Goal: Task Accomplishment & Management: Use online tool/utility

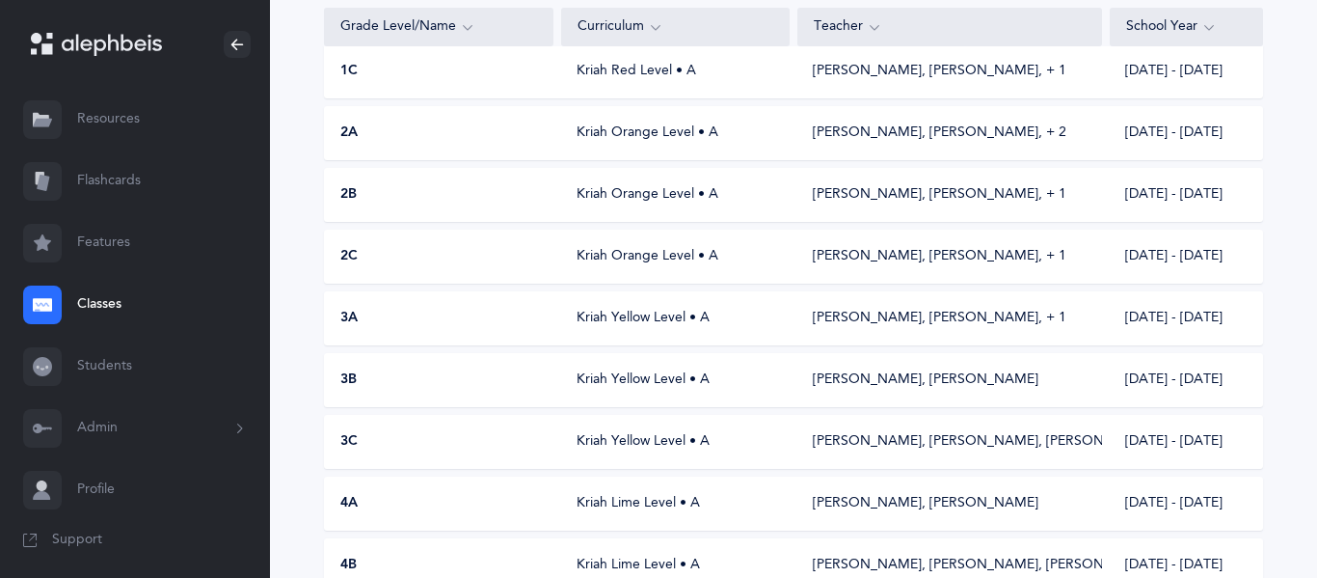
scroll to position [528, 0]
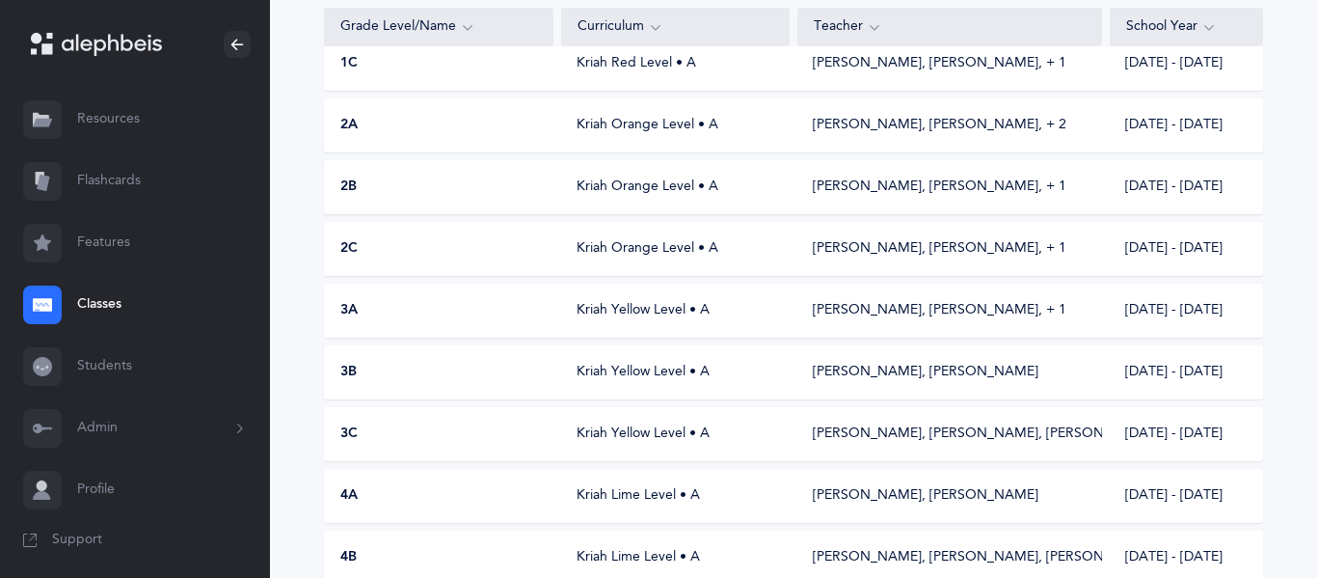
click at [391, 446] on div "3C Kriah Yellow Level • A [PERSON_NAME], [PERSON_NAME], [PERSON_NAME] [DATE] - …" at bounding box center [793, 434] width 939 height 54
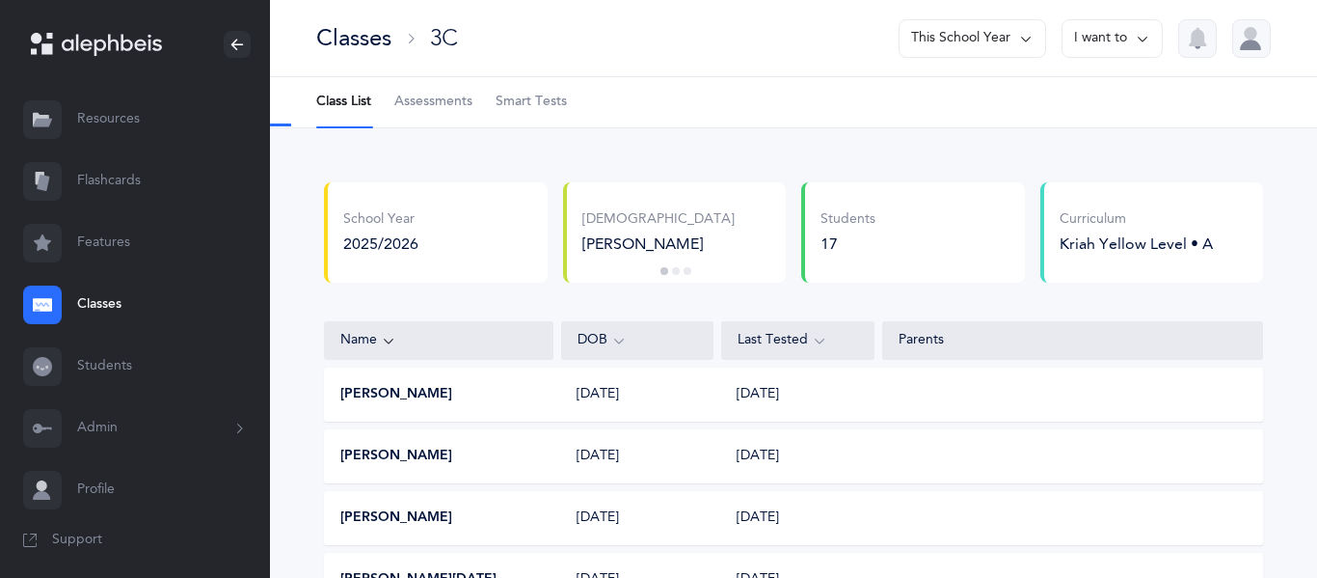
click at [414, 93] on span "Assessments" at bounding box center [433, 102] width 78 height 19
select select "9"
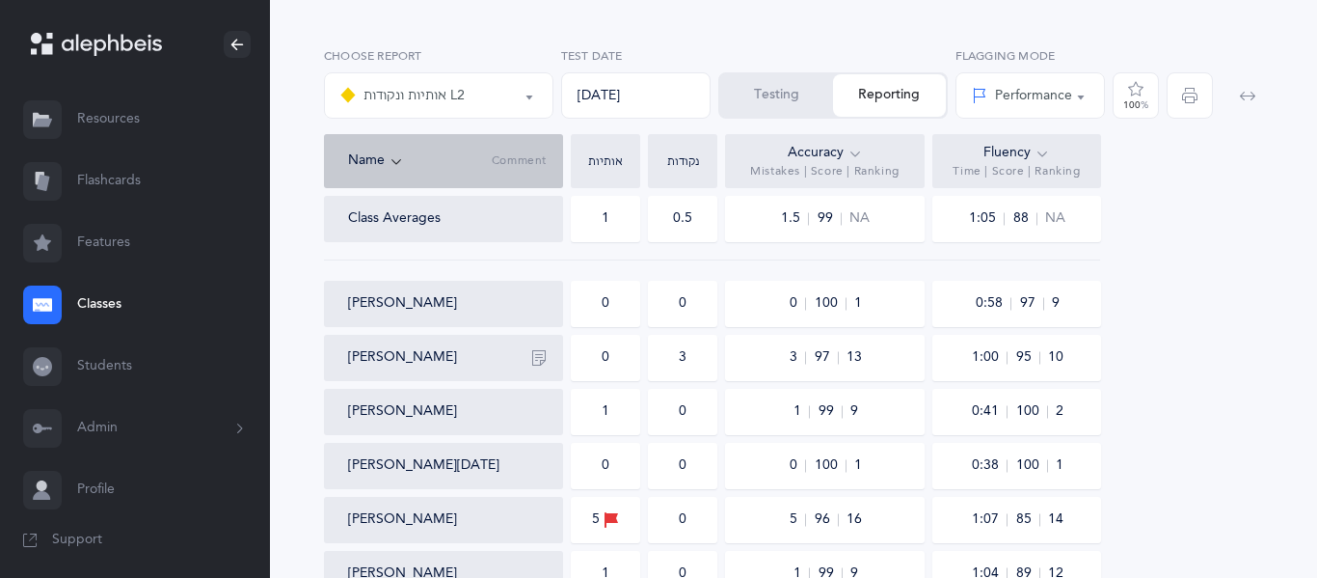
scroll to position [141, 0]
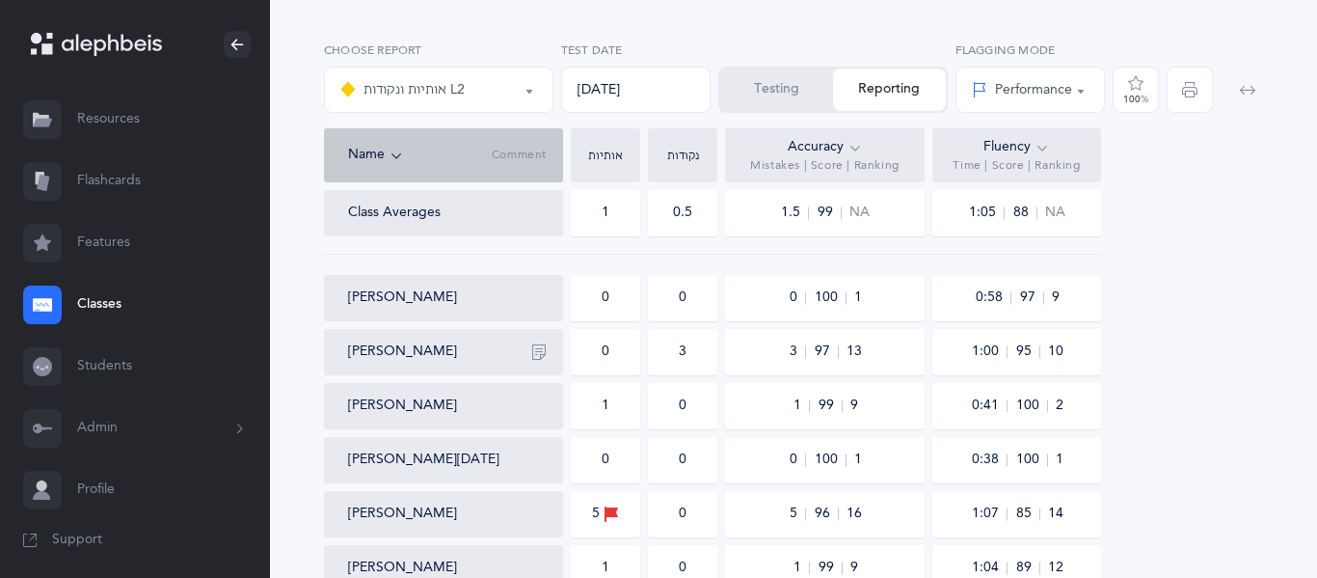
drag, startPoint x: 622, startPoint y: 511, endPoint x: 610, endPoint y: 507, distance: 12.2
click at [610, 507] on div "5" at bounding box center [605, 514] width 69 height 46
click at [610, 507] on icon at bounding box center [611, 513] width 15 height 21
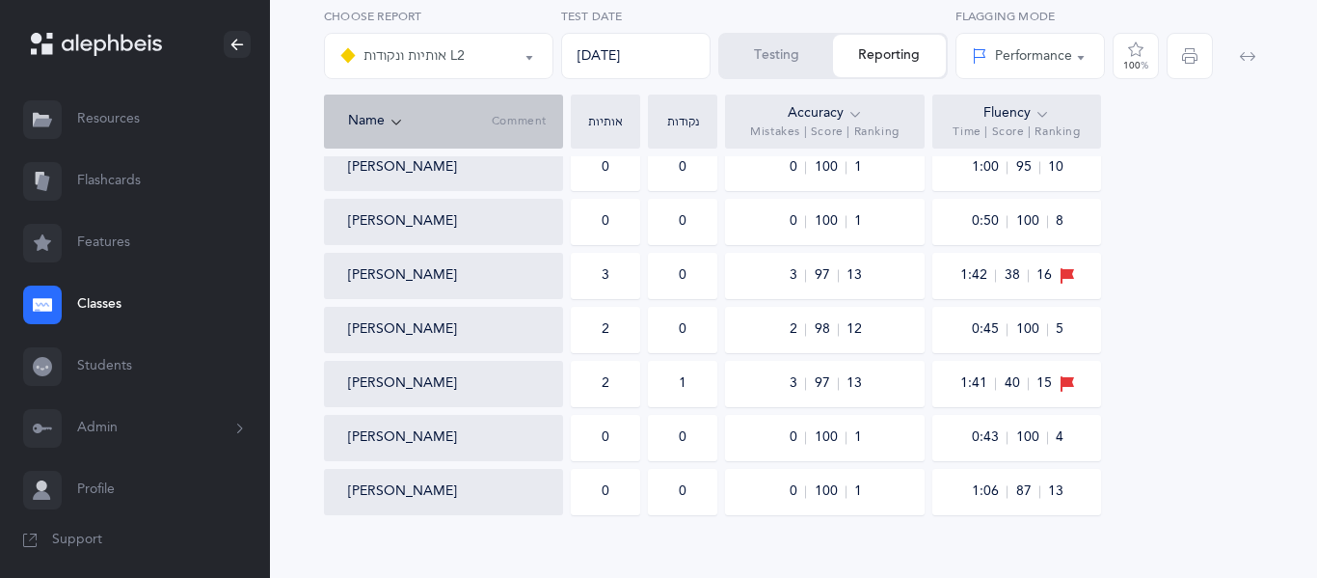
scroll to position [841, 0]
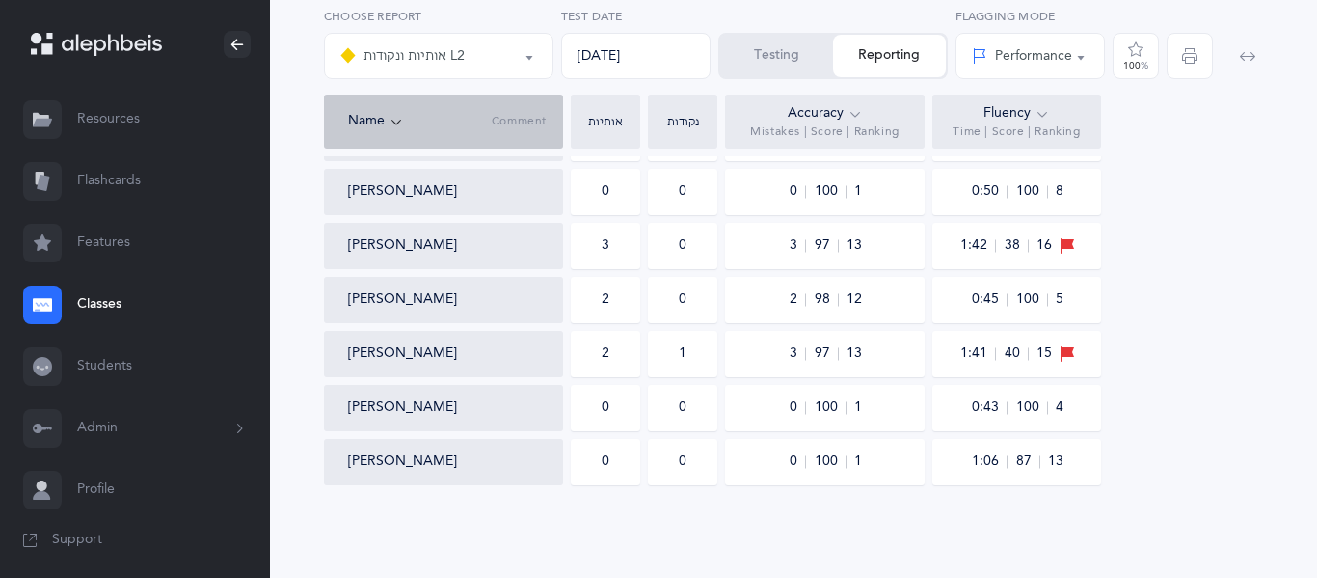
drag, startPoint x: 555, startPoint y: 245, endPoint x: 230, endPoint y: 223, distance: 326.7
click at [324, 249] on div "[PERSON_NAME]" at bounding box center [443, 246] width 239 height 46
drag, startPoint x: 323, startPoint y: 249, endPoint x: 421, endPoint y: 495, distance: 264.9
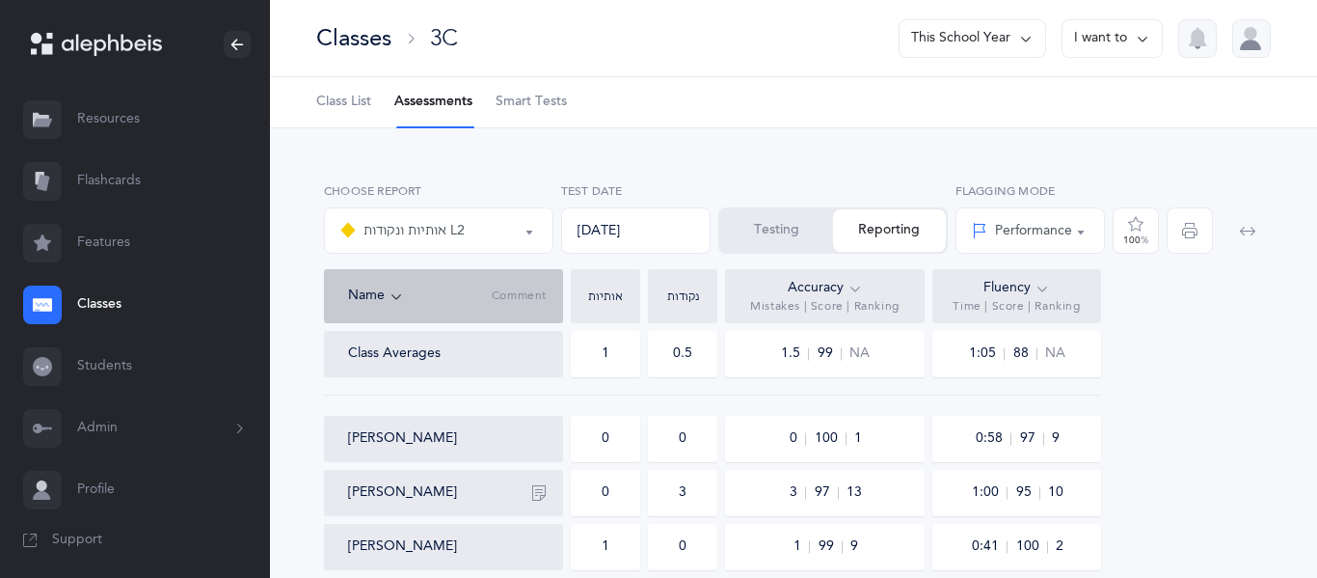
scroll to position [3, 0]
click at [578, 235] on div "[DATE]" at bounding box center [636, 227] width 150 height 46
click at [567, 83] on link "Smart Tests" at bounding box center [531, 99] width 71 height 50
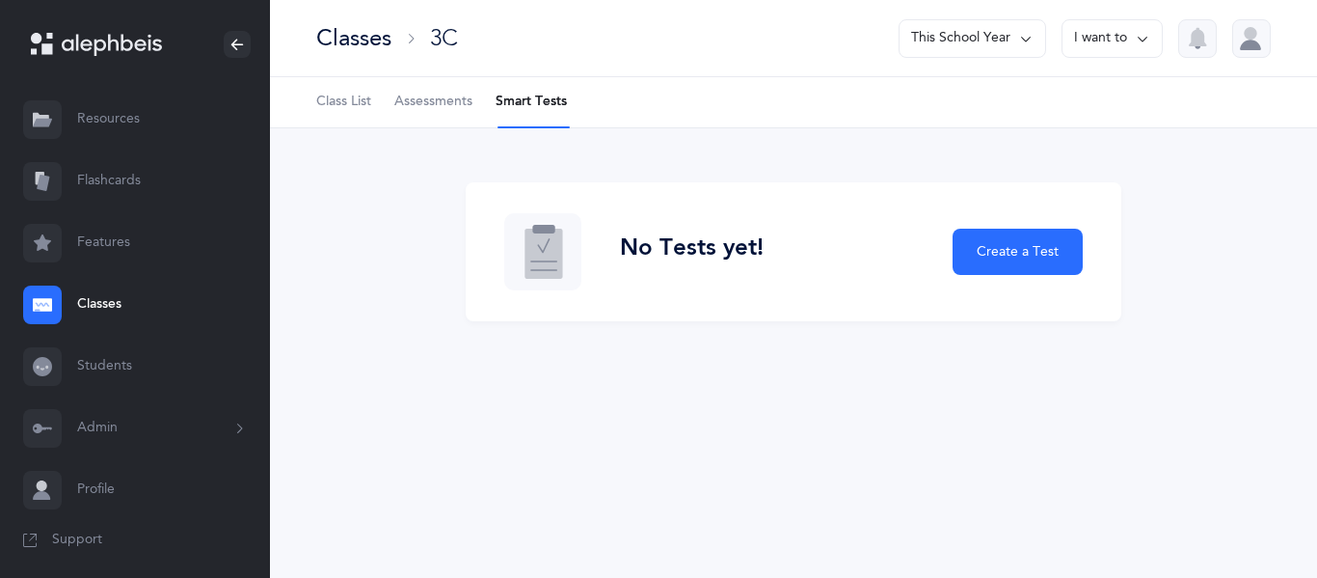
click at [362, 97] on span "Class List" at bounding box center [343, 102] width 55 height 19
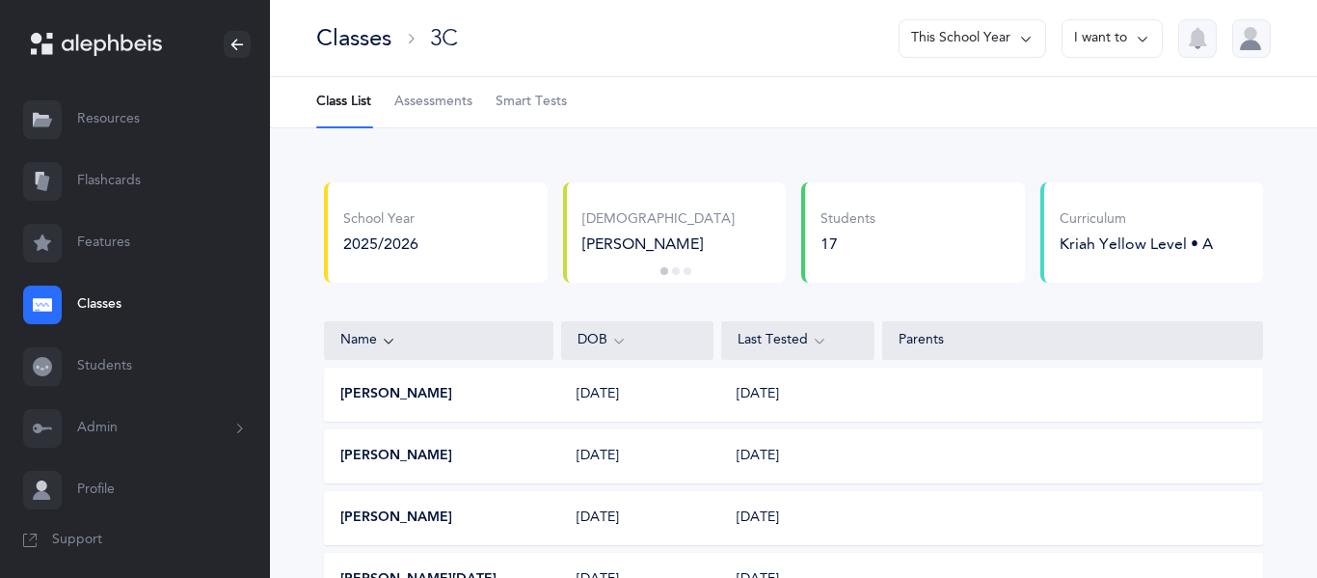
click at [412, 98] on span "Assessments" at bounding box center [433, 102] width 78 height 19
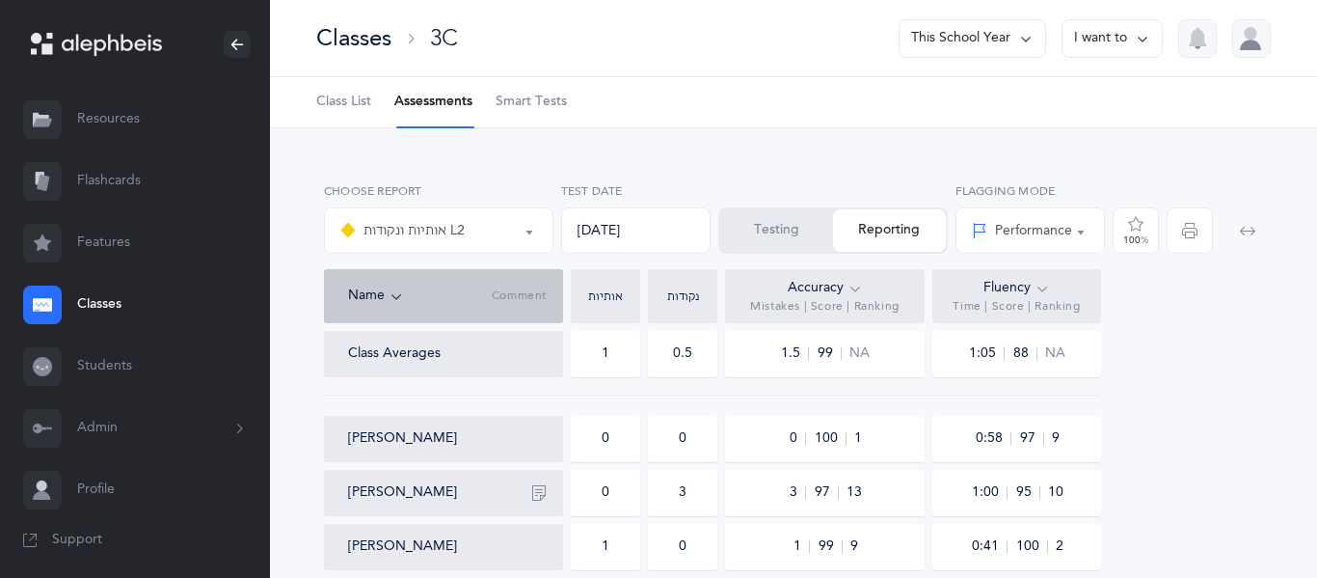
click at [827, 68] on div "Classes 3C This School Year I want to" at bounding box center [793, 38] width 1047 height 77
click at [606, 68] on div "Classes 3C This School Year I want to" at bounding box center [793, 38] width 1047 height 77
click at [93, 298] on link "Classes" at bounding box center [135, 305] width 270 height 62
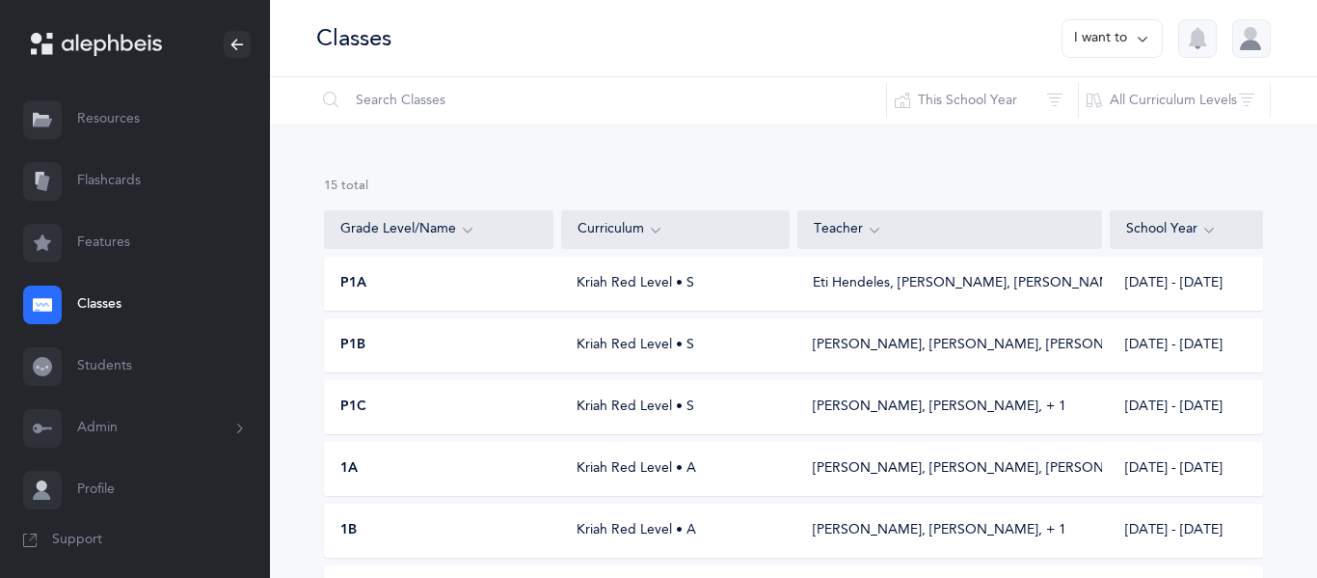
click at [470, 230] on icon at bounding box center [467, 229] width 15 height 21
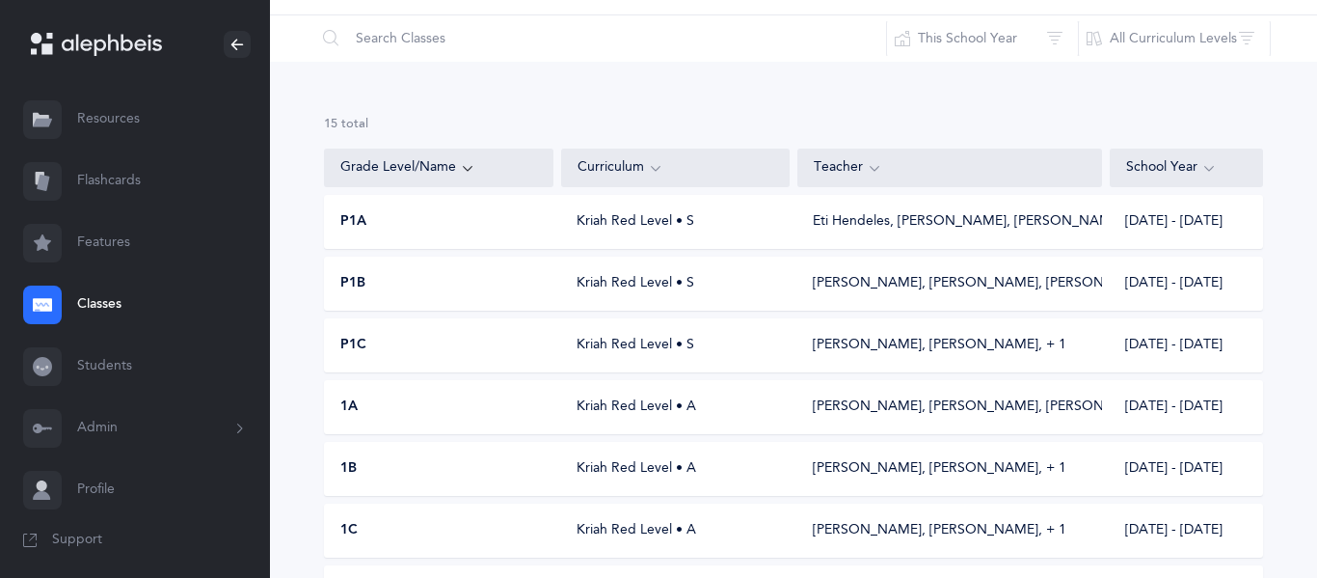
scroll to position [5, 0]
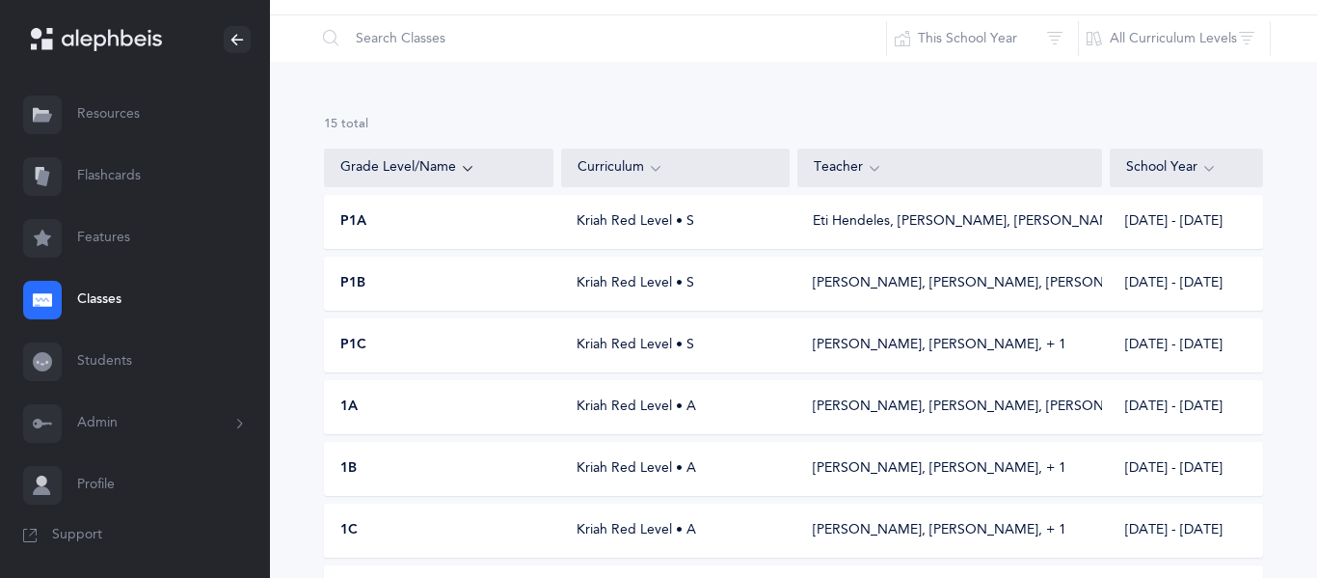
click at [97, 219] on link "Features" at bounding box center [135, 238] width 270 height 62
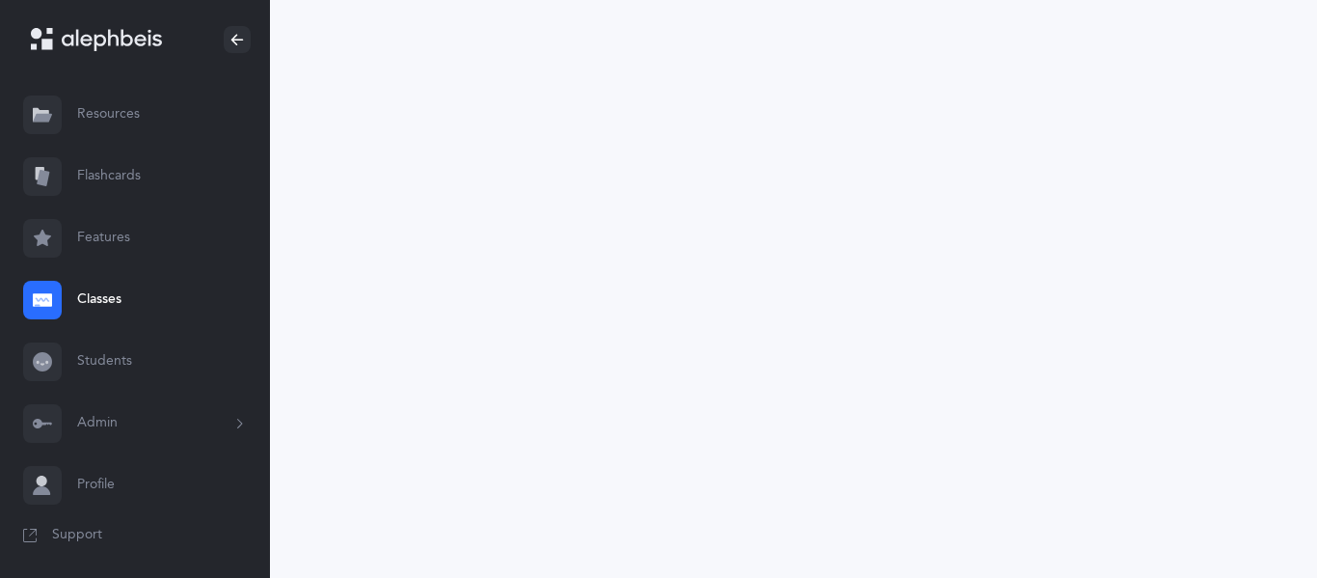
click at [112, 298] on link "Classes" at bounding box center [135, 300] width 270 height 62
click at [46, 310] on div at bounding box center [42, 300] width 39 height 39
click at [92, 39] on icon at bounding box center [112, 40] width 100 height 22
click at [227, 37] on div at bounding box center [237, 39] width 27 height 27
click at [245, 47] on div at bounding box center [237, 39] width 27 height 27
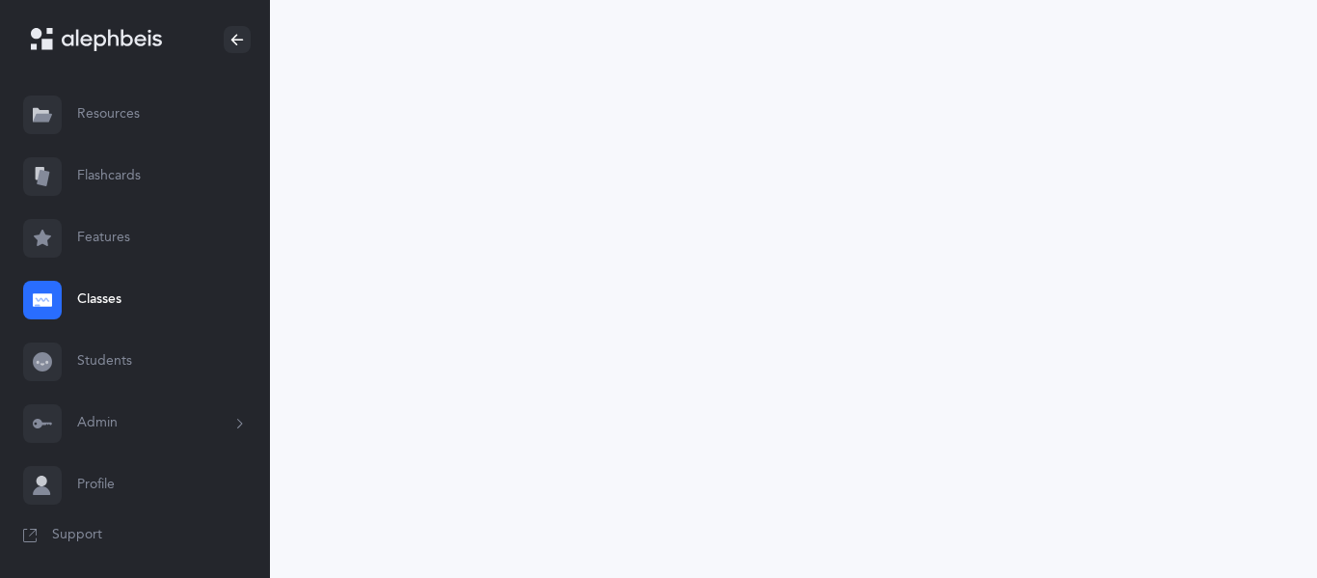
click at [236, 43] on icon at bounding box center [237, 39] width 15 height 15
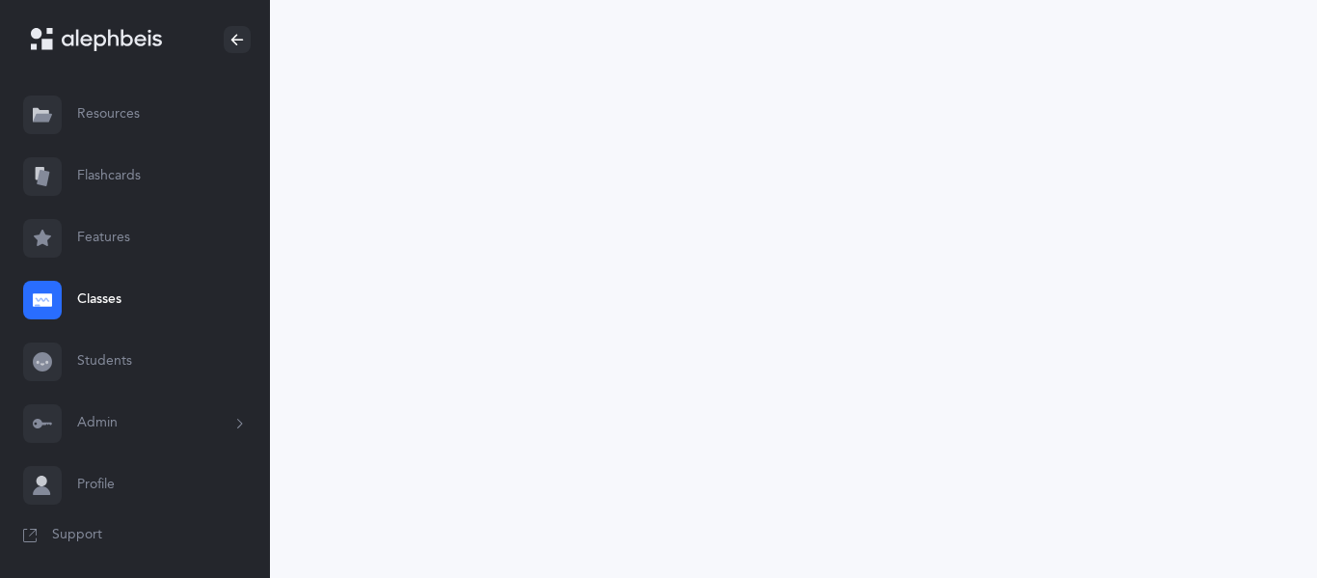
click at [33, 306] on icon at bounding box center [42, 299] width 19 height 13
click at [96, 296] on link "Classes" at bounding box center [135, 300] width 270 height 62
click at [68, 295] on link "Classes" at bounding box center [135, 300] width 270 height 62
click at [123, 50] on icon at bounding box center [112, 40] width 100 height 22
click at [241, 34] on icon at bounding box center [237, 39] width 15 height 15
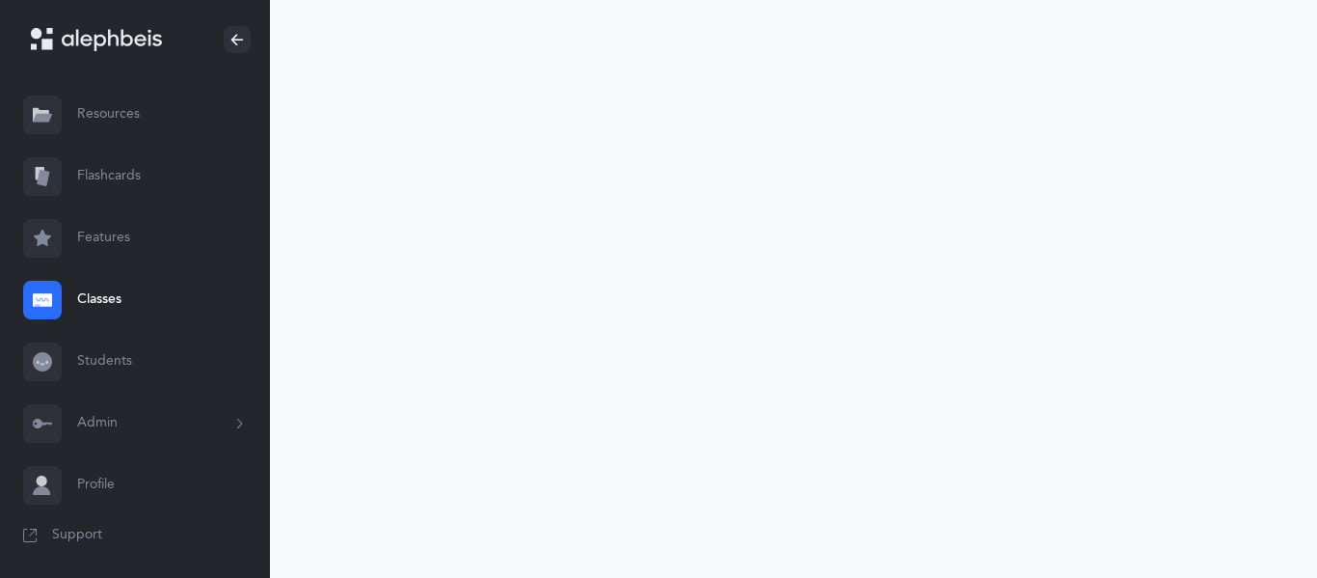
click at [241, 34] on icon at bounding box center [237, 39] width 15 height 15
click at [105, 127] on link "Resources" at bounding box center [135, 115] width 270 height 62
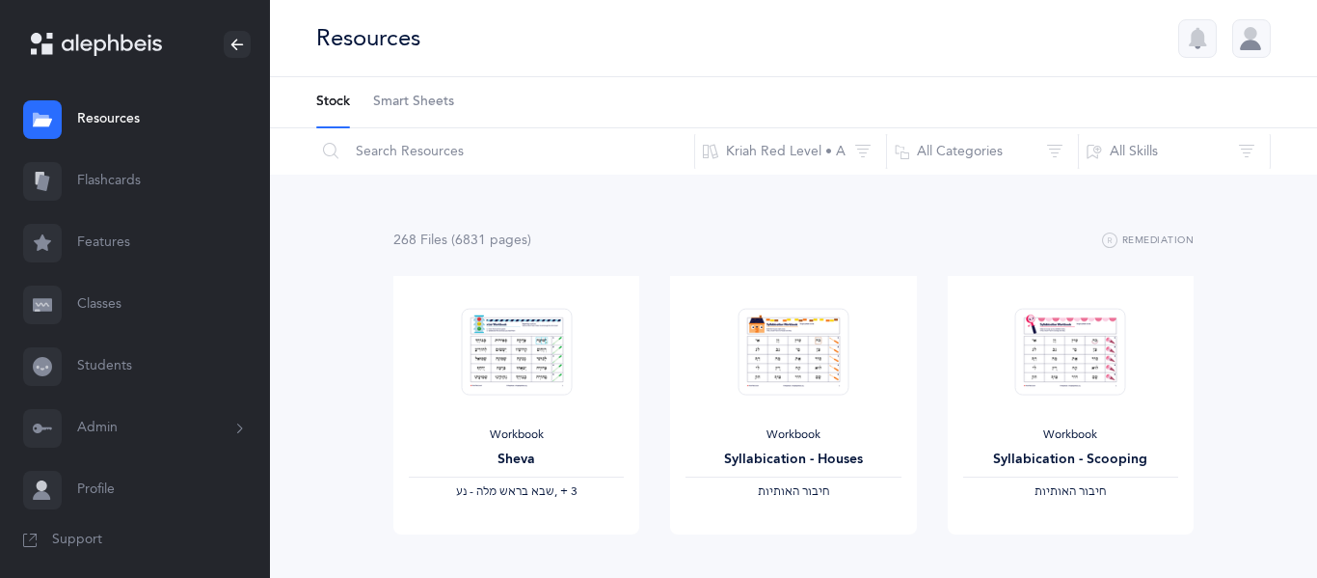
click at [87, 288] on link "Classes" at bounding box center [135, 305] width 270 height 62
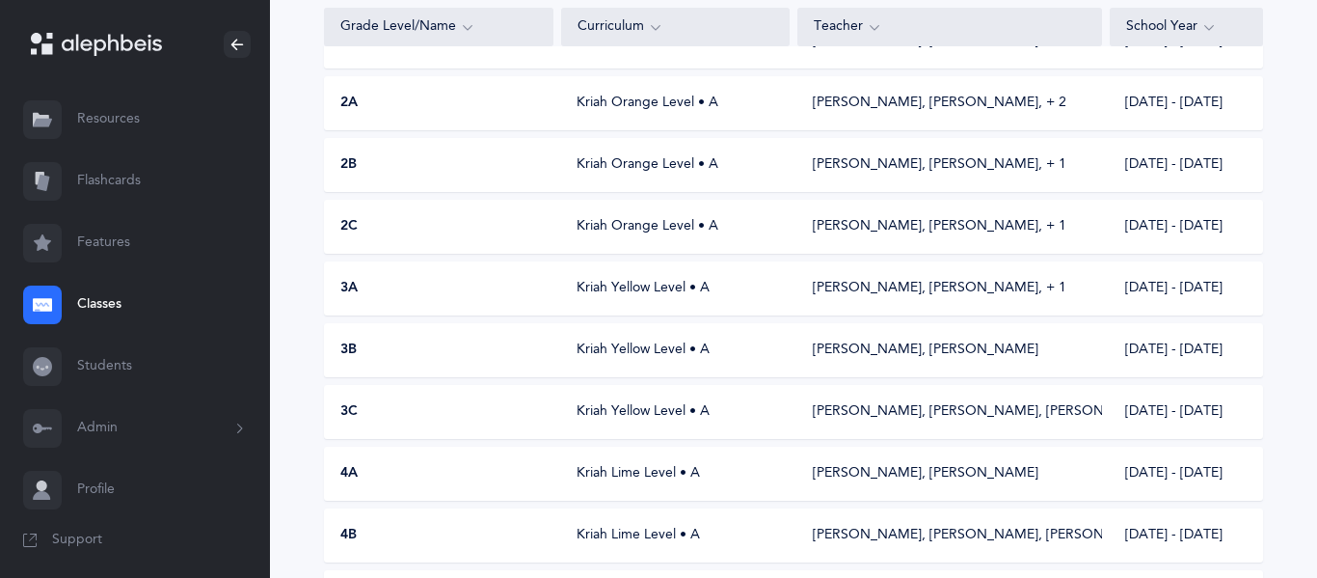
scroll to position [565, 0]
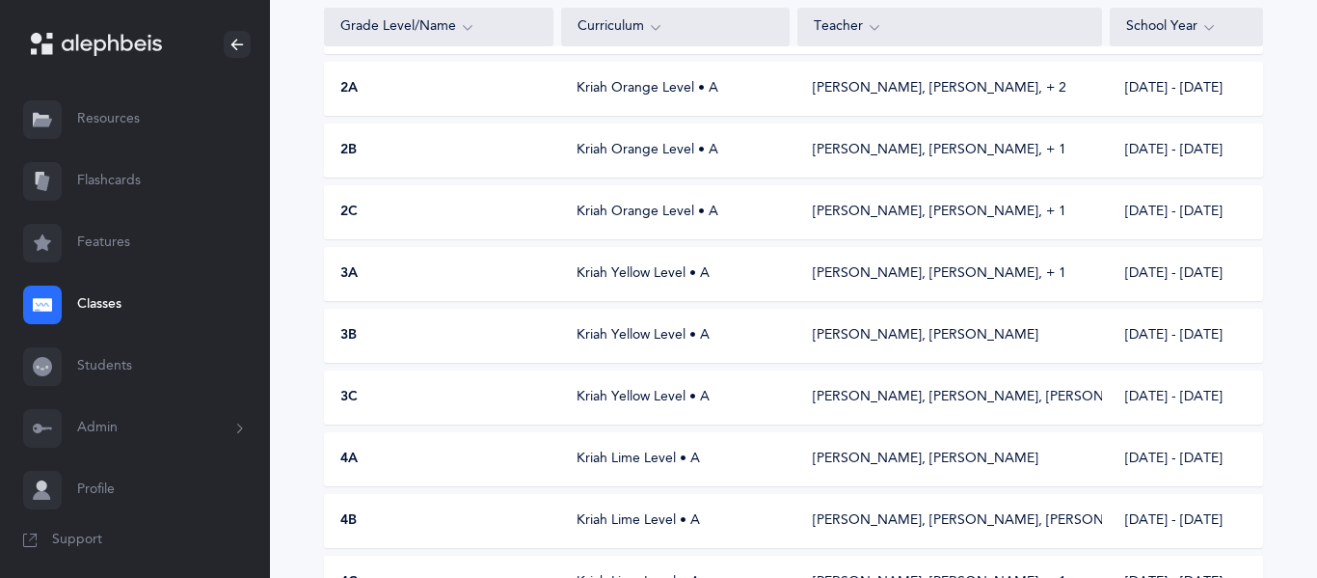
click at [526, 472] on div "4A Kriah Lime Level • A [PERSON_NAME], [PERSON_NAME] [DATE] - [DATE]" at bounding box center [793, 459] width 939 height 54
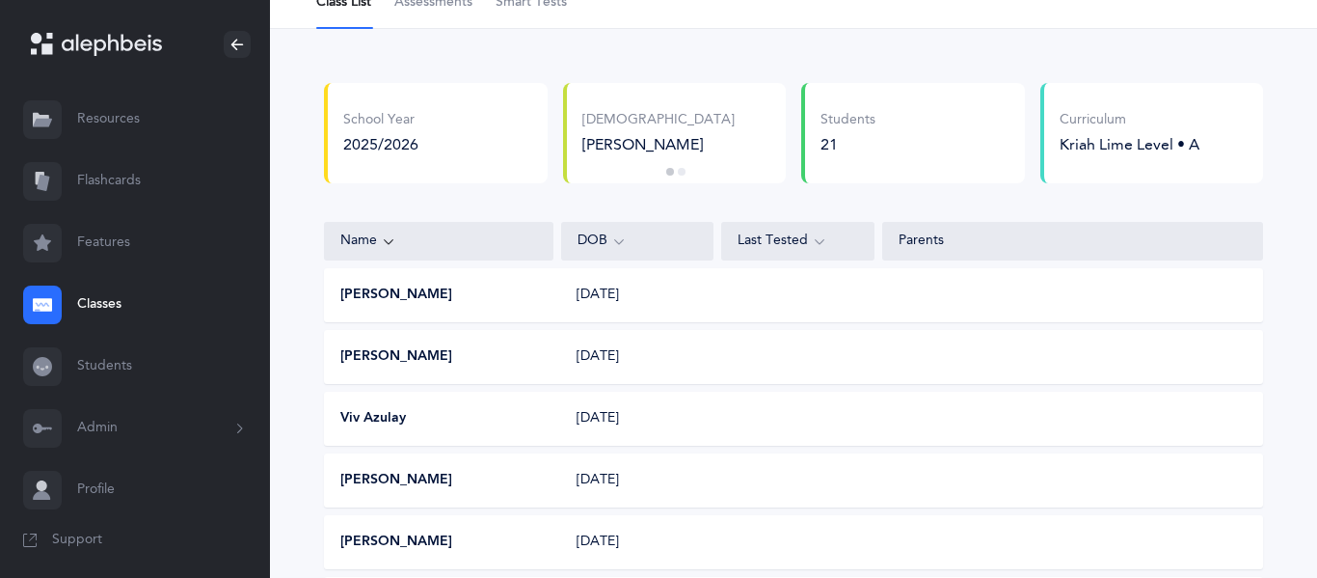
scroll to position [102, 0]
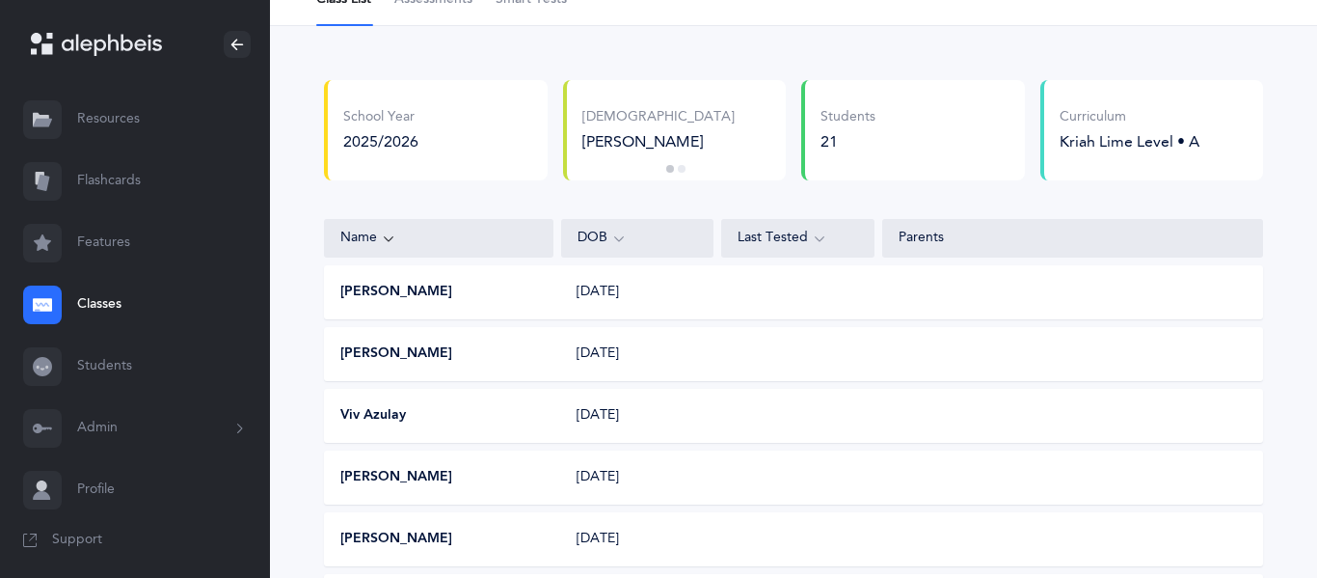
click at [820, 245] on icon at bounding box center [819, 238] width 15 height 21
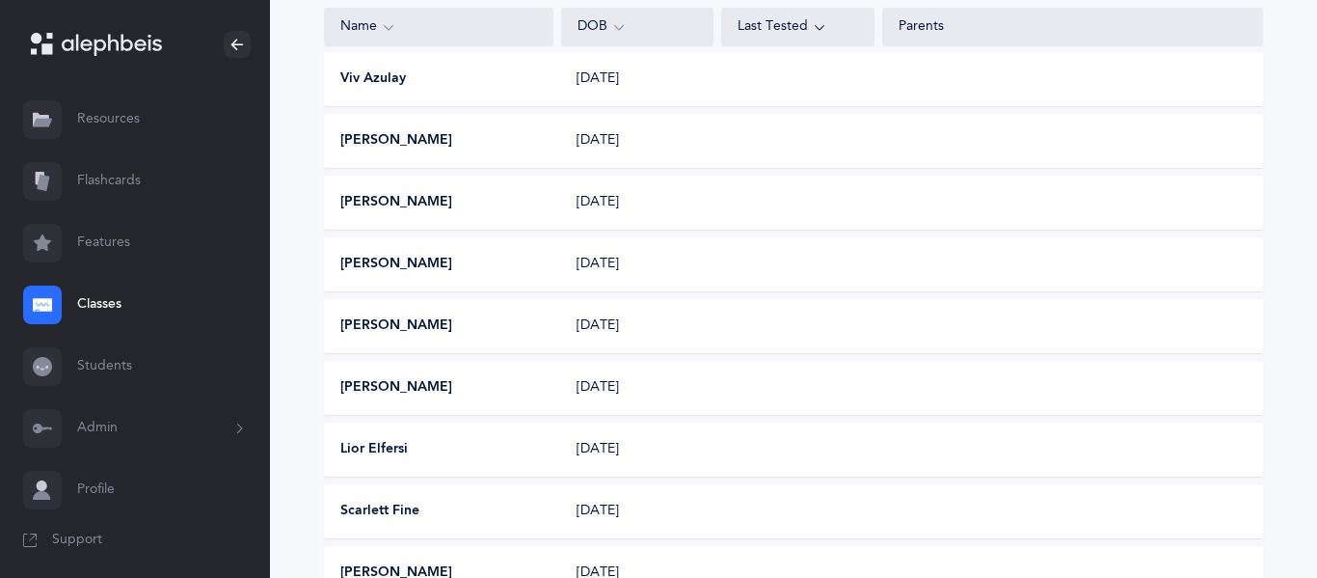
scroll to position [0, 0]
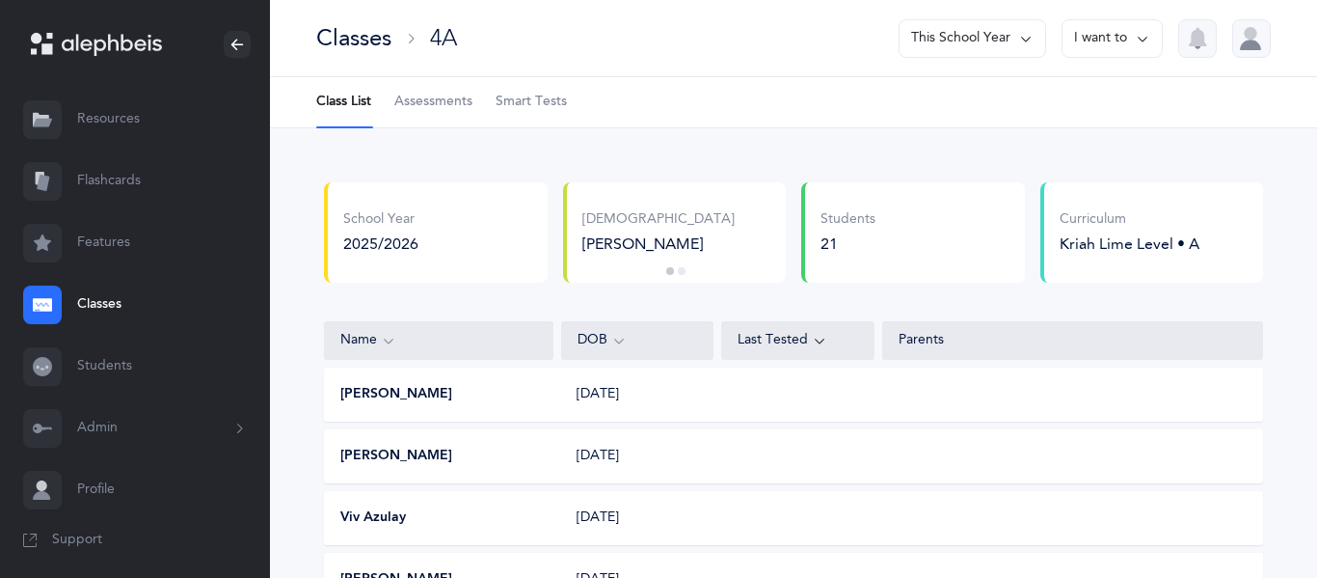
click at [444, 100] on span "Assessments" at bounding box center [433, 102] width 78 height 19
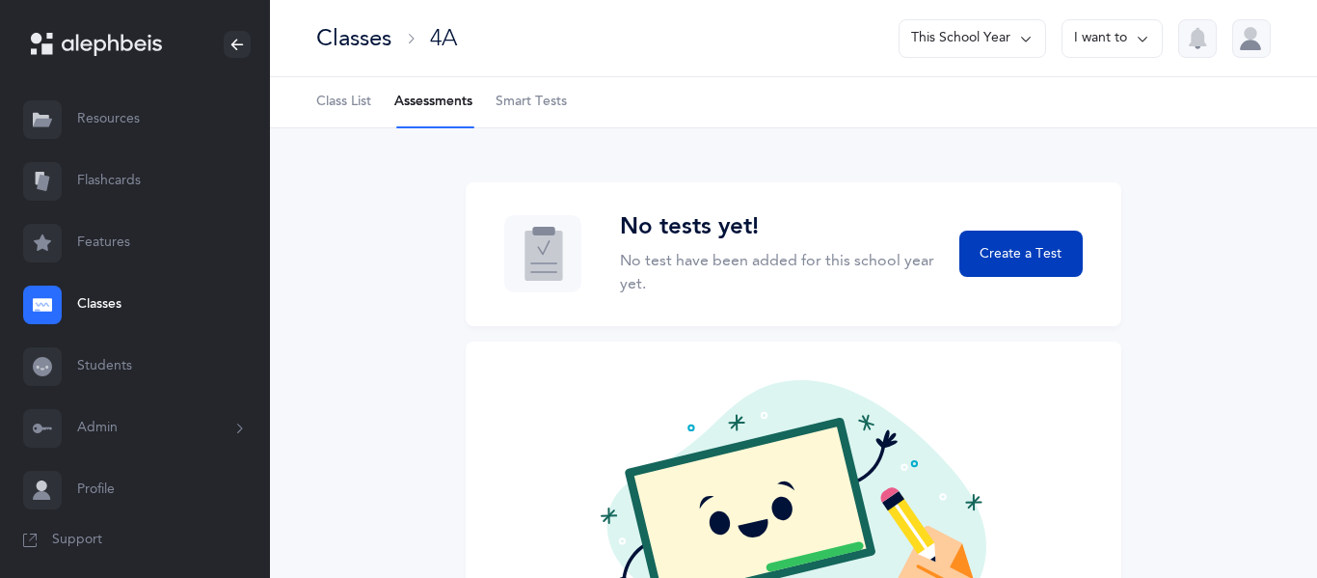
click at [1048, 274] on button "Create a Test" at bounding box center [1021, 253] width 123 height 46
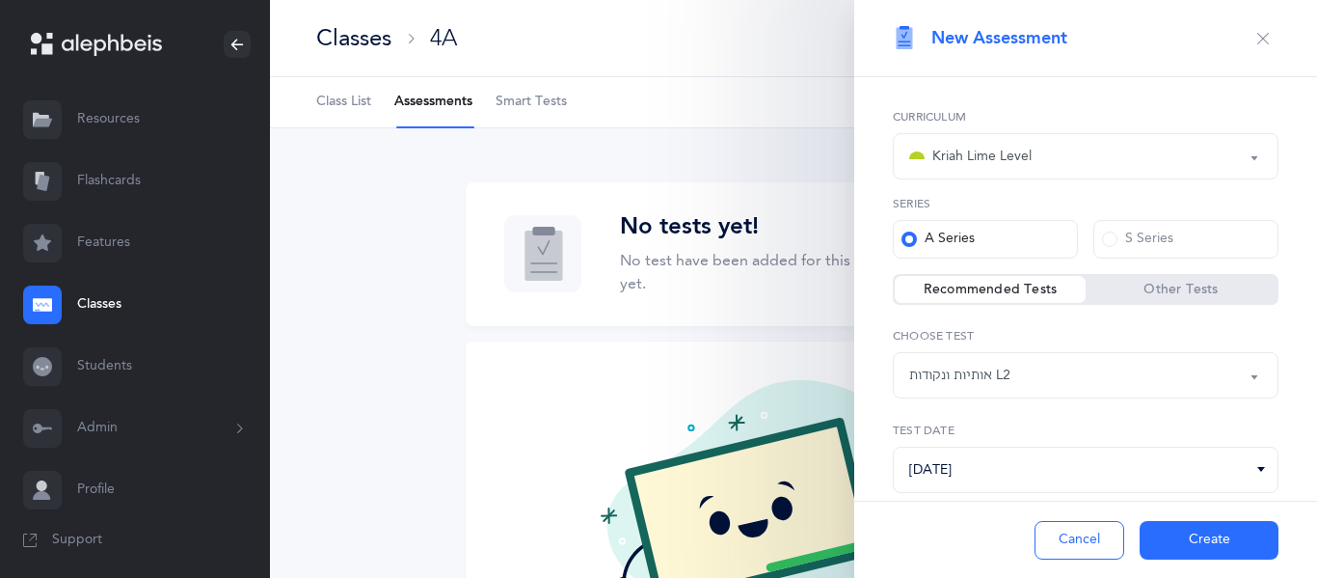
click at [1224, 547] on button "Create" at bounding box center [1209, 540] width 139 height 39
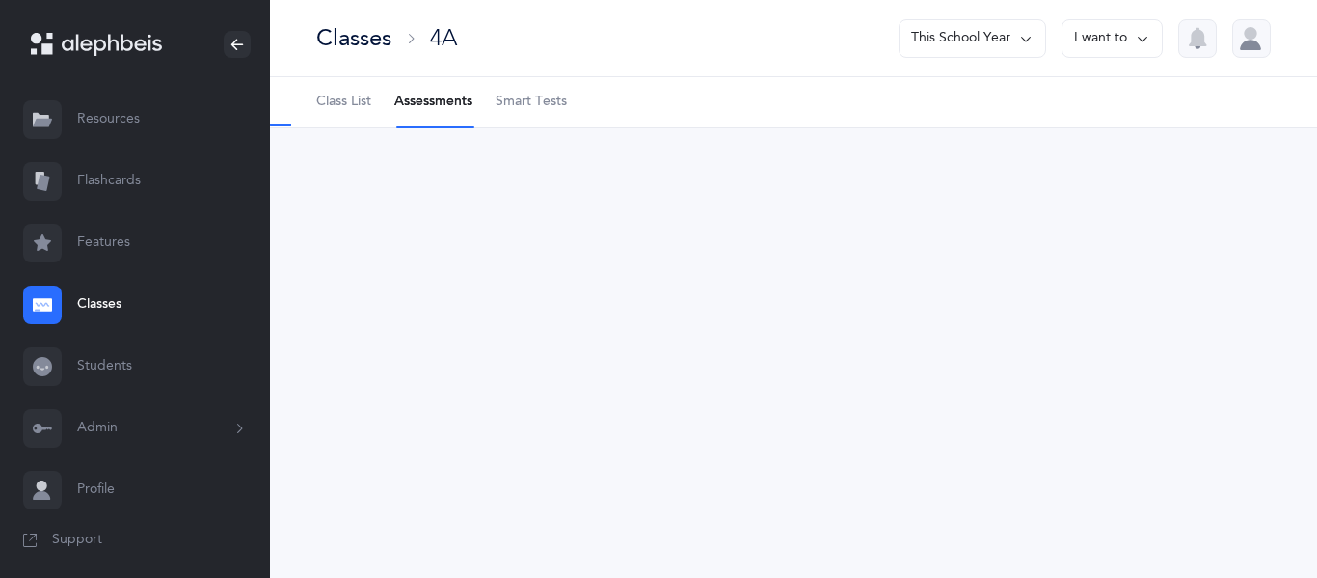
select select "9"
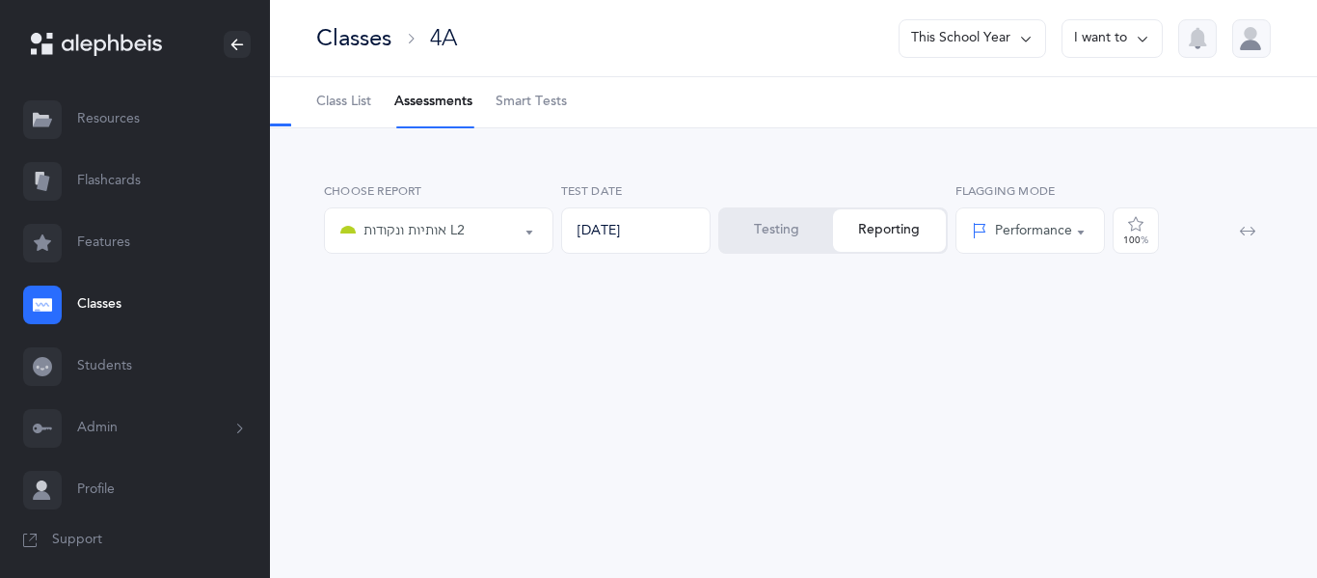
click at [861, 232] on div "Testing Reporting" at bounding box center [833, 230] width 230 height 46
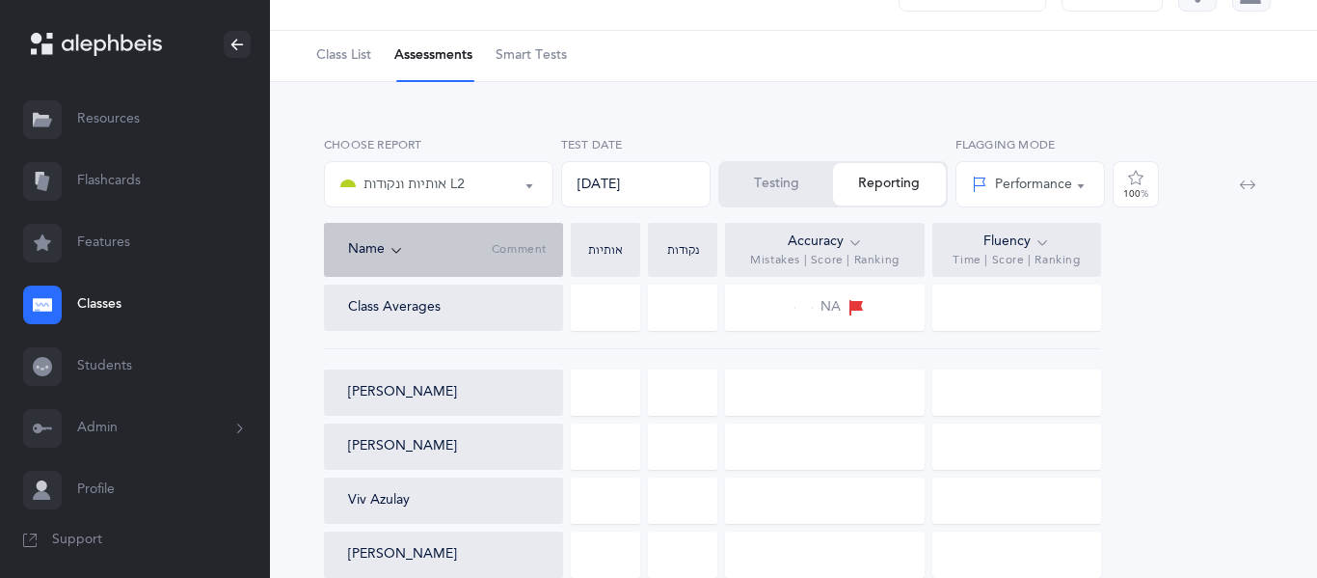
scroll to position [50, 0]
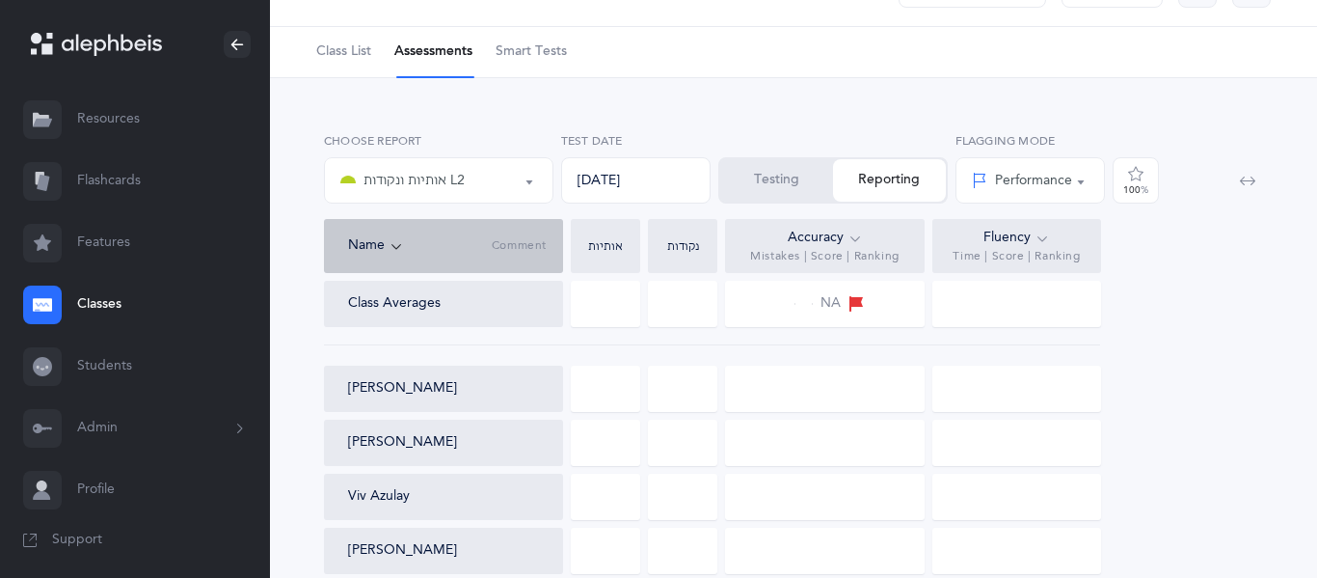
click at [610, 381] on div at bounding box center [605, 388] width 69 height 46
click at [934, 176] on div "Testing Reporting" at bounding box center [833, 180] width 230 height 46
click at [925, 182] on div "Testing Reporting" at bounding box center [833, 180] width 230 height 46
click at [809, 179] on button "Testing" at bounding box center [776, 180] width 113 height 42
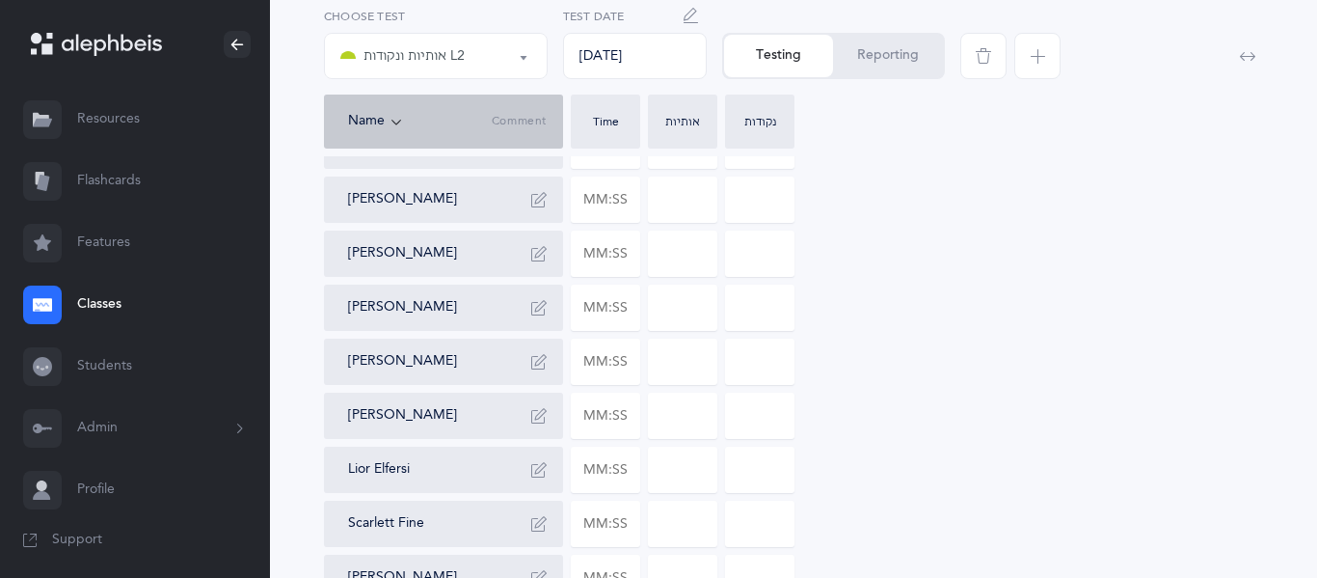
scroll to position [0, 0]
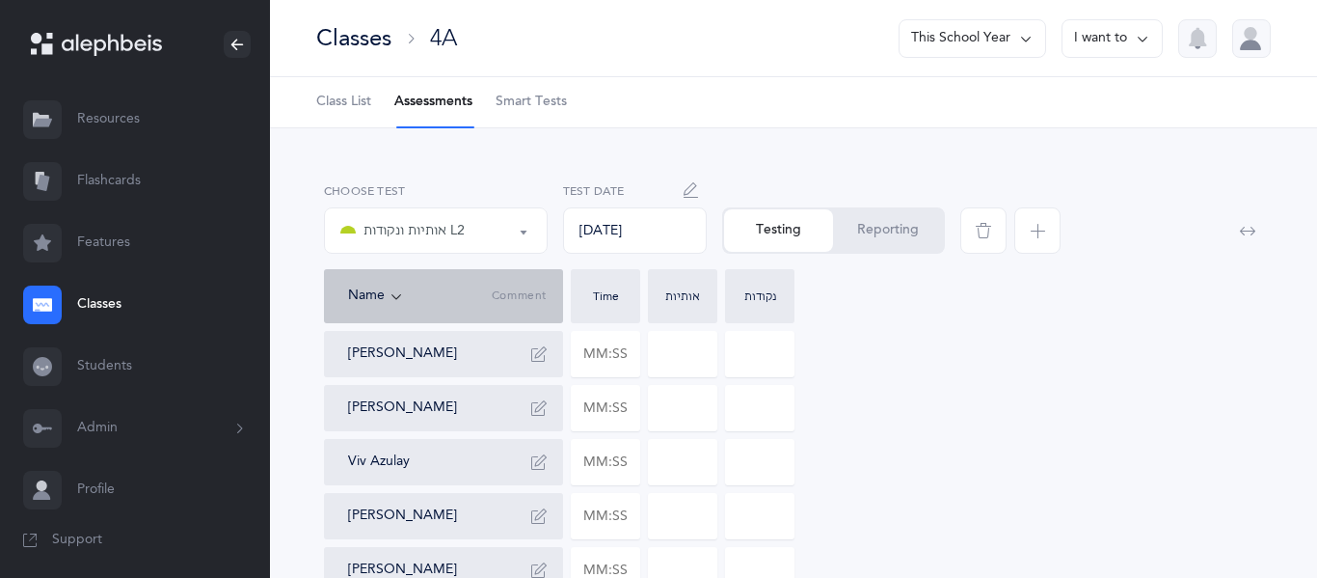
click at [674, 367] on input at bounding box center [683, 354] width 68 height 44
click at [463, 44] on div "Classes 4A This School Year I want to" at bounding box center [793, 35] width 1047 height 77
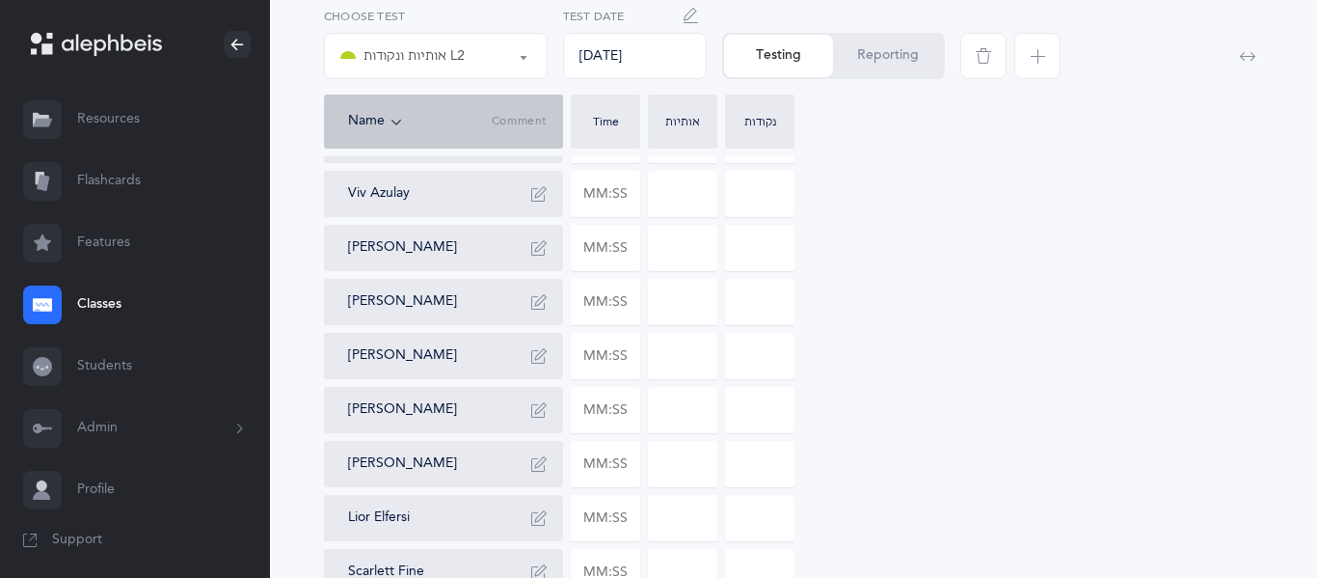
scroll to position [0, 0]
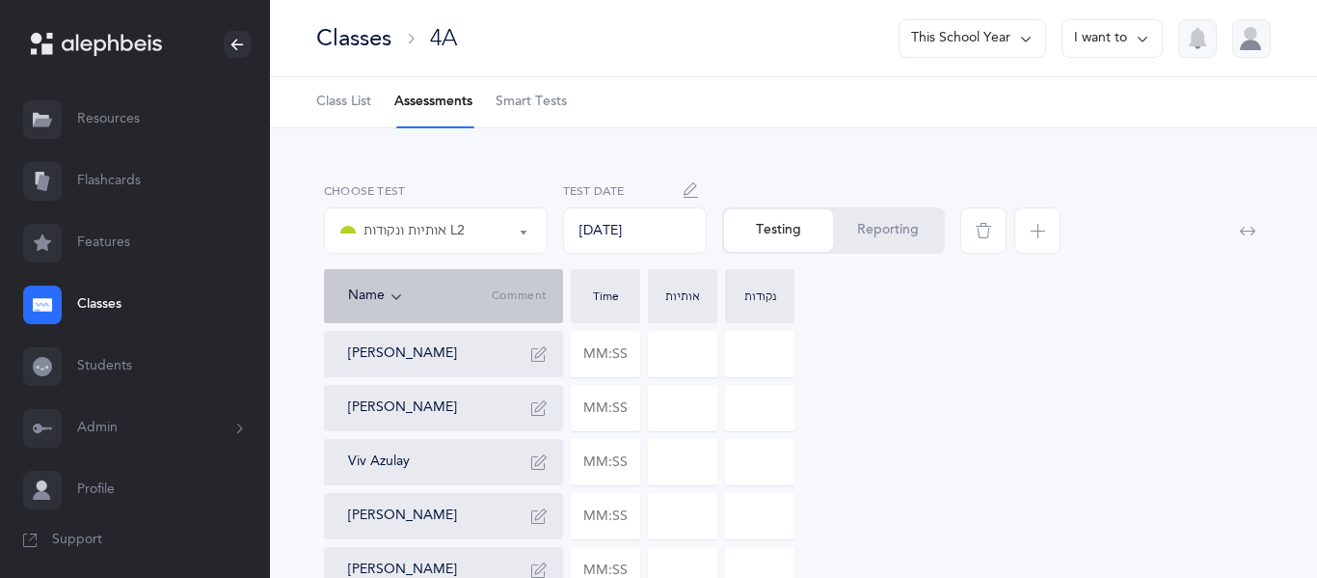
click at [381, 43] on div "Classes" at bounding box center [353, 38] width 75 height 32
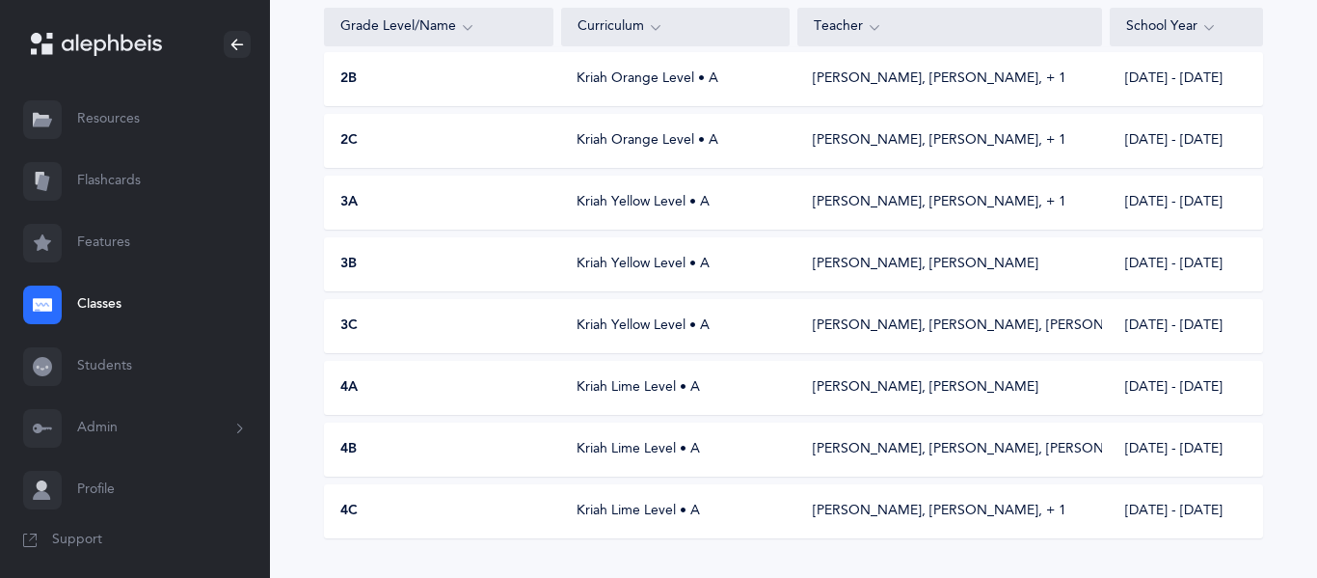
scroll to position [642, 0]
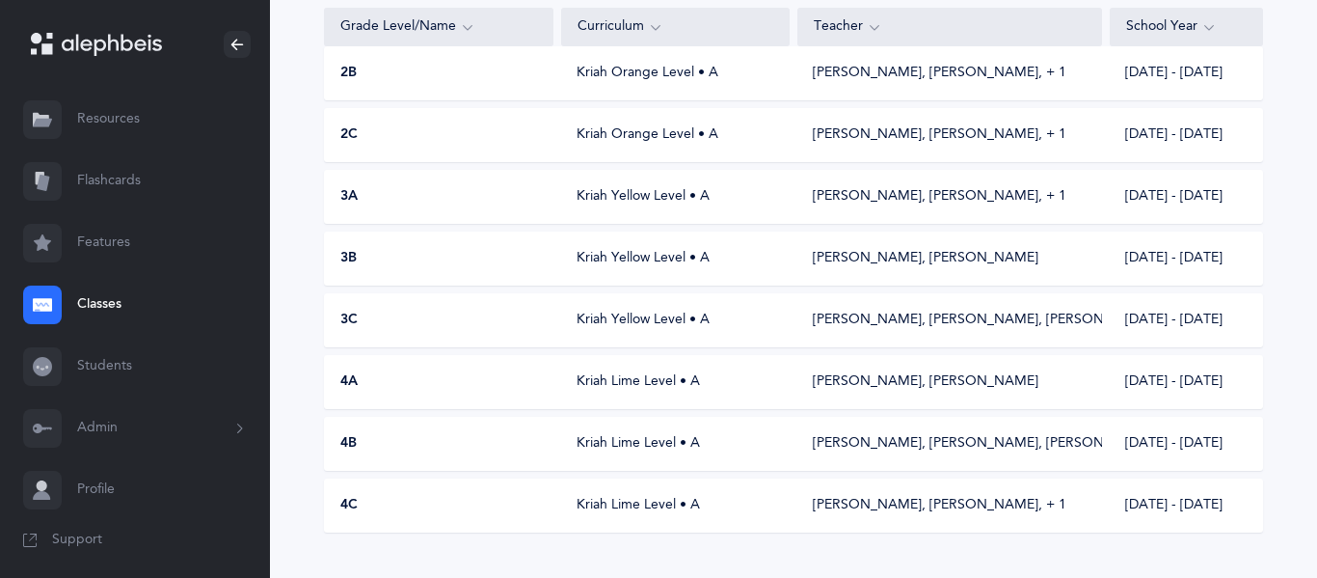
click at [485, 441] on div "4B" at bounding box center [439, 443] width 229 height 19
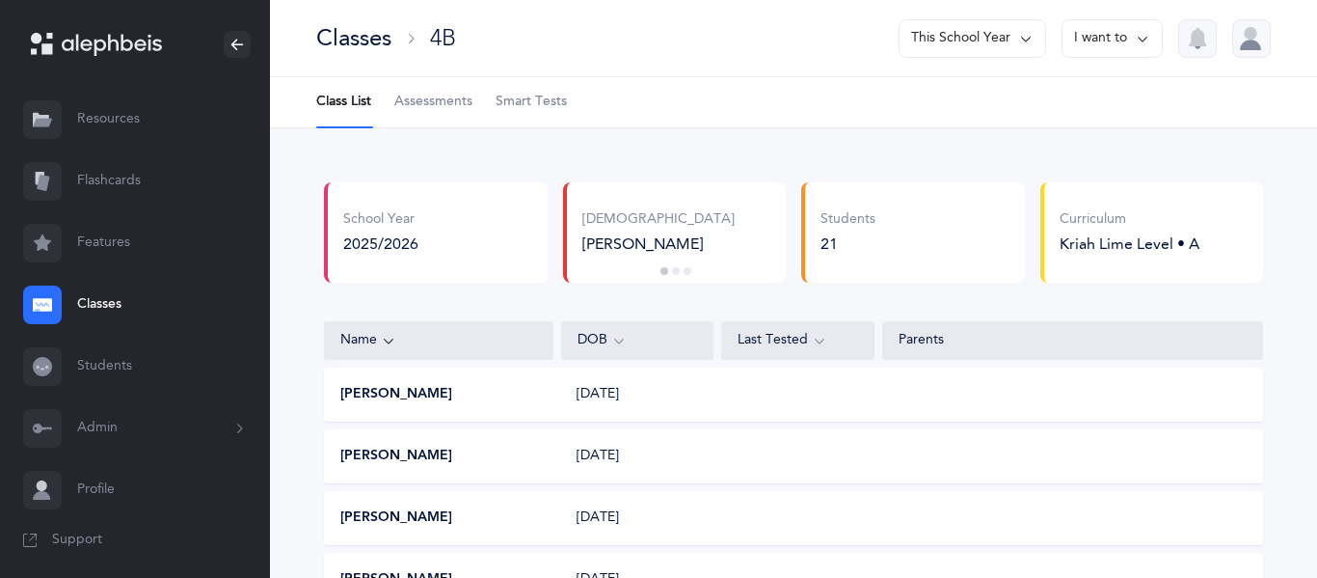
click at [407, 107] on span "Assessments" at bounding box center [433, 102] width 78 height 19
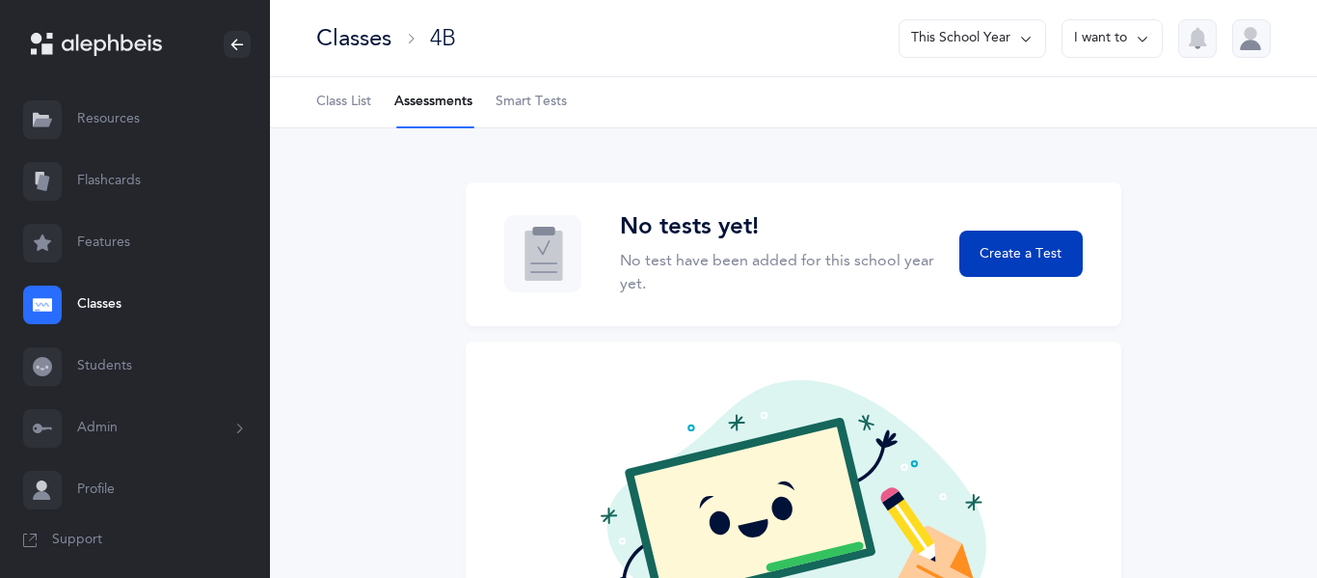
click at [1057, 248] on span "Create a Test" at bounding box center [1021, 254] width 82 height 20
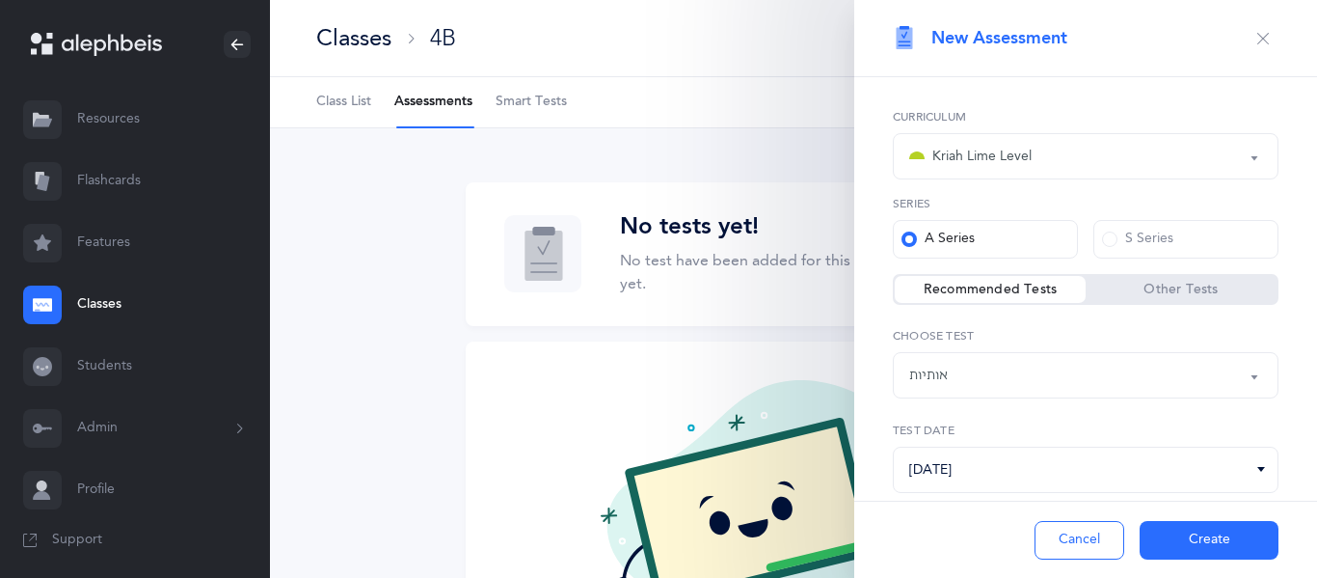
click at [1057, 248] on label "A Series" at bounding box center [985, 239] width 185 height 39
click at [0, 0] on input "A Series" at bounding box center [0, 0] width 0 height 0
click at [1247, 376] on button "אותיות" at bounding box center [1086, 375] width 386 height 46
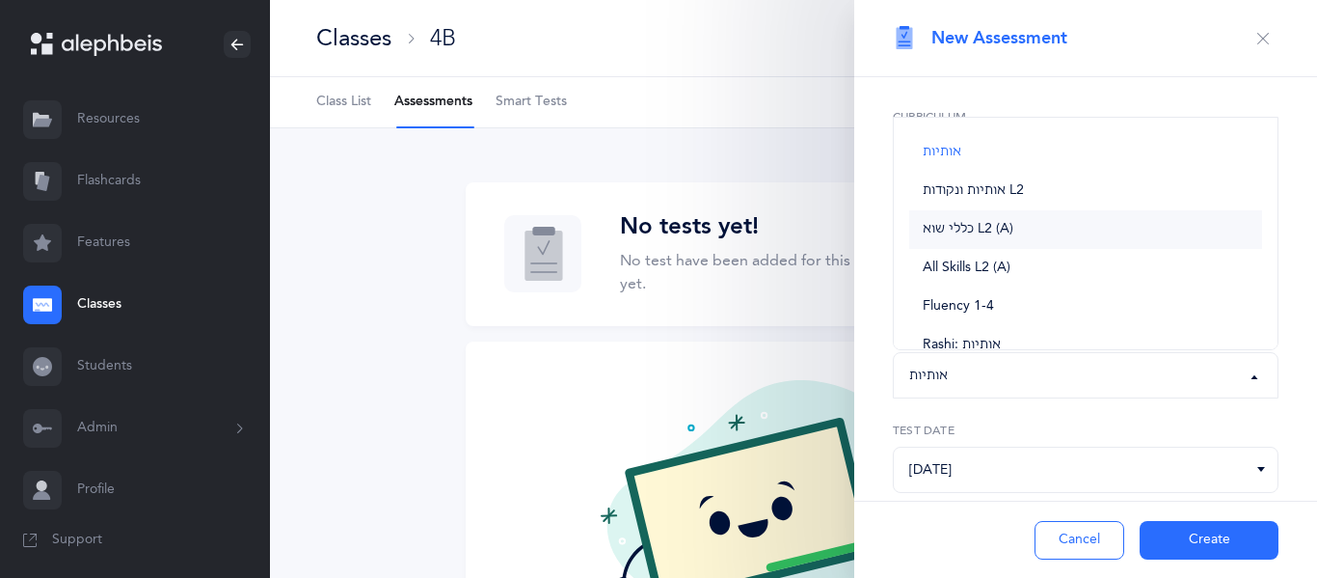
scroll to position [1, 0]
click at [1046, 193] on link "אותיות ונקודות L2" at bounding box center [1085, 190] width 353 height 39
select select "9"
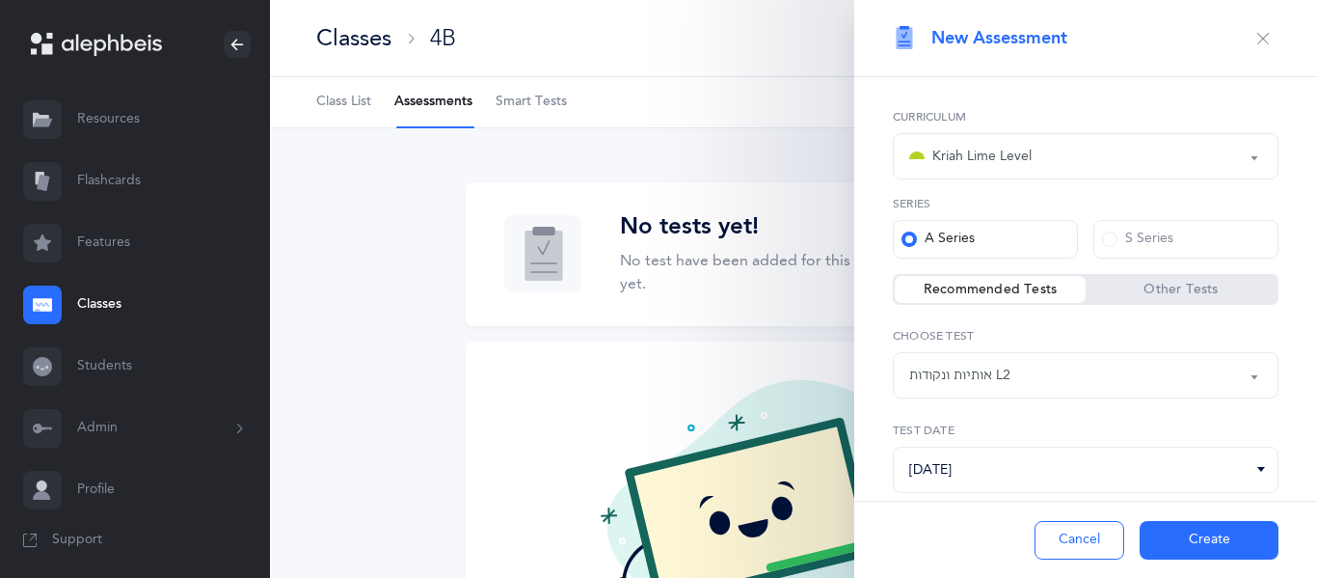
click at [1222, 554] on button "Create" at bounding box center [1209, 540] width 139 height 39
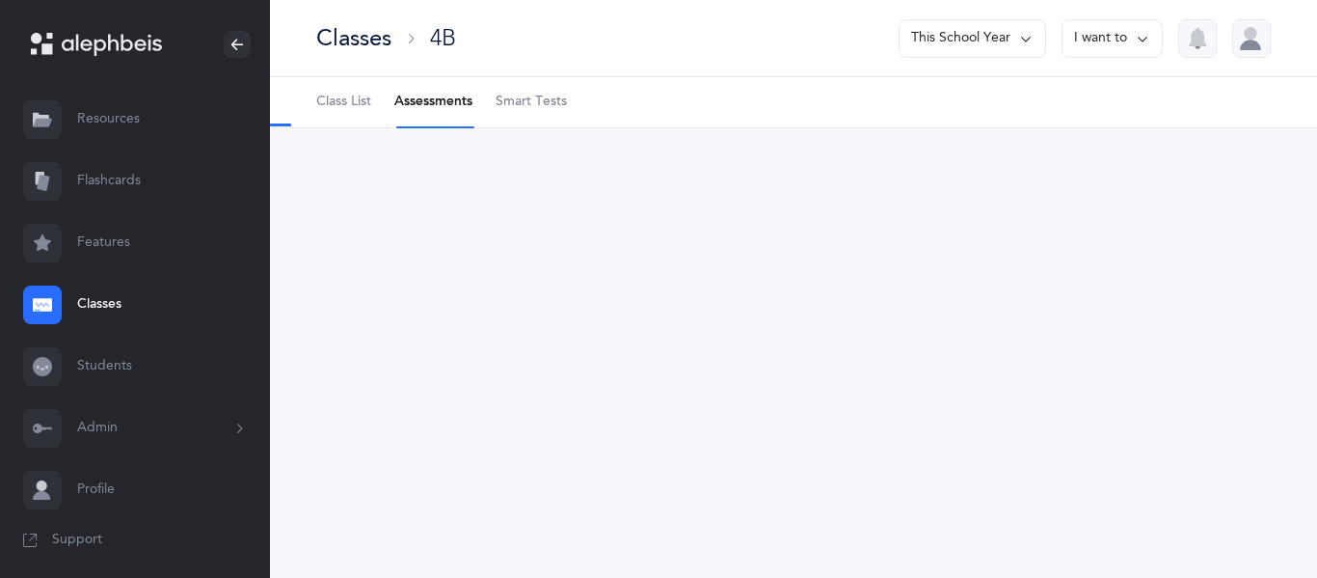
select select "9"
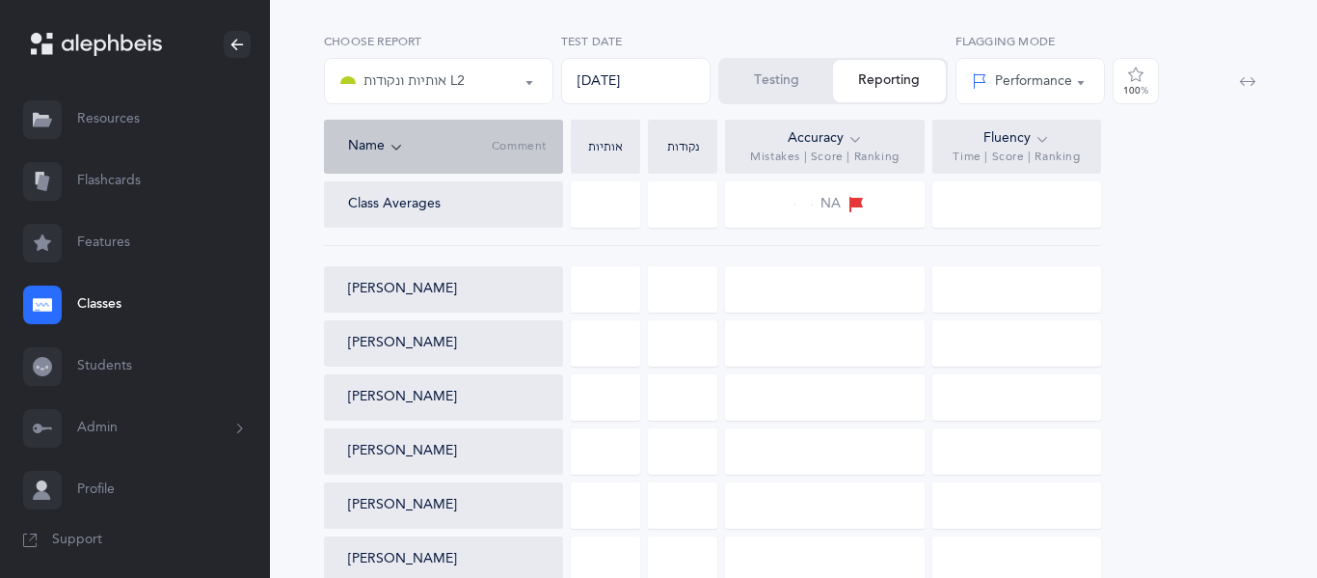
scroll to position [159, 0]
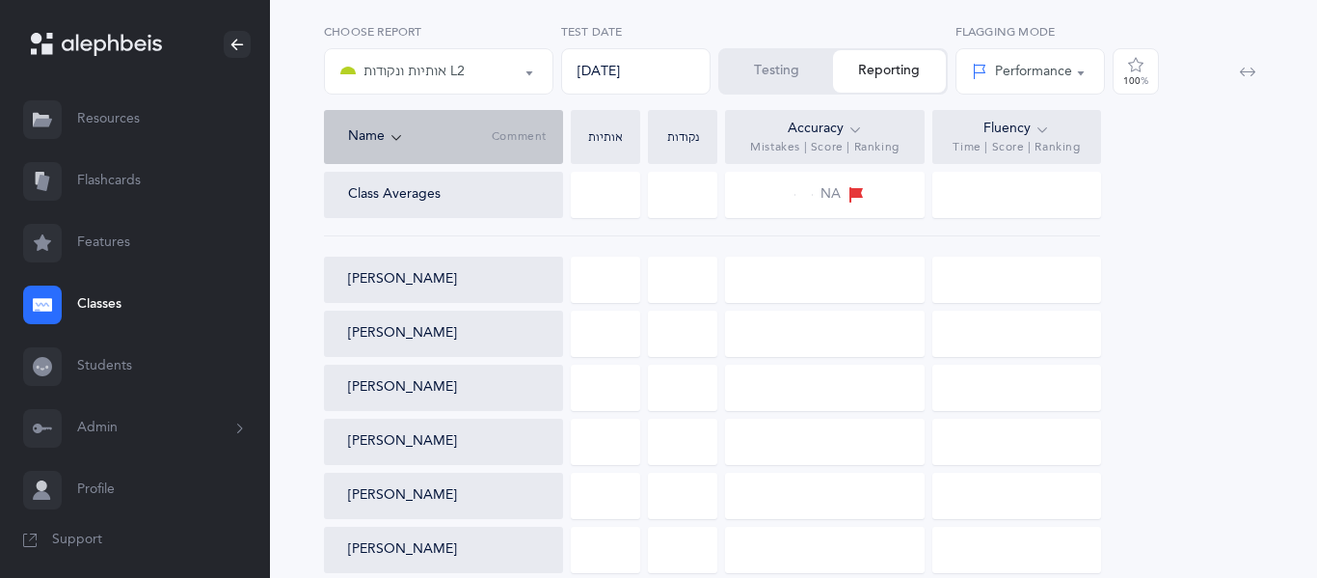
click at [764, 61] on button "Testing" at bounding box center [776, 71] width 113 height 42
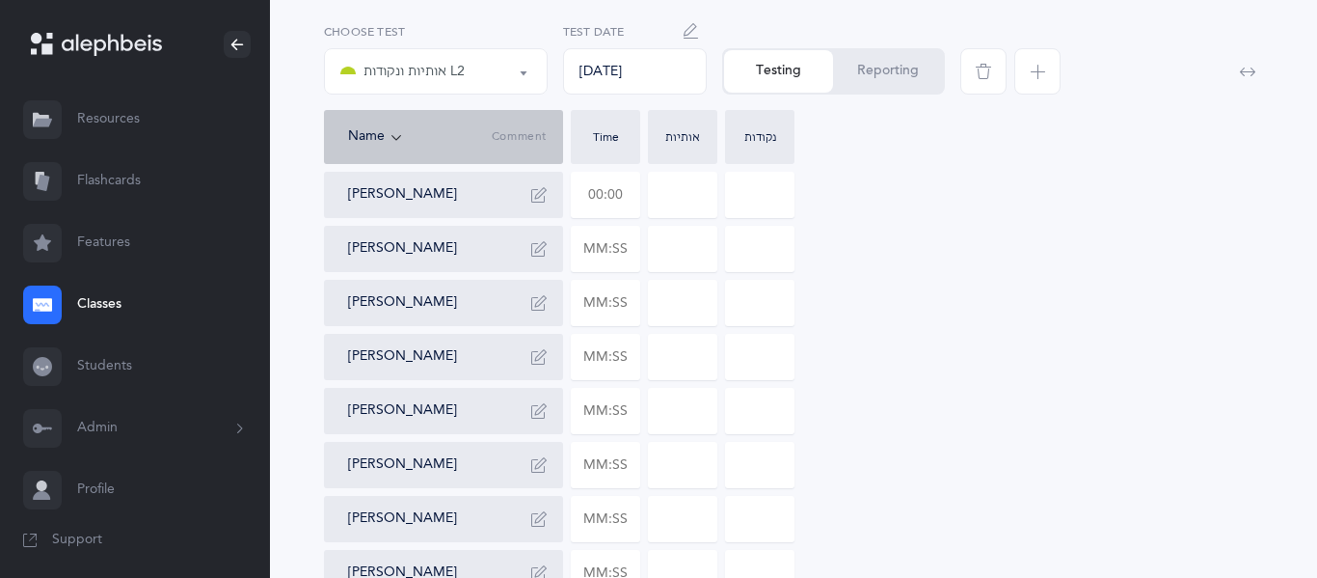
click at [600, 196] on input "text" at bounding box center [606, 195] width 68 height 44
click at [703, 197] on input at bounding box center [683, 195] width 68 height 44
type input "01:13"
type input "0"
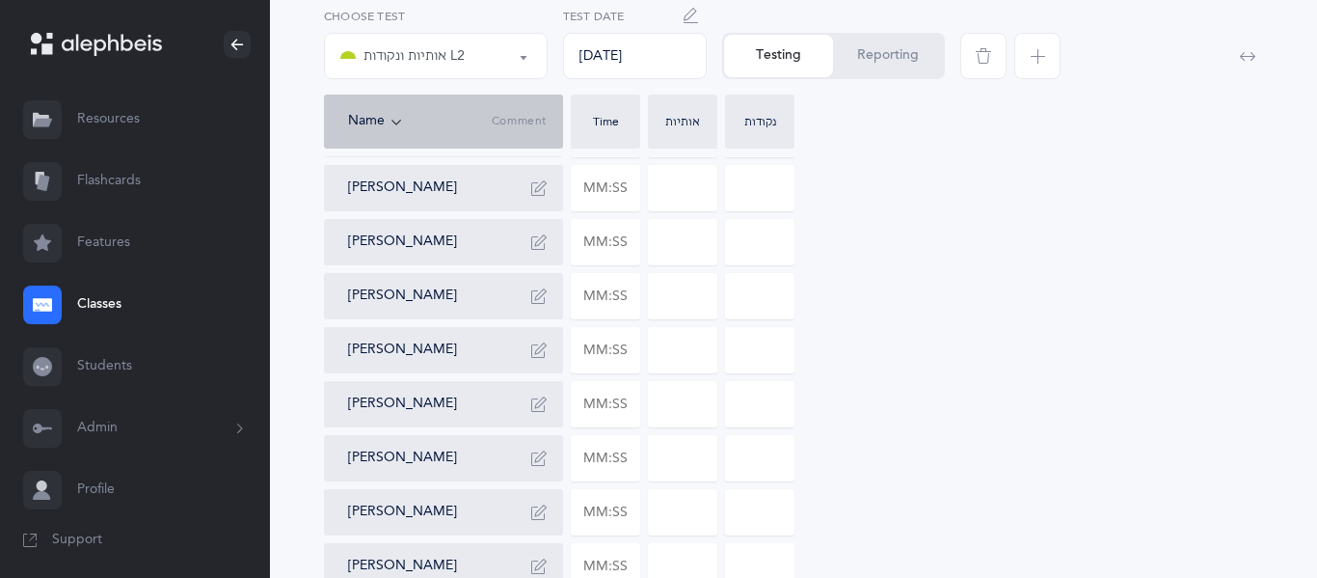
scroll to position [275, 0]
click at [582, 455] on input "text" at bounding box center [606, 457] width 68 height 44
click at [682, 471] on input at bounding box center [683, 457] width 68 height 44
type input "00:42"
type input "0"
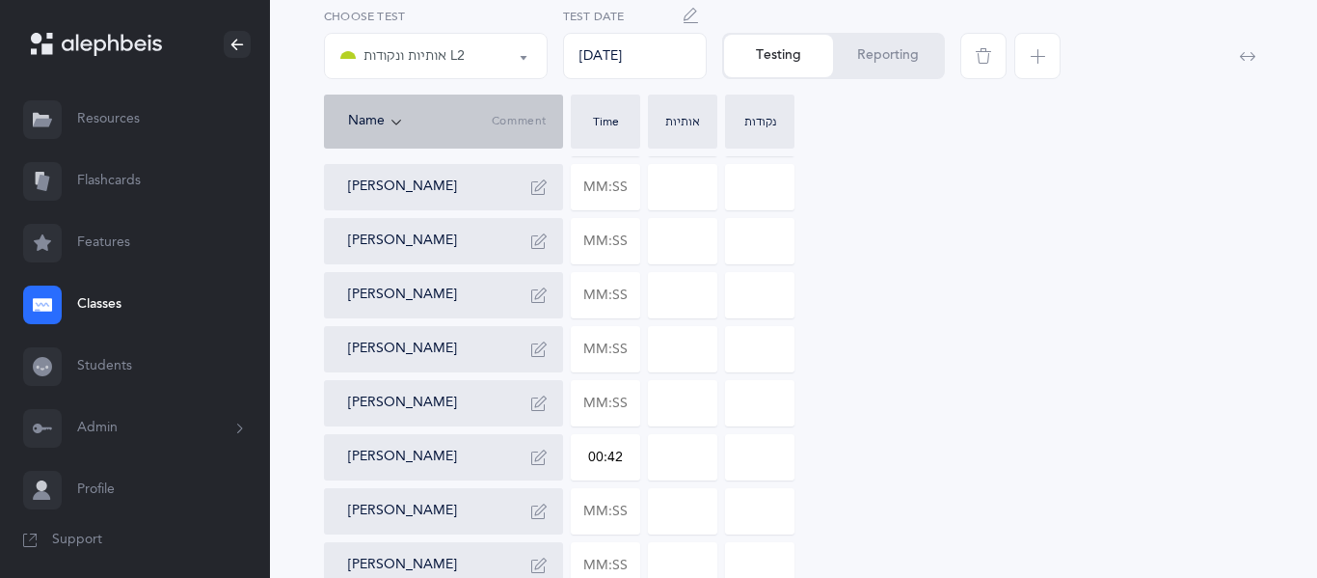
type input "0"
click at [695, 469] on input "0" at bounding box center [683, 457] width 68 height 44
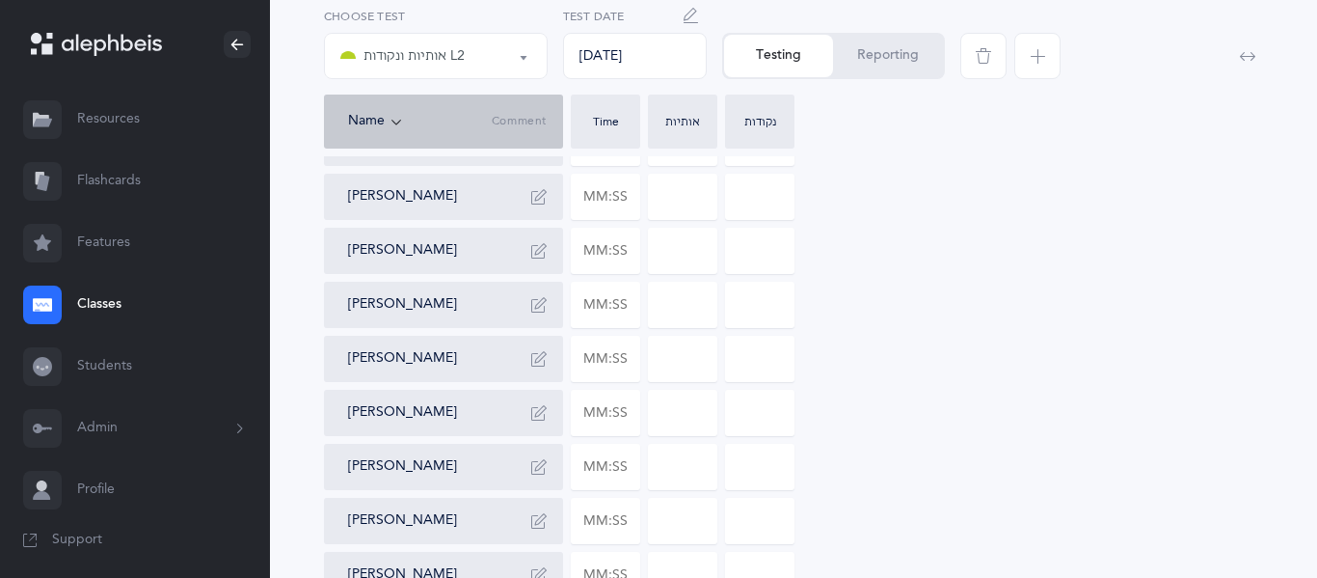
scroll to position [591, 0]
type input "1"
click at [607, 512] on input "text" at bounding box center [606, 519] width 68 height 44
click at [686, 524] on input at bounding box center [683, 519] width 68 height 44
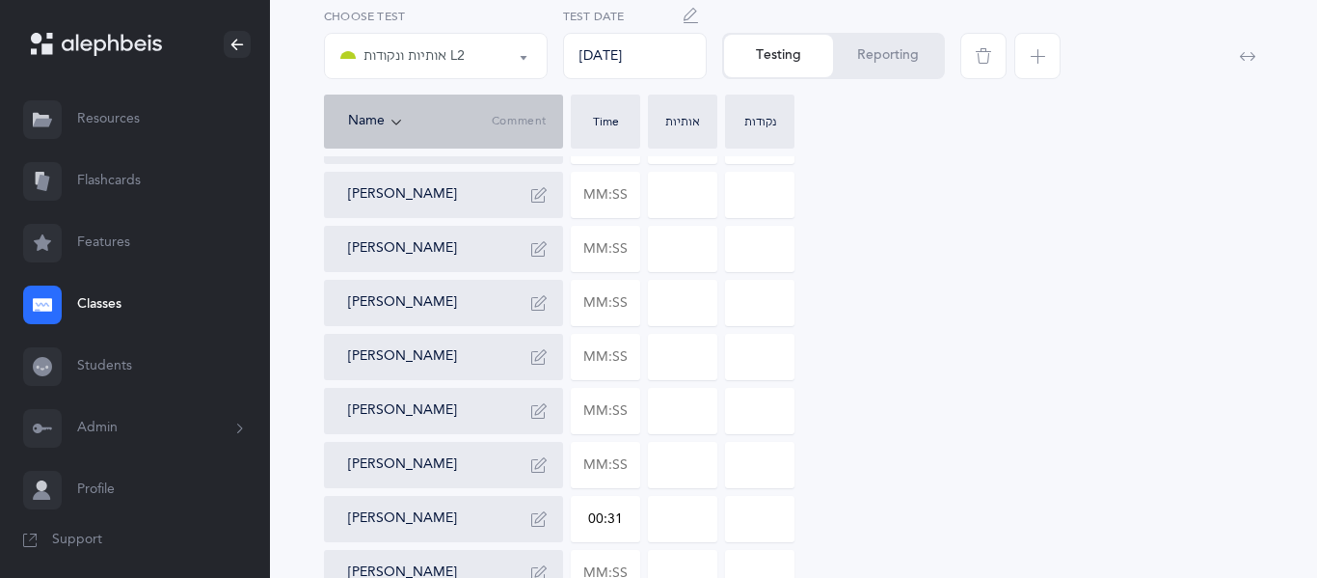
type input "00:31"
type input "0"
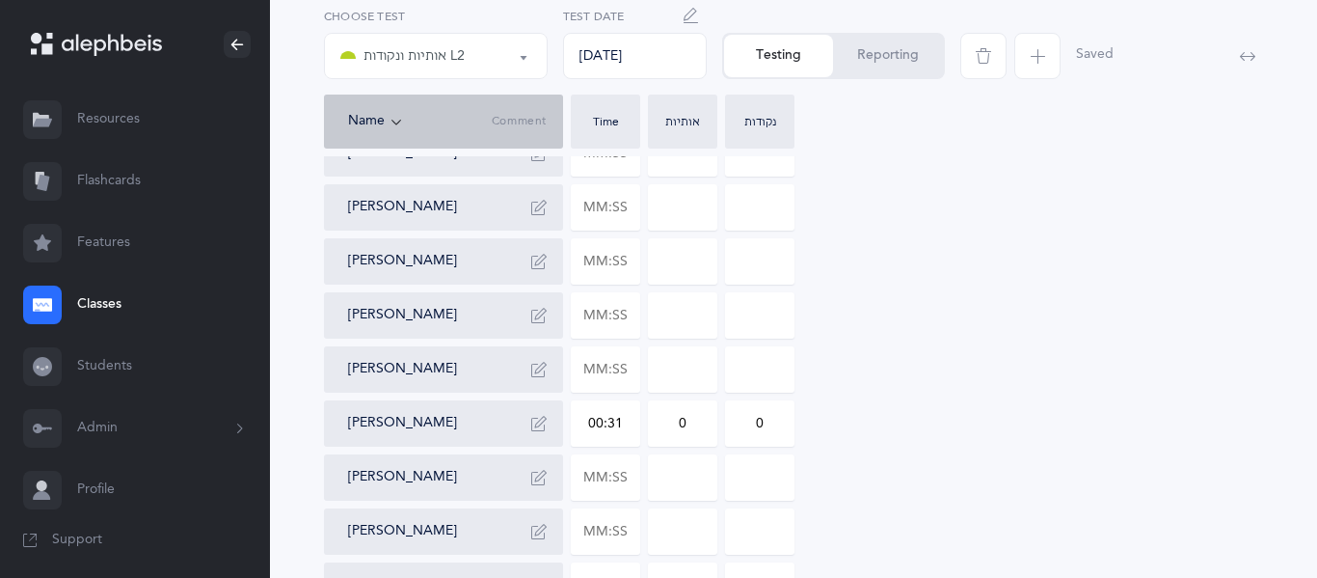
scroll to position [689, 0]
click at [863, 464] on div "[PERSON_NAME] 01:13 0 0 [PERSON_NAME] [PERSON_NAME] [PERSON_NAME] [PERSON_NAME]…" at bounding box center [793, 205] width 939 height 1126
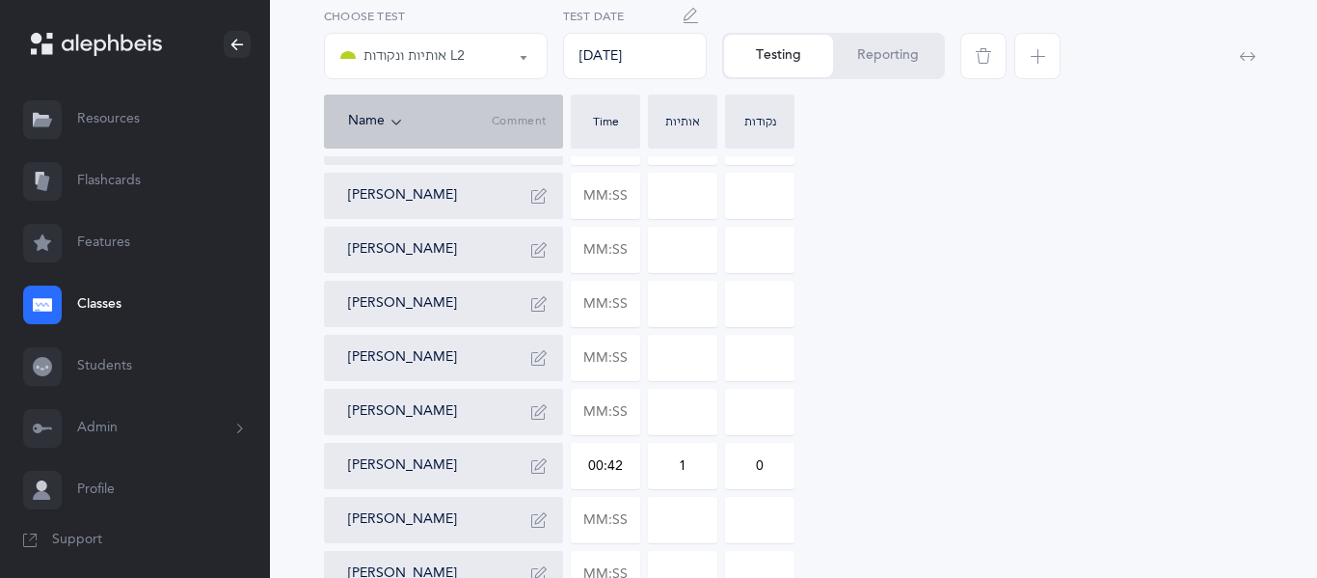
scroll to position [236, 0]
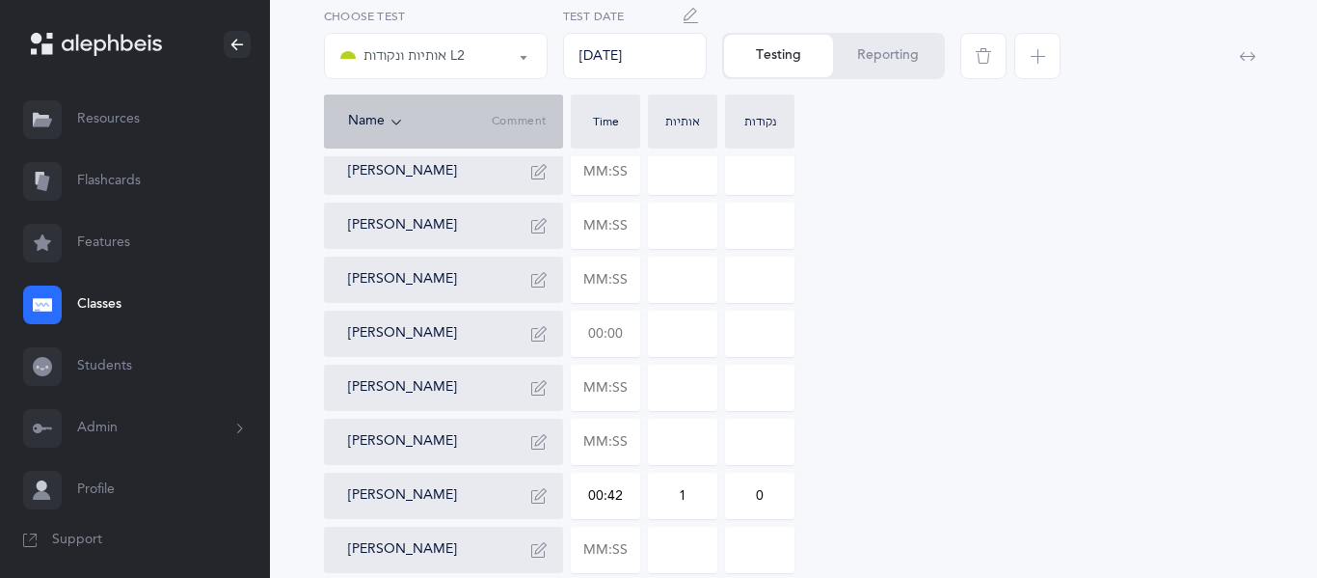
click at [597, 340] on input "text" at bounding box center [606, 333] width 68 height 44
click at [668, 347] on input at bounding box center [683, 333] width 68 height 44
type input "00:52"
type input "0"
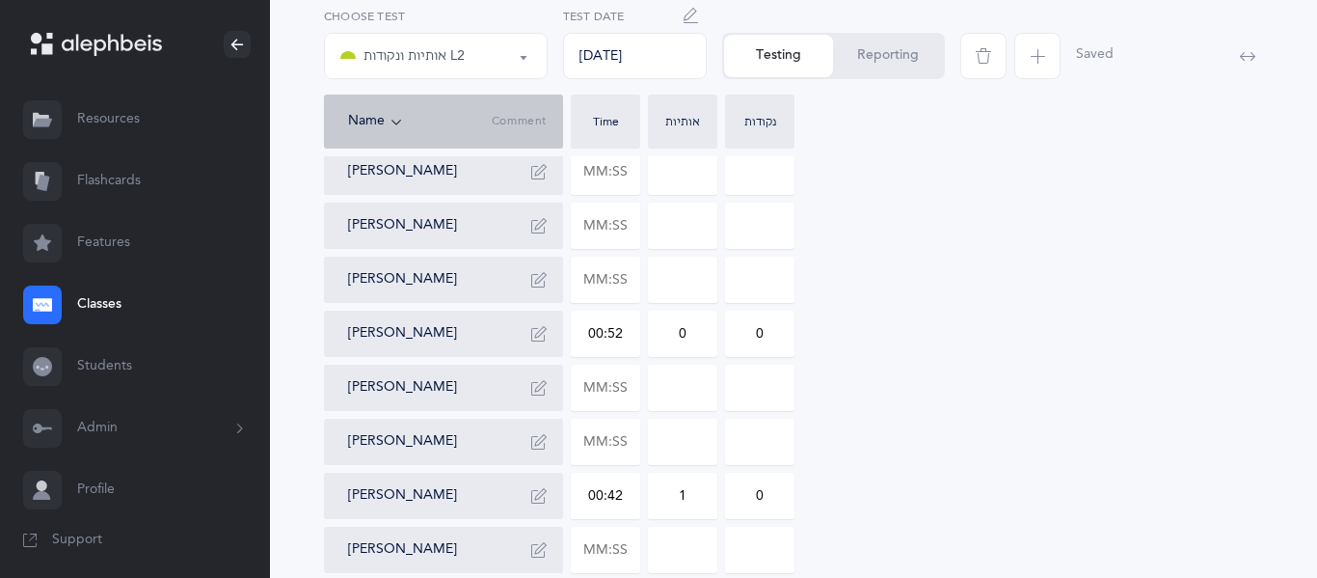
click at [690, 338] on input "0" at bounding box center [683, 333] width 68 height 44
type input "2"
click at [774, 336] on input "0" at bounding box center [760, 333] width 68 height 44
type input "1"
click at [606, 285] on input "text" at bounding box center [606, 279] width 68 height 44
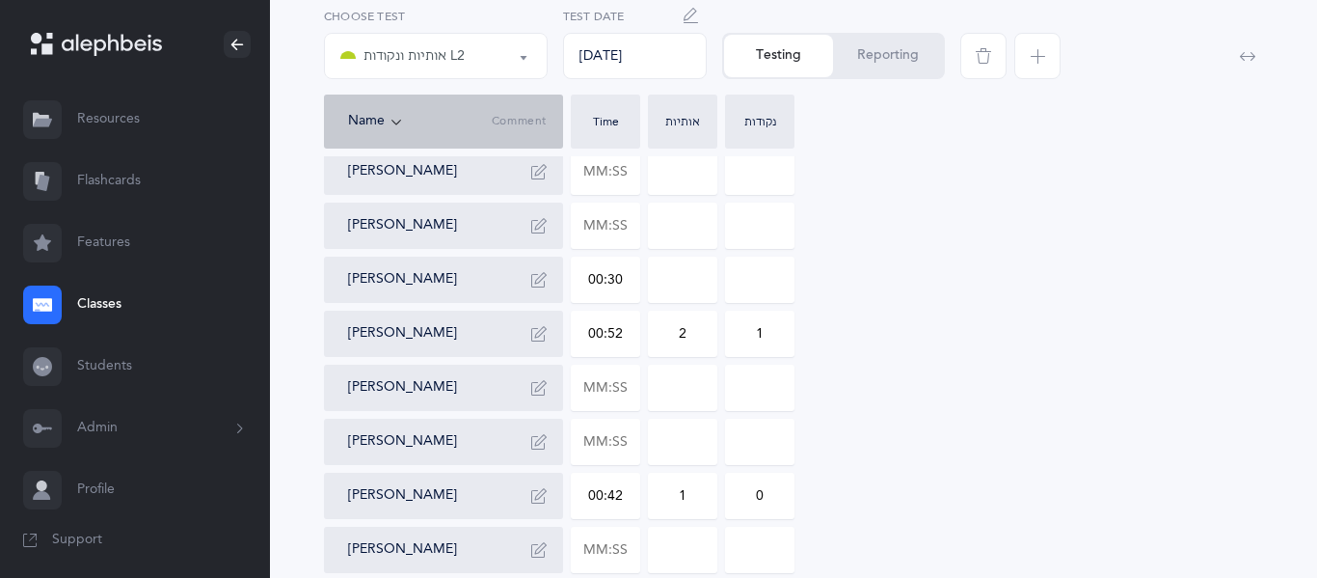
click at [675, 282] on input at bounding box center [683, 279] width 68 height 44
type input "00:30"
type input "0"
click at [700, 283] on input "0" at bounding box center [683, 279] width 68 height 44
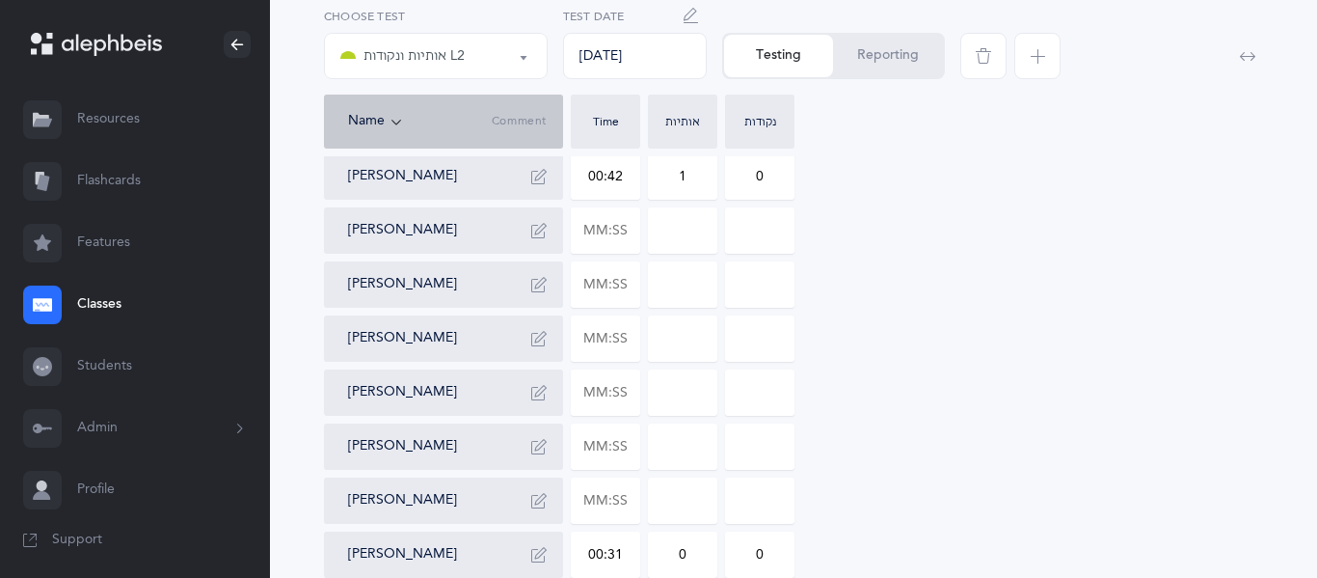
scroll to position [568, 0]
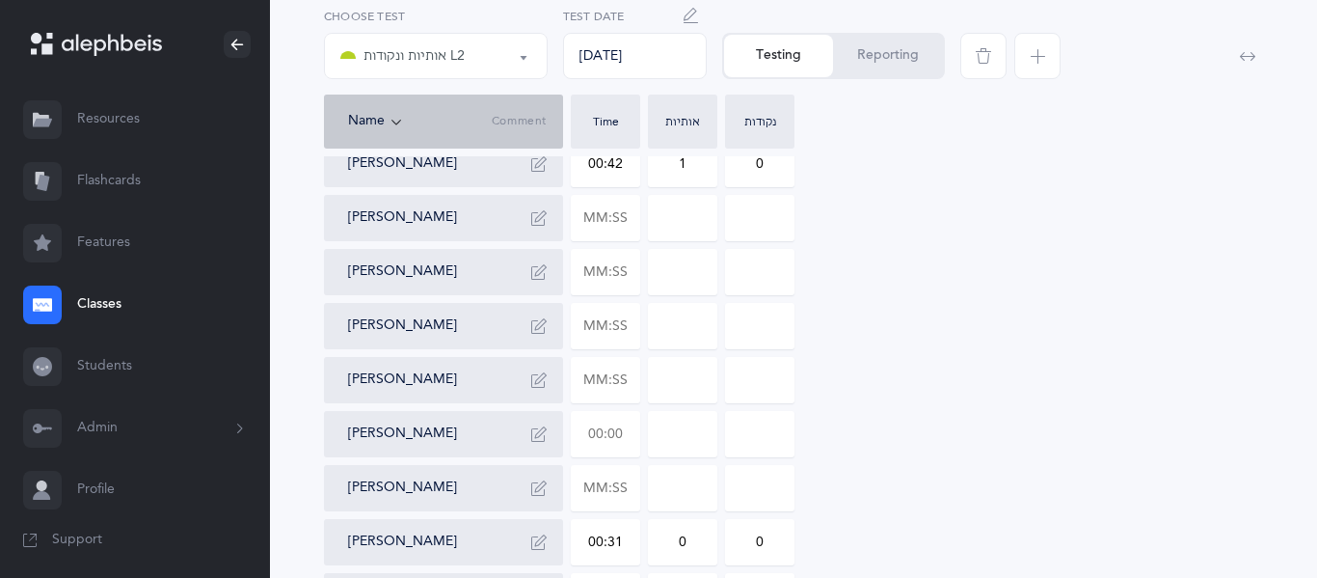
type input "1"
click at [604, 429] on input "text" at bounding box center [606, 434] width 68 height 44
click at [694, 439] on input at bounding box center [683, 434] width 68 height 44
type input "01:12"
type input "0"
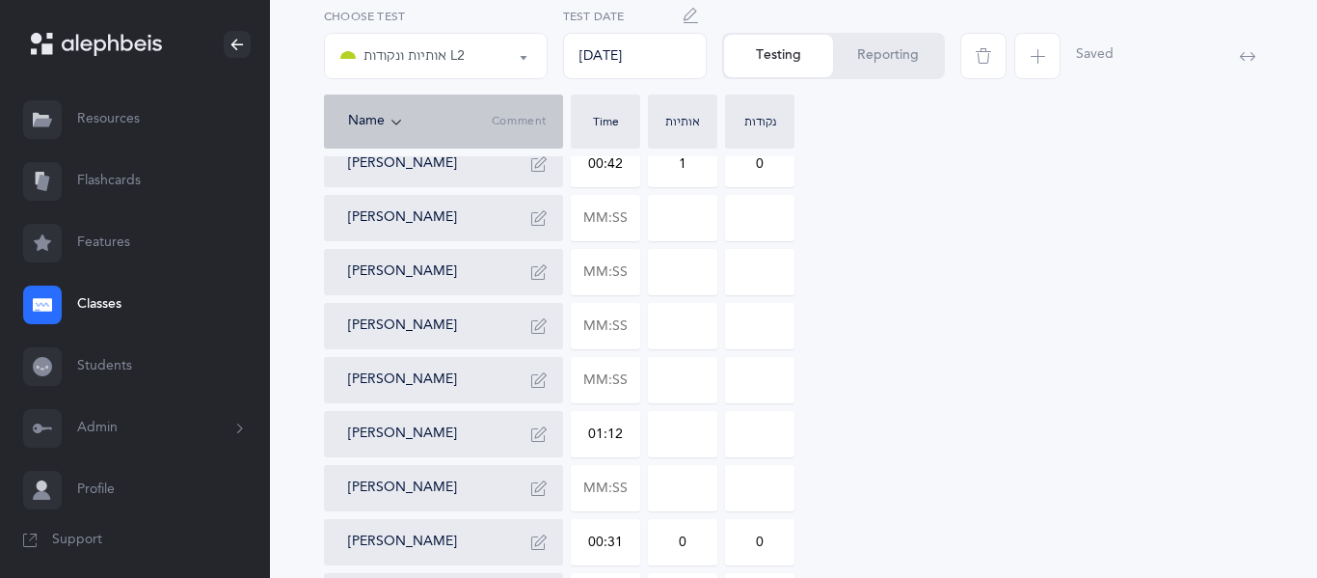
type input "0"
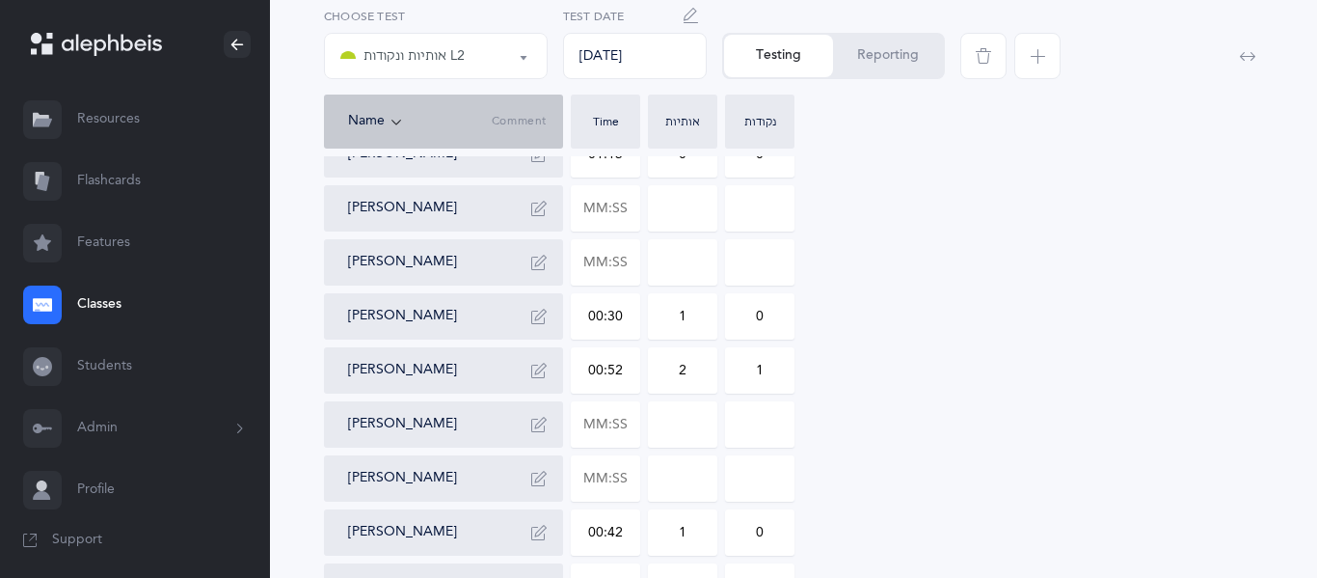
scroll to position [196, 0]
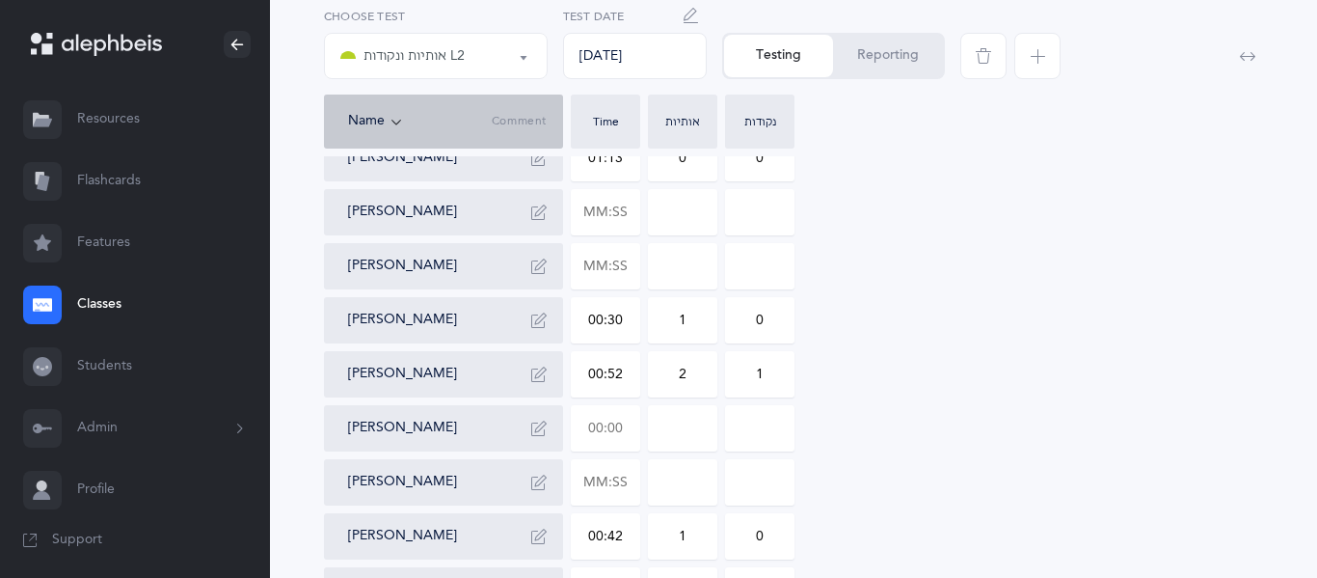
click at [612, 425] on input "text" at bounding box center [606, 428] width 68 height 44
click at [682, 435] on input at bounding box center [683, 428] width 68 height 44
type input "01:17"
type input "0"
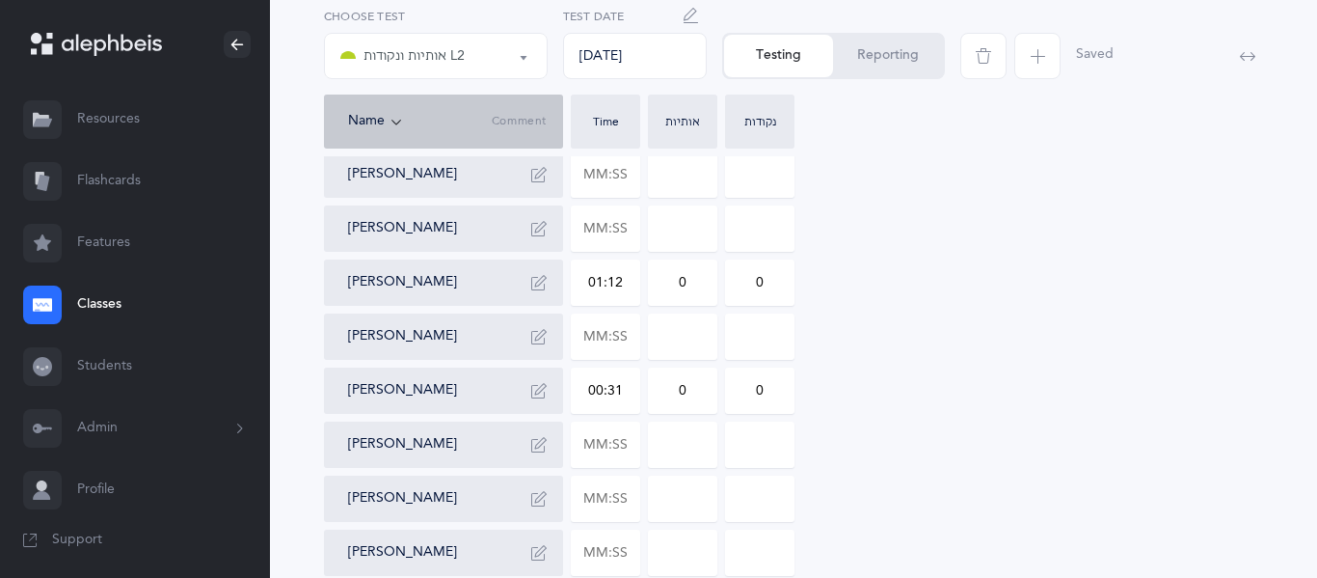
scroll to position [929, 0]
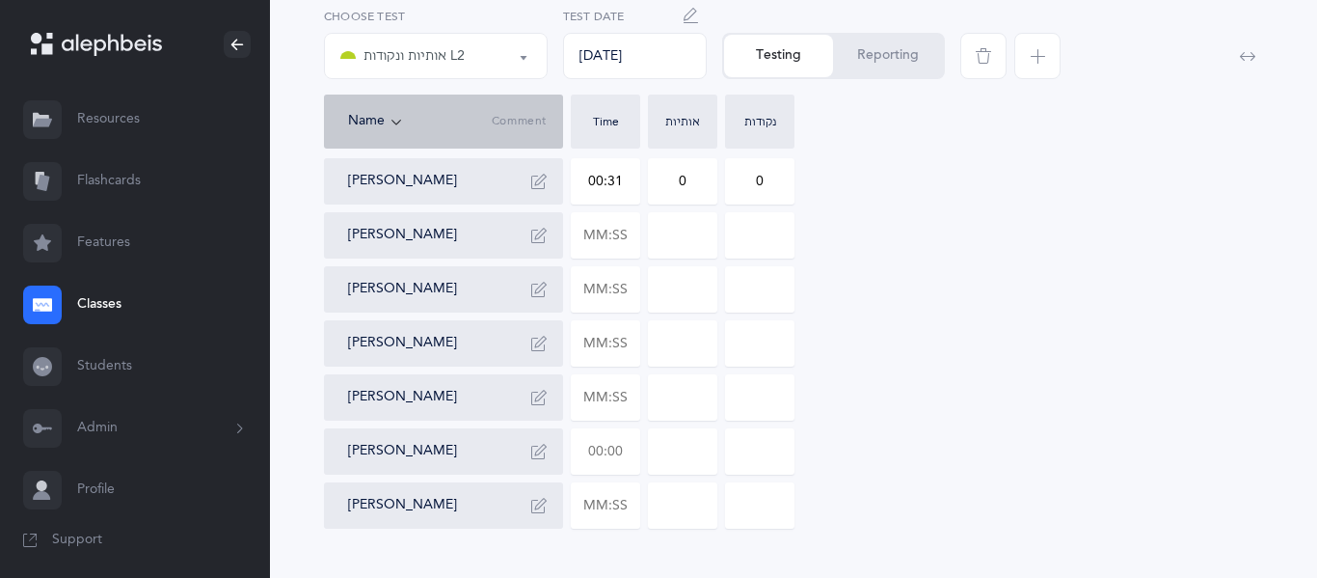
click at [620, 432] on input "text" at bounding box center [606, 451] width 68 height 44
click at [668, 442] on input at bounding box center [683, 451] width 68 height 44
type input "00:40"
type input "0"
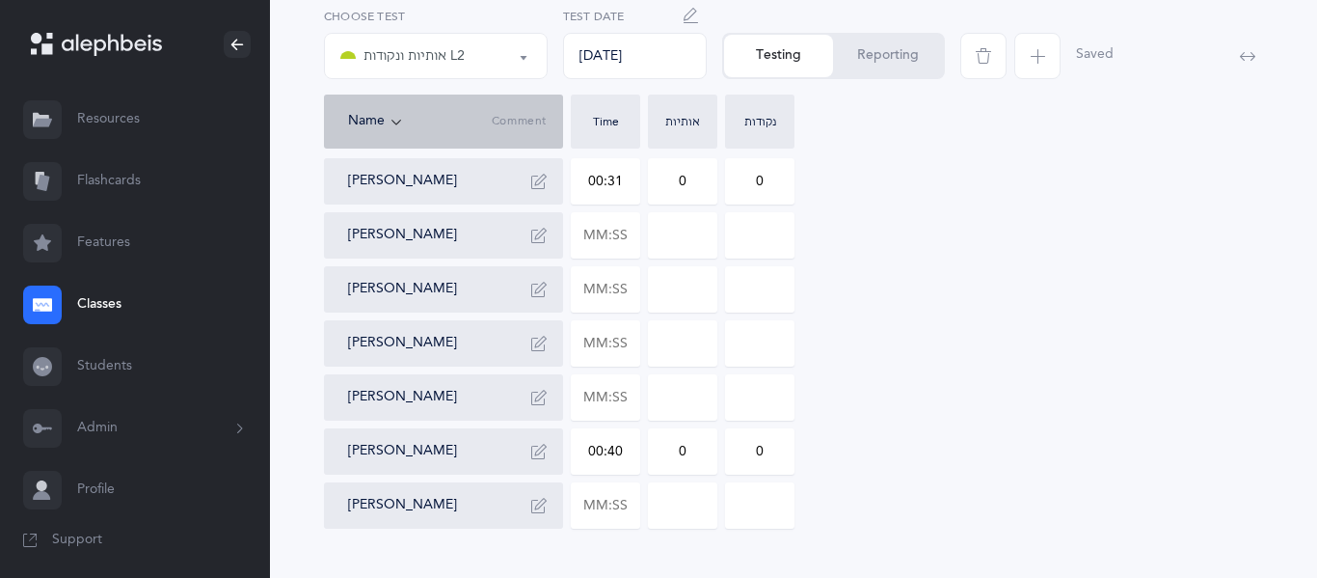
click at [769, 447] on input "0" at bounding box center [760, 451] width 68 height 44
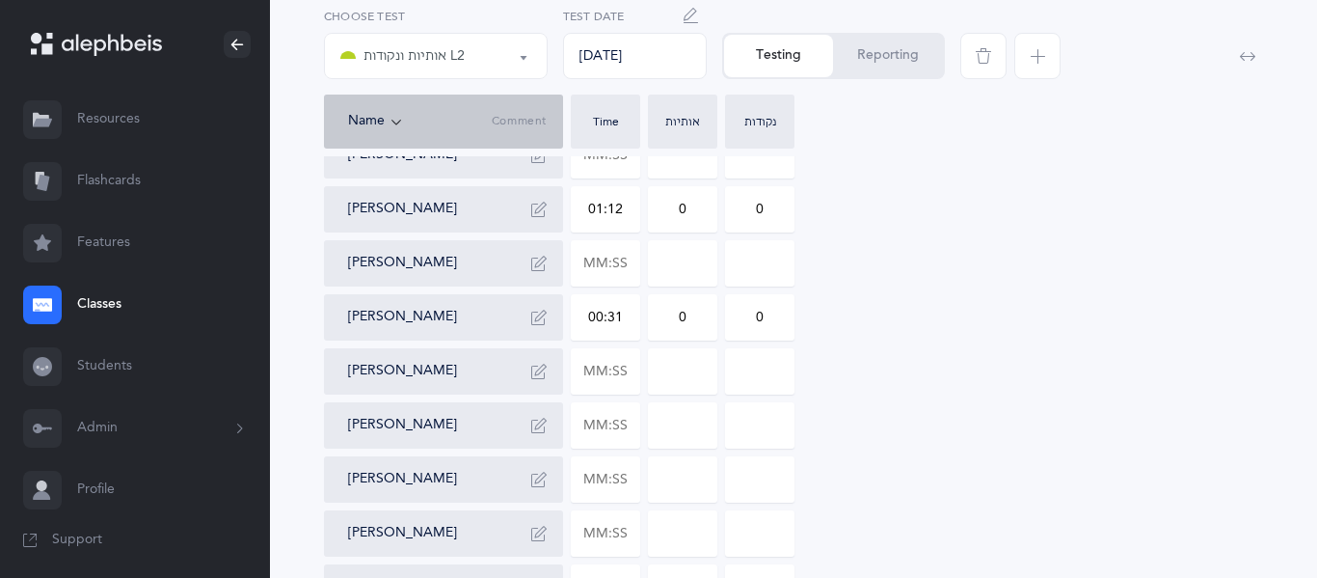
scroll to position [795, 0]
type input "1"
click at [616, 416] on input "text" at bounding box center [606, 423] width 68 height 44
click at [687, 437] on input at bounding box center [683, 423] width 68 height 44
type input "00:56"
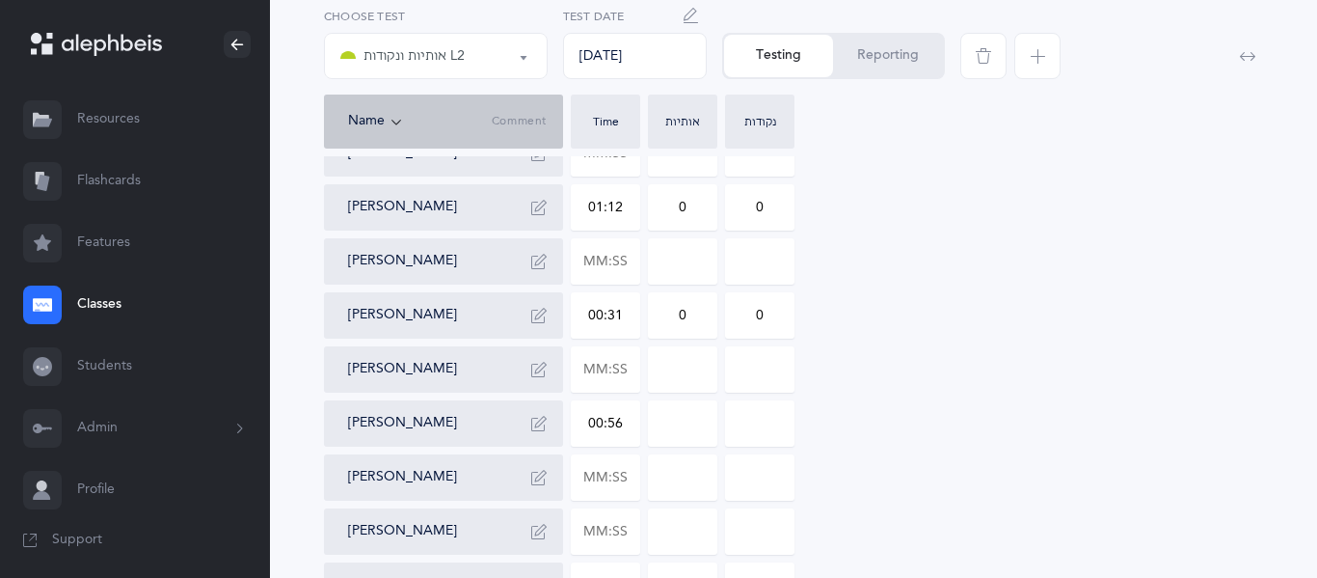
type input "0"
click at [636, 527] on input "text" at bounding box center [606, 531] width 68 height 44
click at [703, 533] on input at bounding box center [683, 531] width 68 height 44
type input "01:09"
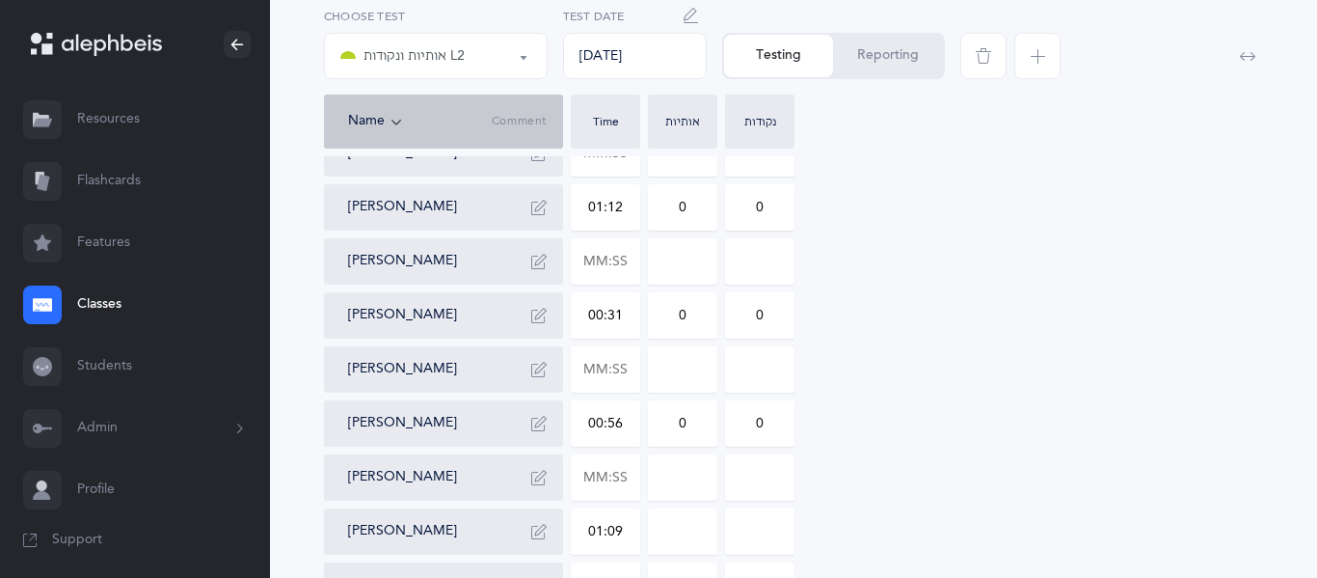
type input "0"
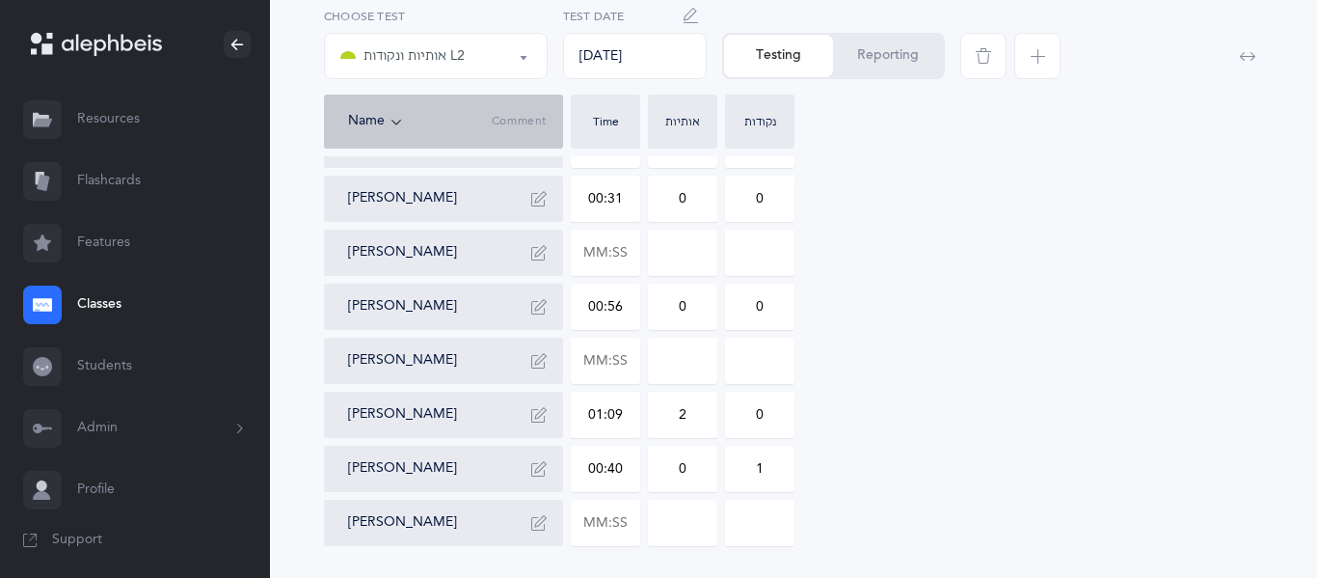
scroll to position [866, 0]
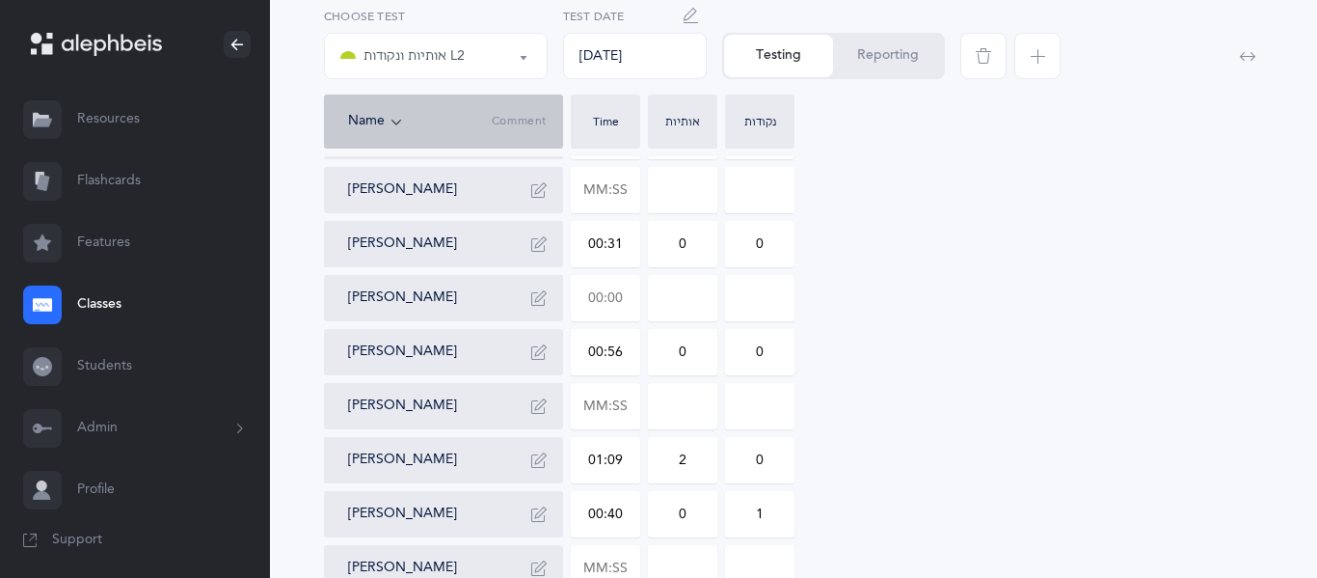
type input "2"
click at [621, 308] on input "text" at bounding box center [606, 298] width 68 height 44
click at [700, 309] on input at bounding box center [683, 298] width 68 height 44
type input "01:18"
type input "0"
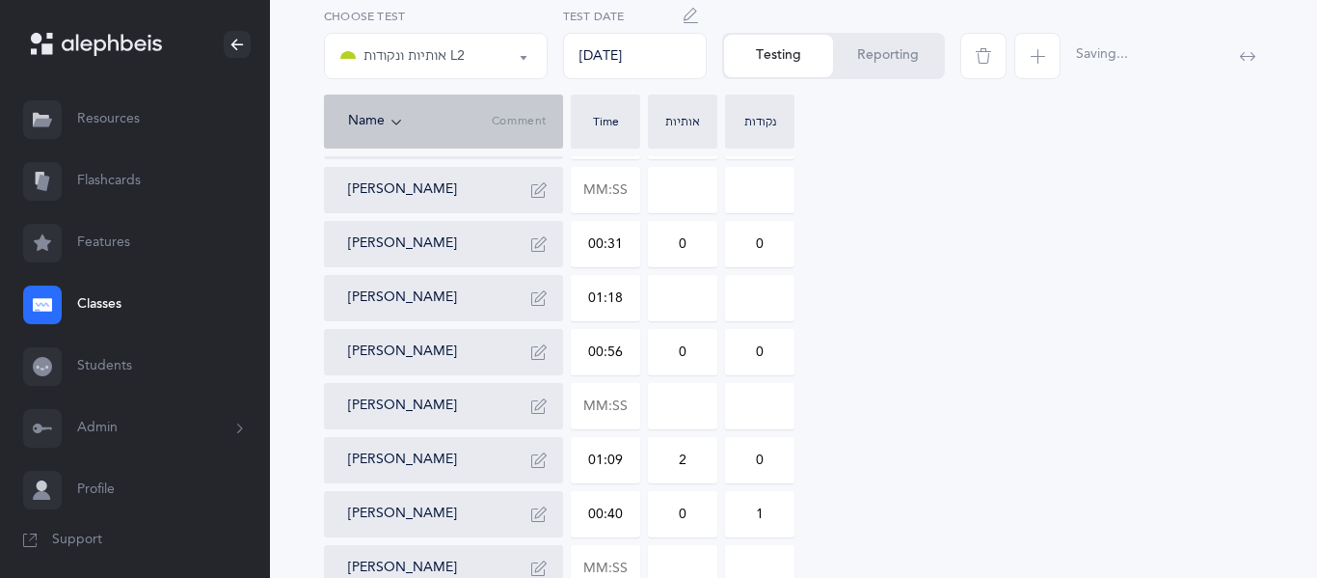
type input "0"
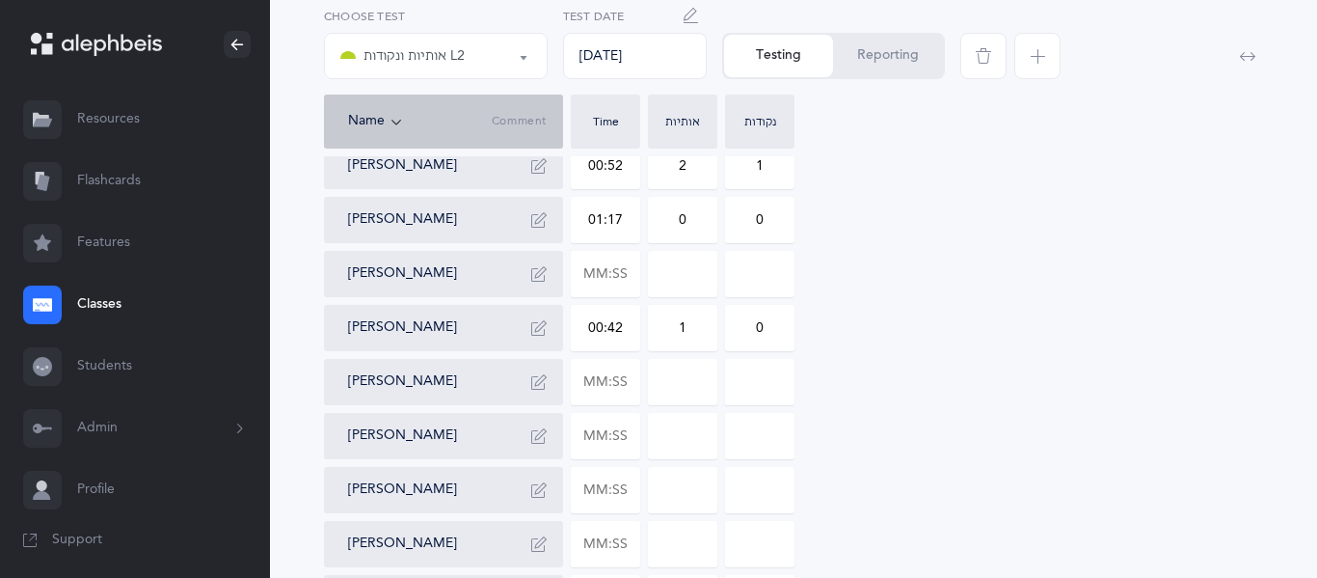
scroll to position [398, 0]
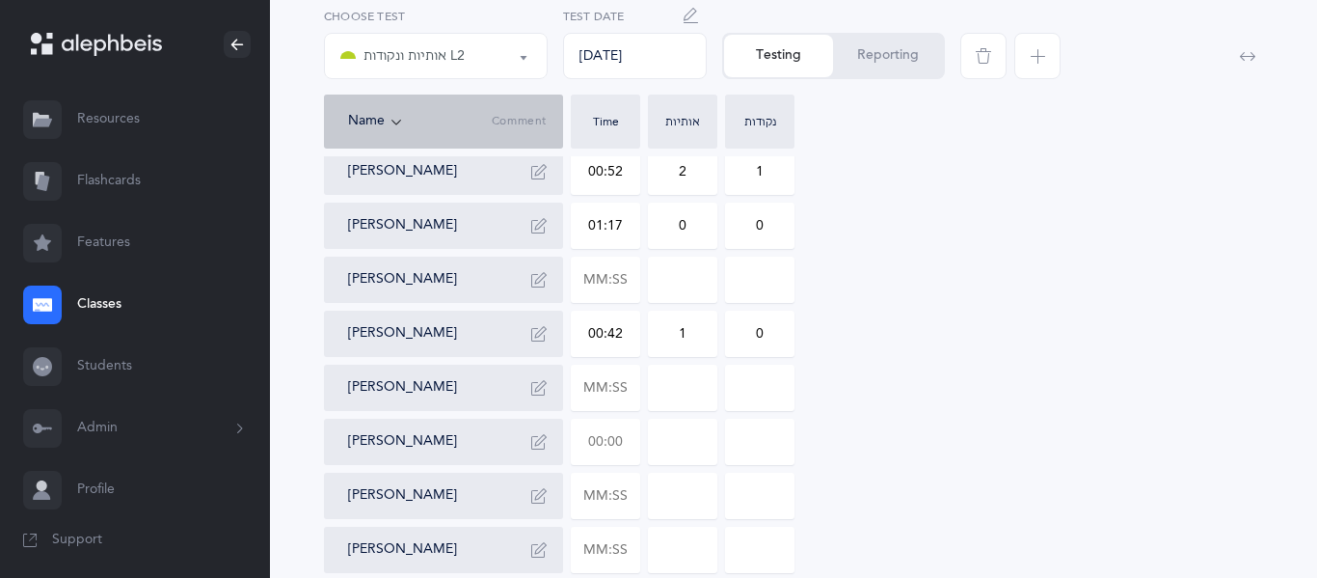
click at [614, 441] on input "text" at bounding box center [606, 442] width 68 height 44
type input "00:07"
click at [697, 453] on input at bounding box center [683, 442] width 68 height 44
type input "00:47"
type input "0"
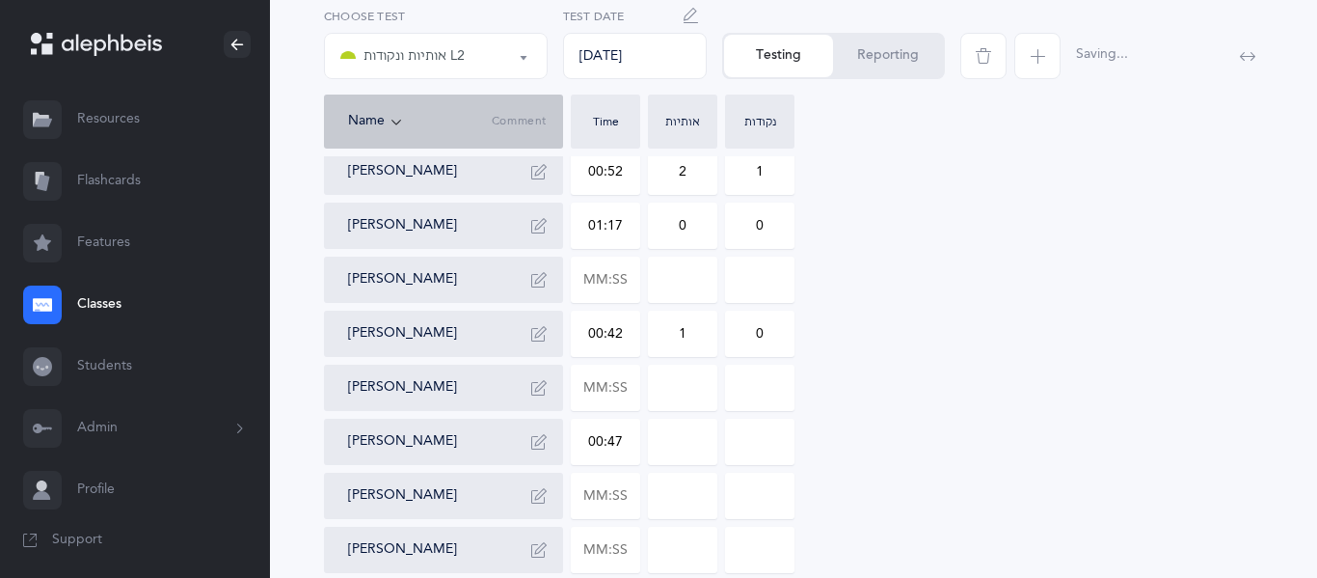
type input "0"
click at [609, 557] on input "text" at bounding box center [606, 550] width 68 height 44
click at [905, 503] on div "[PERSON_NAME] 01:13 0 0 [PERSON_NAME] [PERSON_NAME] [PERSON_NAME] 00:30 1 0 [PE…" at bounding box center [793, 495] width 939 height 1126
type input "00:28"
type input "0"
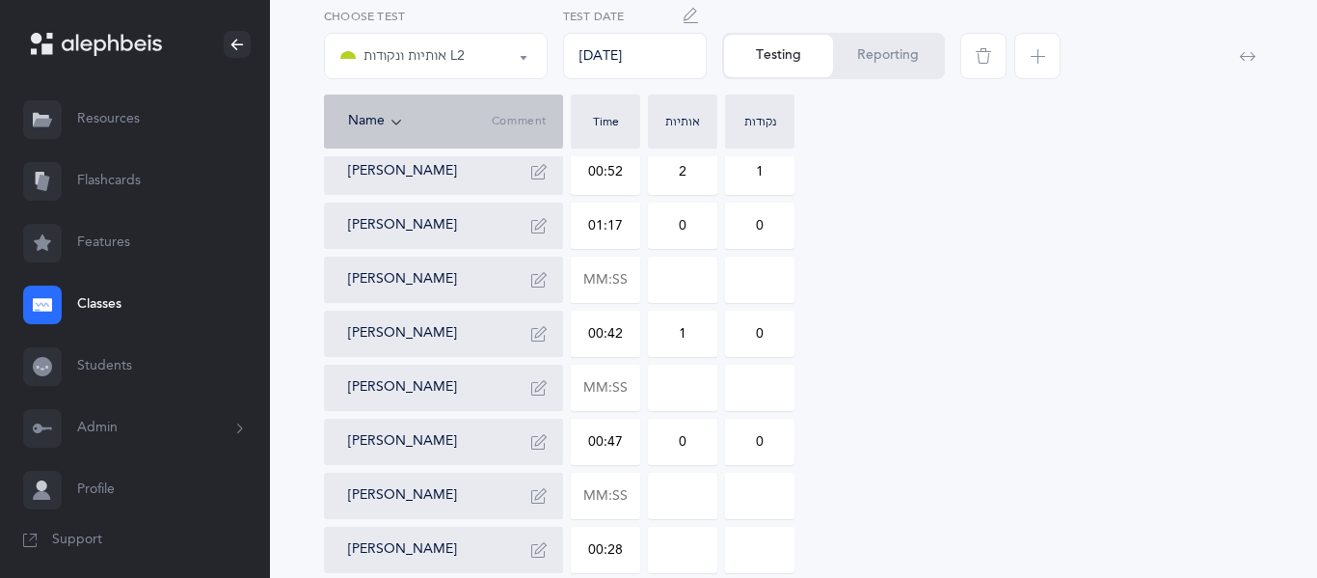
type input "0"
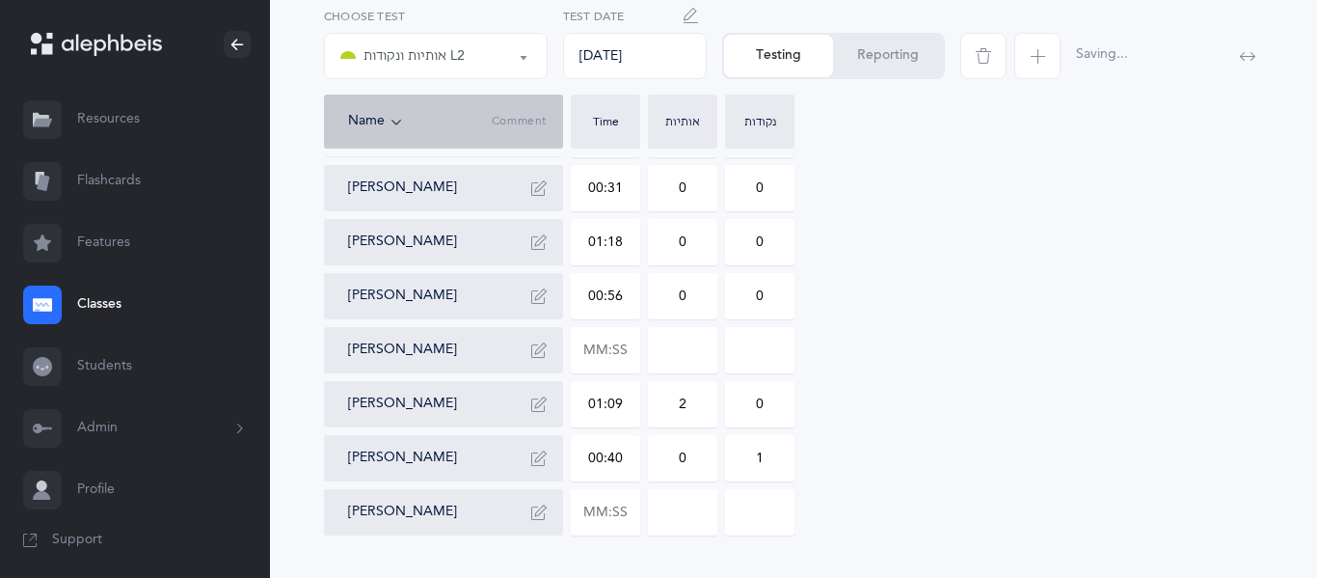
scroll to position [972, 0]
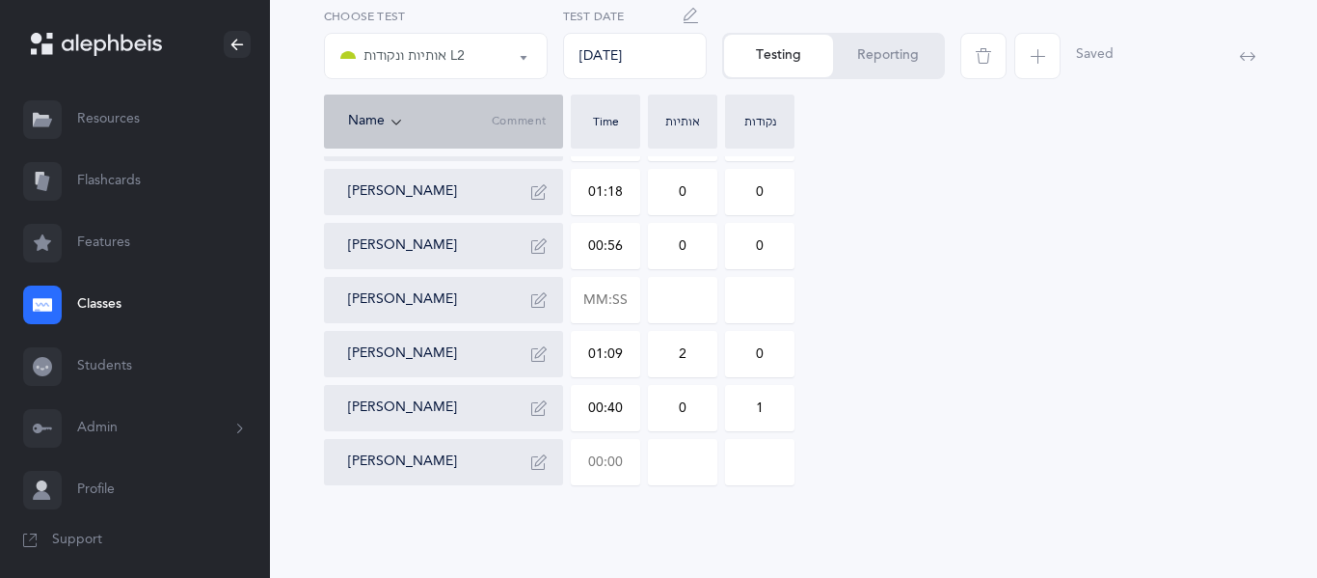
click at [613, 468] on input "text" at bounding box center [606, 462] width 68 height 44
type input "00:39"
type input "0"
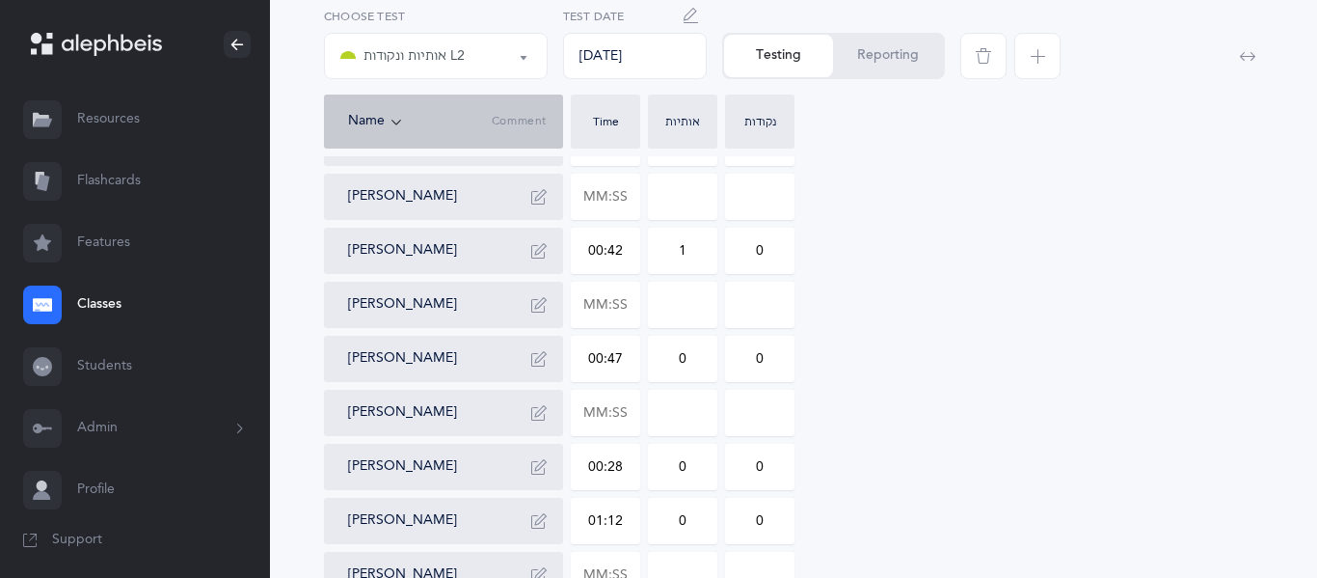
scroll to position [300, 0]
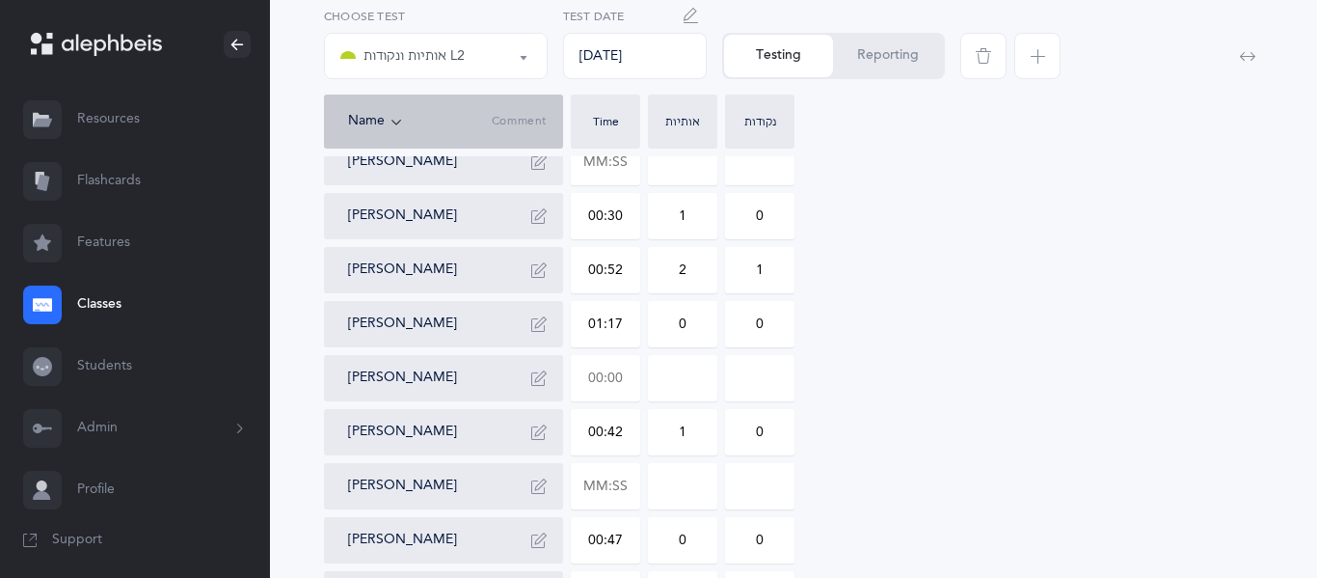
click at [597, 376] on input "text" at bounding box center [606, 378] width 68 height 44
click at [669, 381] on input at bounding box center [683, 378] width 68 height 44
type input "00:43"
type input "0"
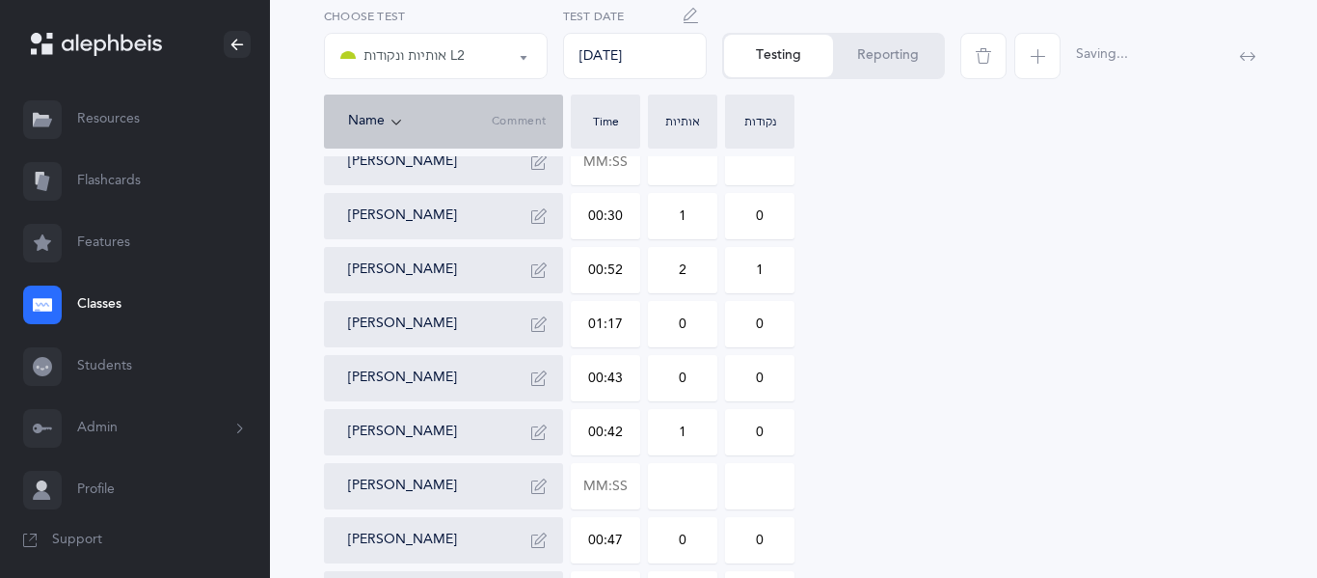
click at [697, 386] on input "0" at bounding box center [683, 378] width 68 height 44
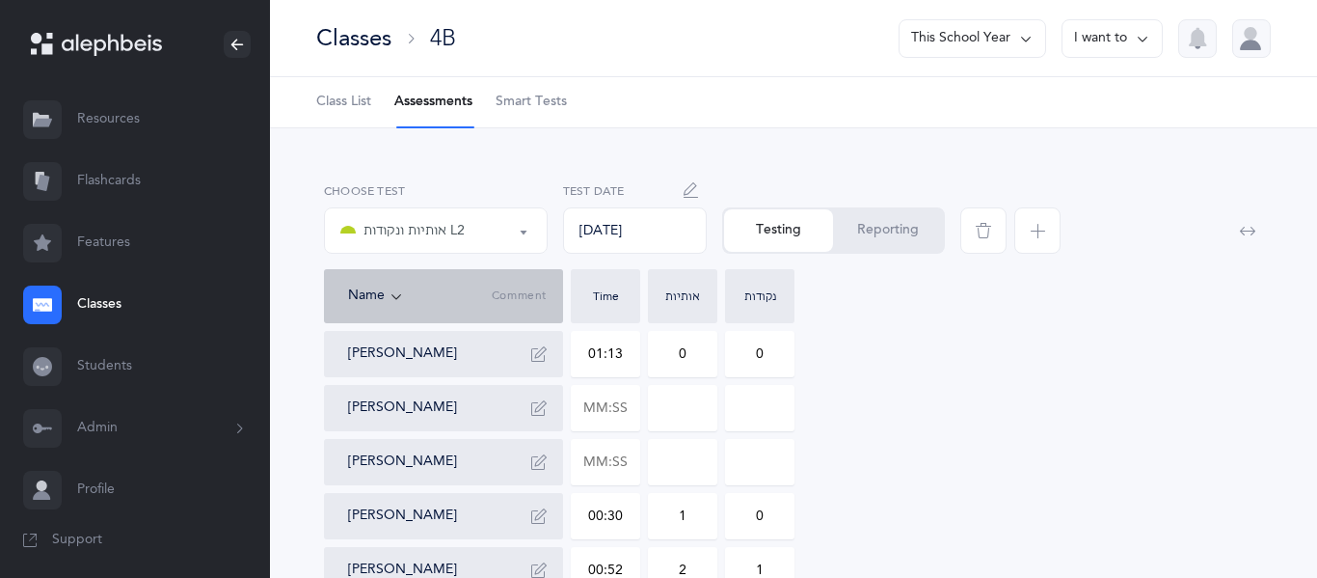
scroll to position [3, 0]
type input "1"
click at [610, 416] on input "text" at bounding box center [606, 405] width 68 height 44
click at [689, 420] on input at bounding box center [683, 405] width 68 height 44
type input "01:17"
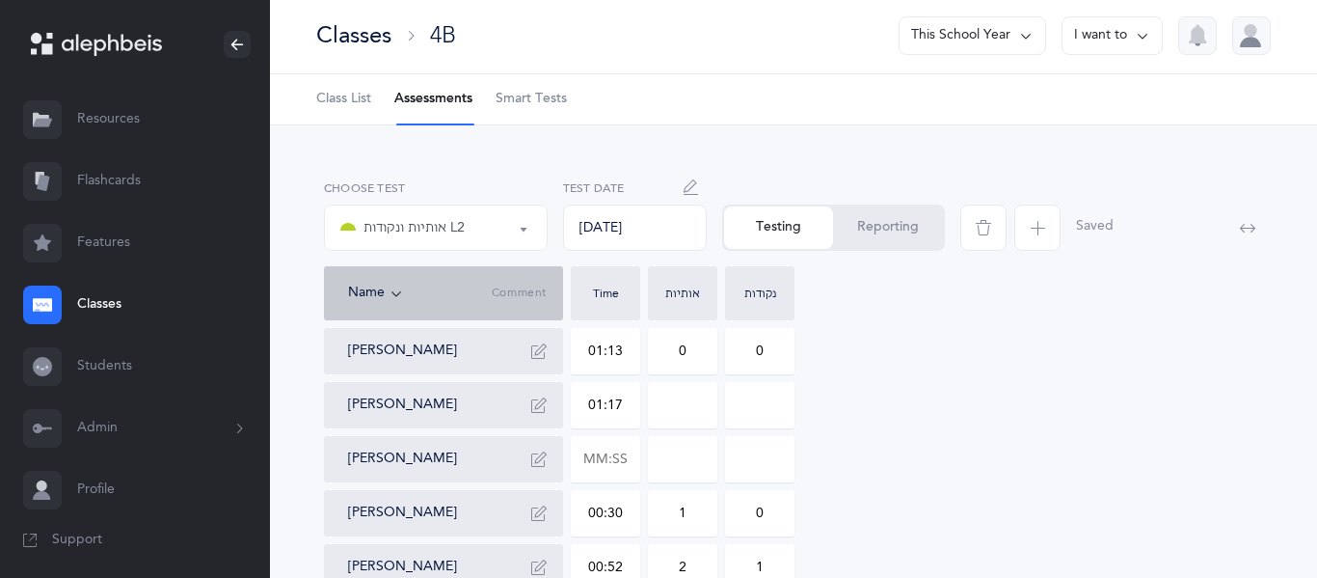
type input "0"
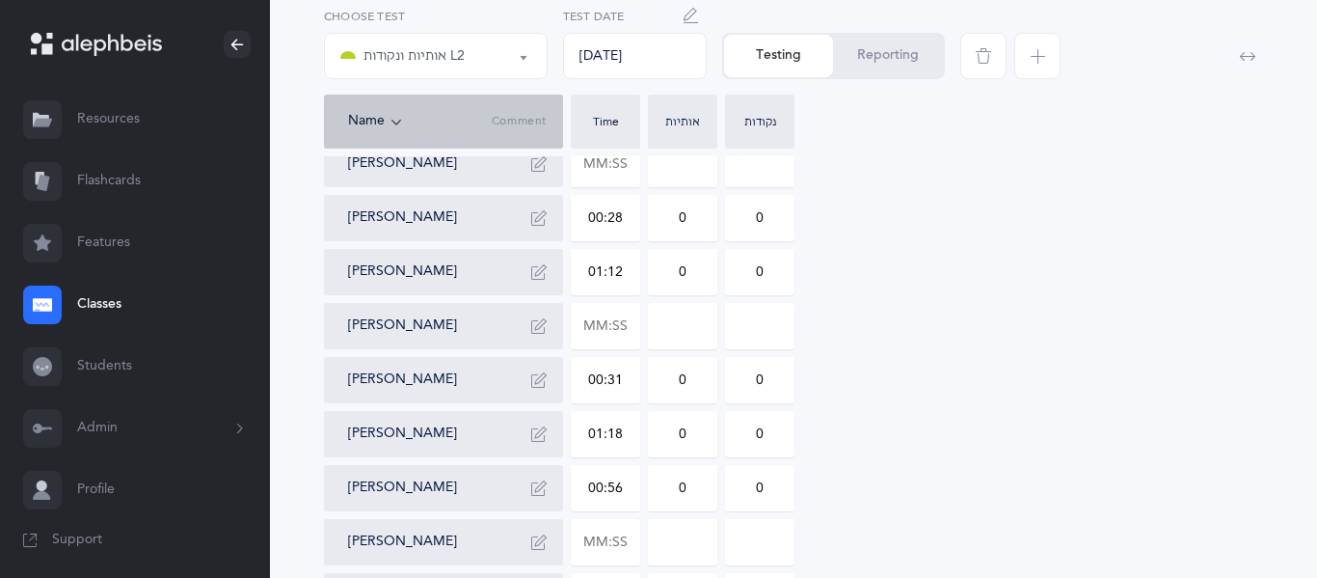
scroll to position [726, 0]
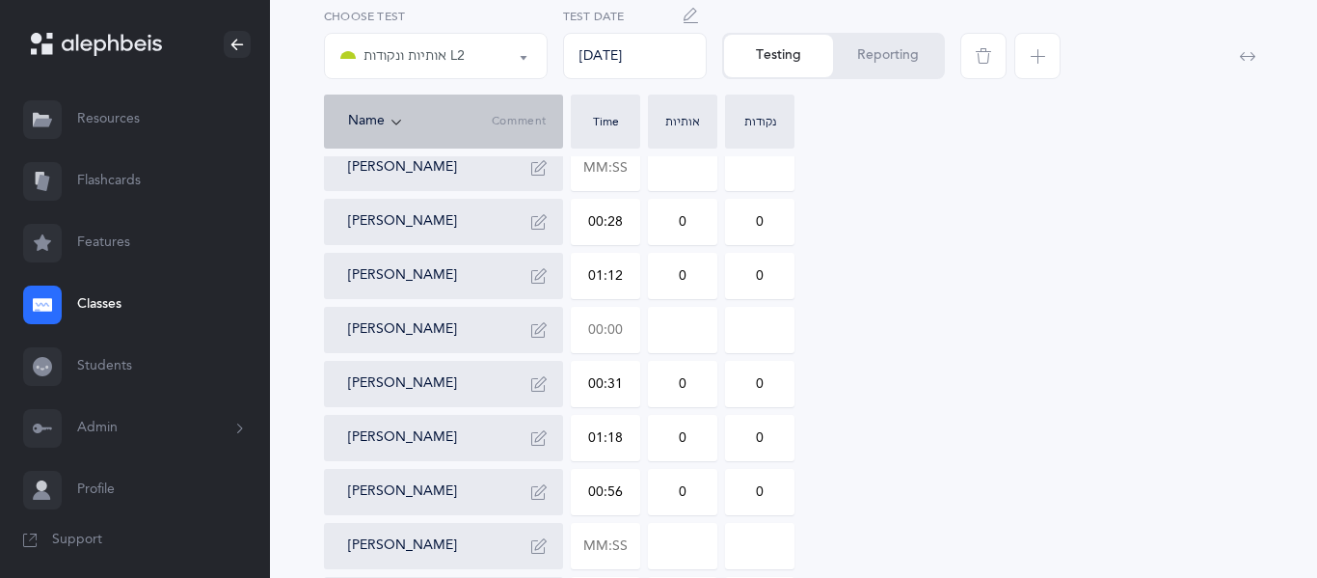
type input "2"
click at [627, 326] on input "text" at bounding box center [606, 330] width 68 height 44
click at [682, 333] on input at bounding box center [683, 330] width 68 height 44
type input "00:43"
type input "0"
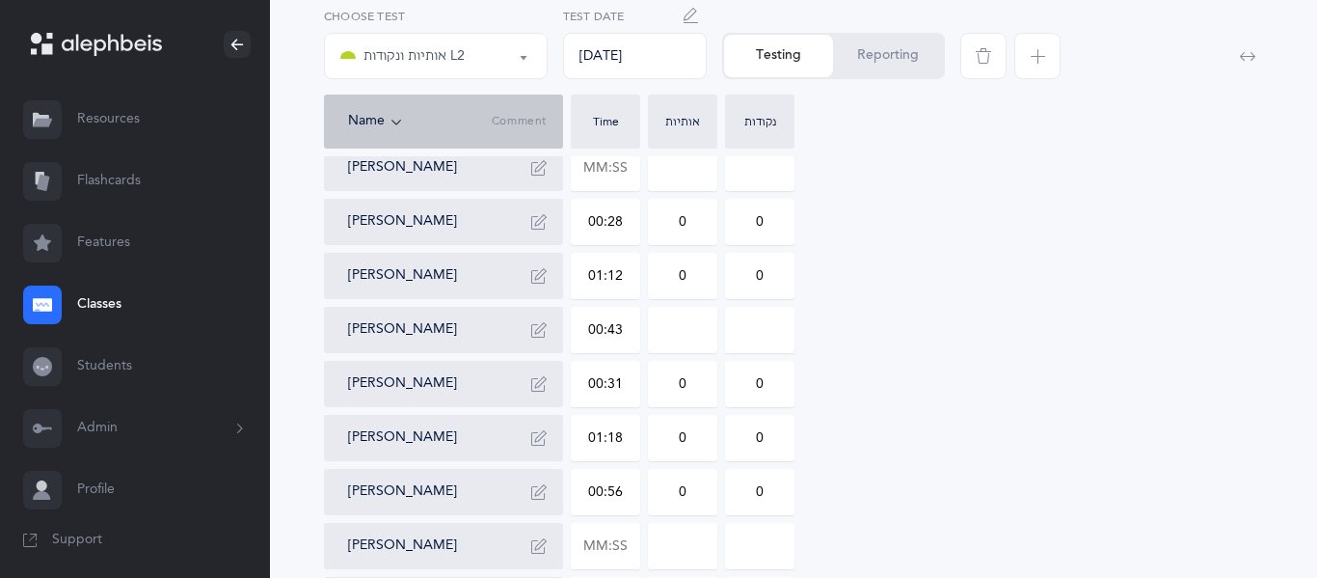
type input "0"
click at [693, 334] on input "0" at bounding box center [683, 330] width 68 height 44
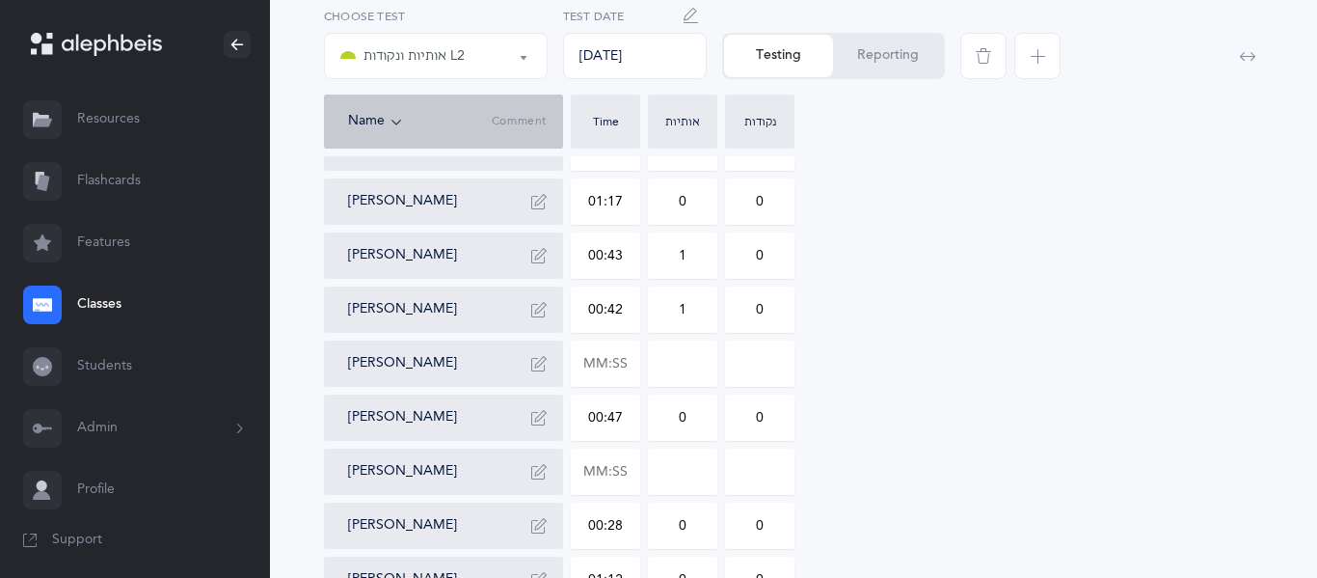
scroll to position [414, 0]
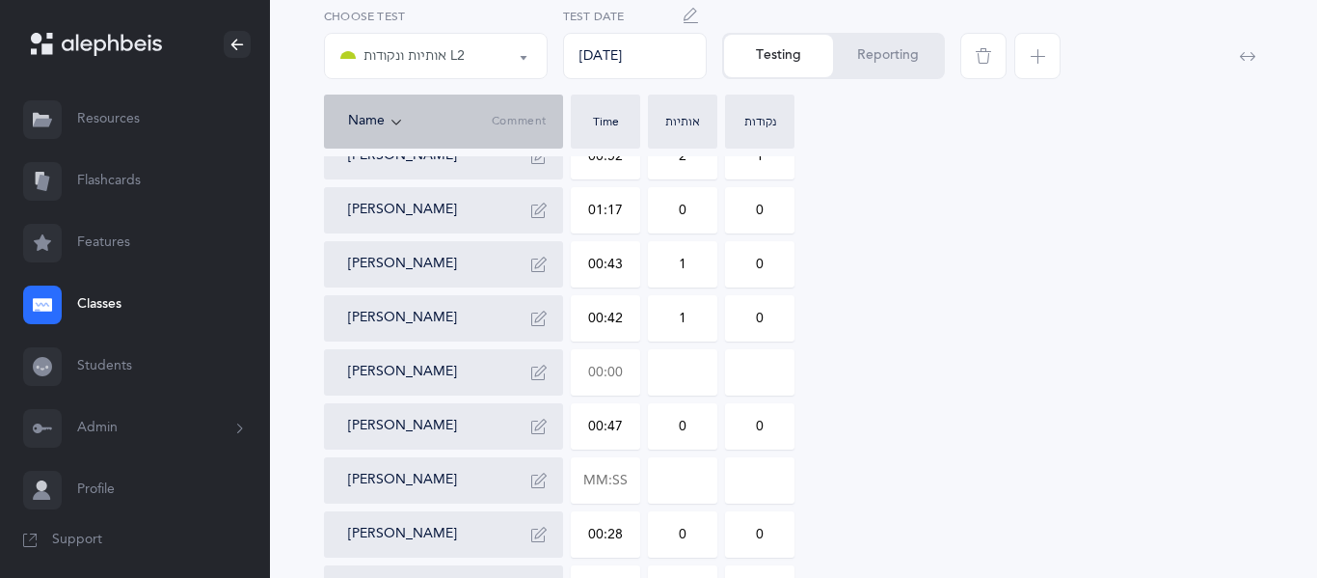
type input "1"
click at [611, 373] on input "text" at bounding box center [606, 372] width 68 height 44
click at [678, 383] on input at bounding box center [683, 372] width 68 height 44
type input "01:17"
type input "0"
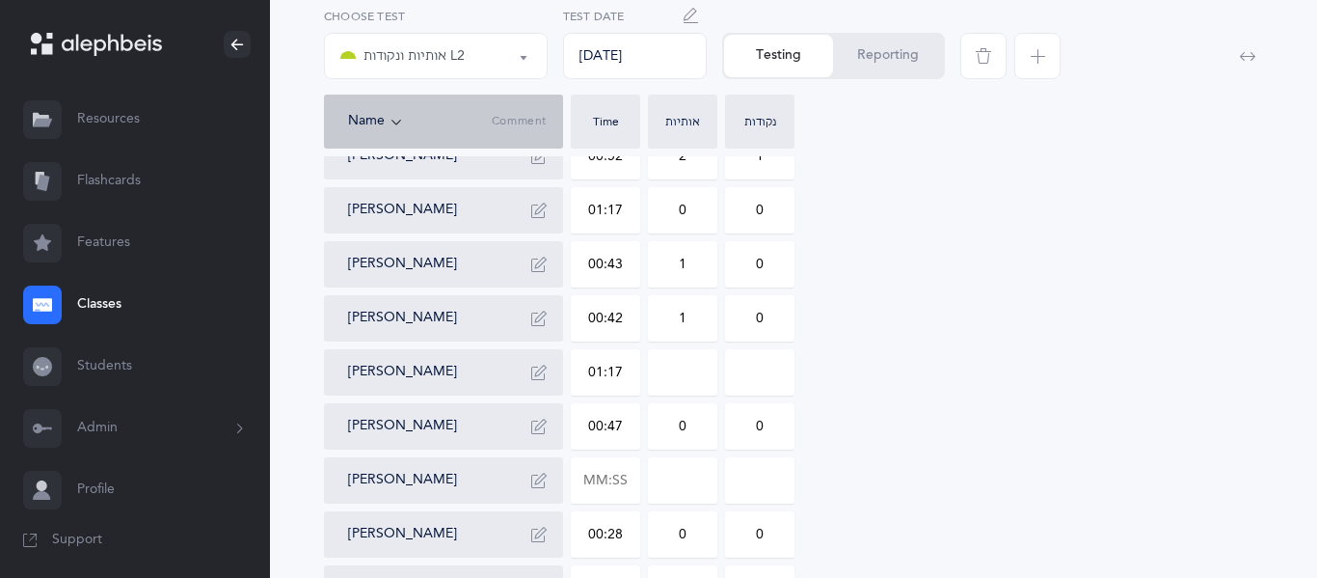
type input "0"
click at [687, 381] on input "0" at bounding box center [683, 372] width 68 height 44
type input "1"
click at [773, 367] on input "0" at bounding box center [760, 372] width 68 height 44
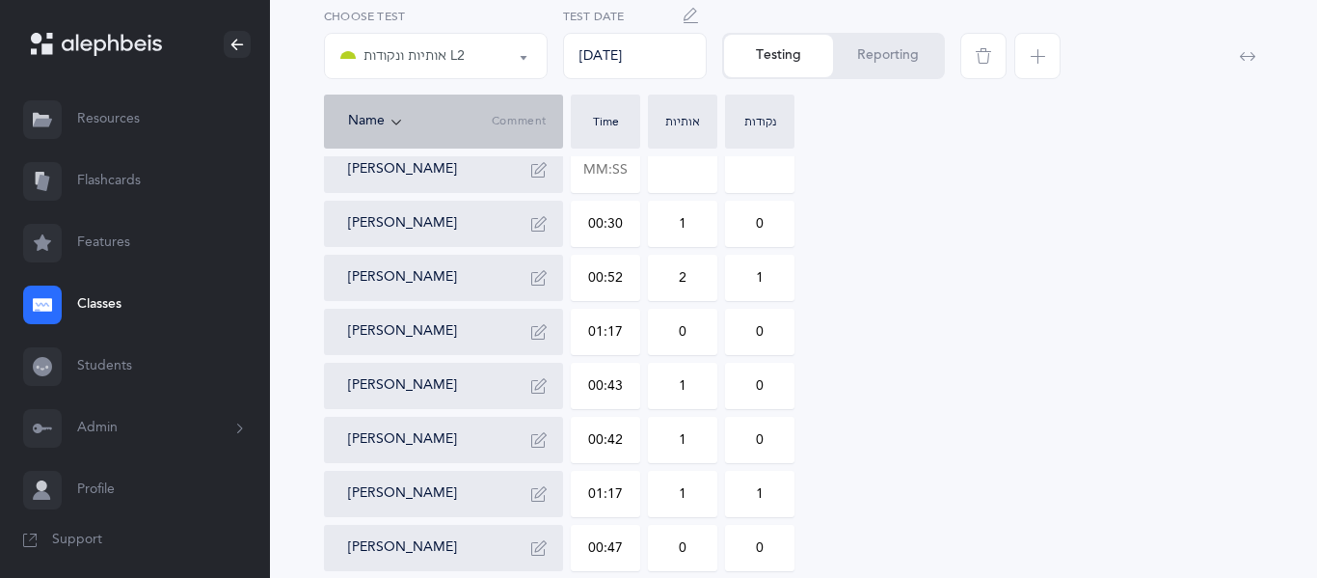
scroll to position [240, 0]
type input "1"
click at [606, 217] on input "text" at bounding box center [606, 222] width 68 height 44
click at [672, 220] on input at bounding box center [683, 222] width 68 height 44
type input "01:02"
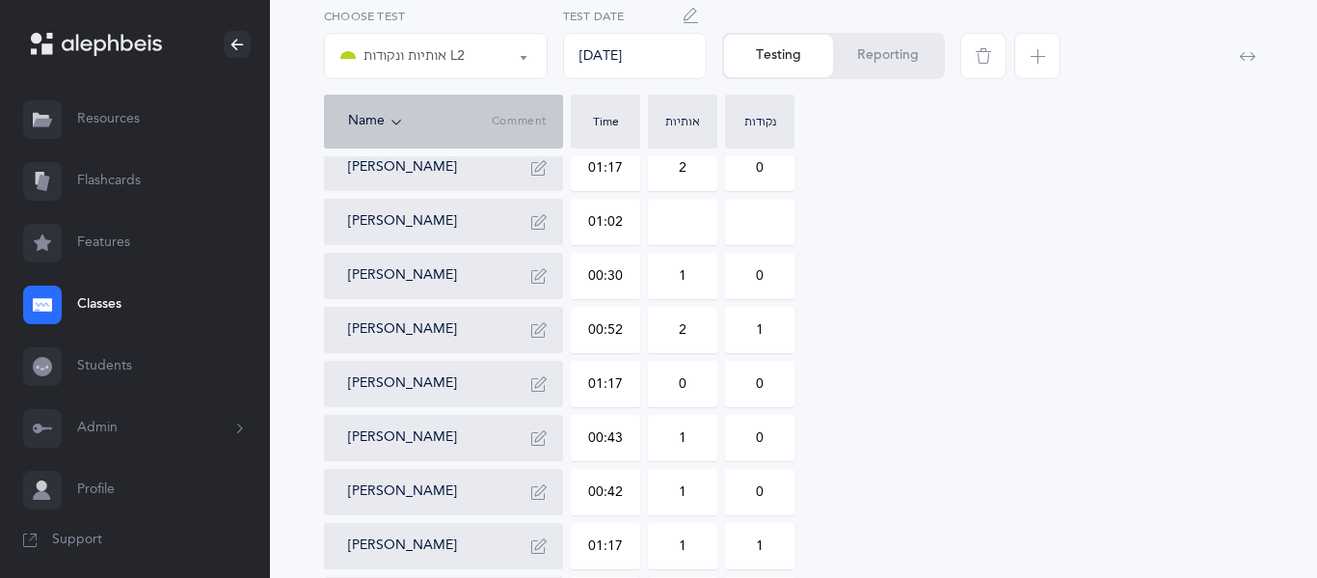
type input "0"
click at [691, 223] on input "0" at bounding box center [683, 222] width 68 height 44
type input "1"
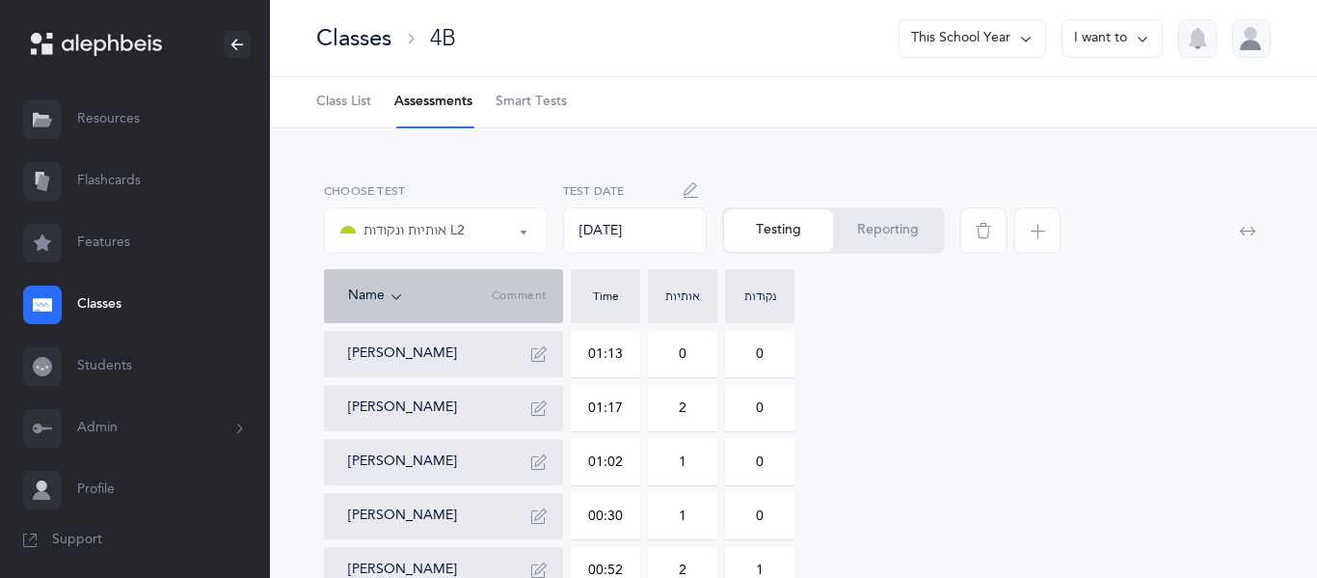
scroll to position [6, 0]
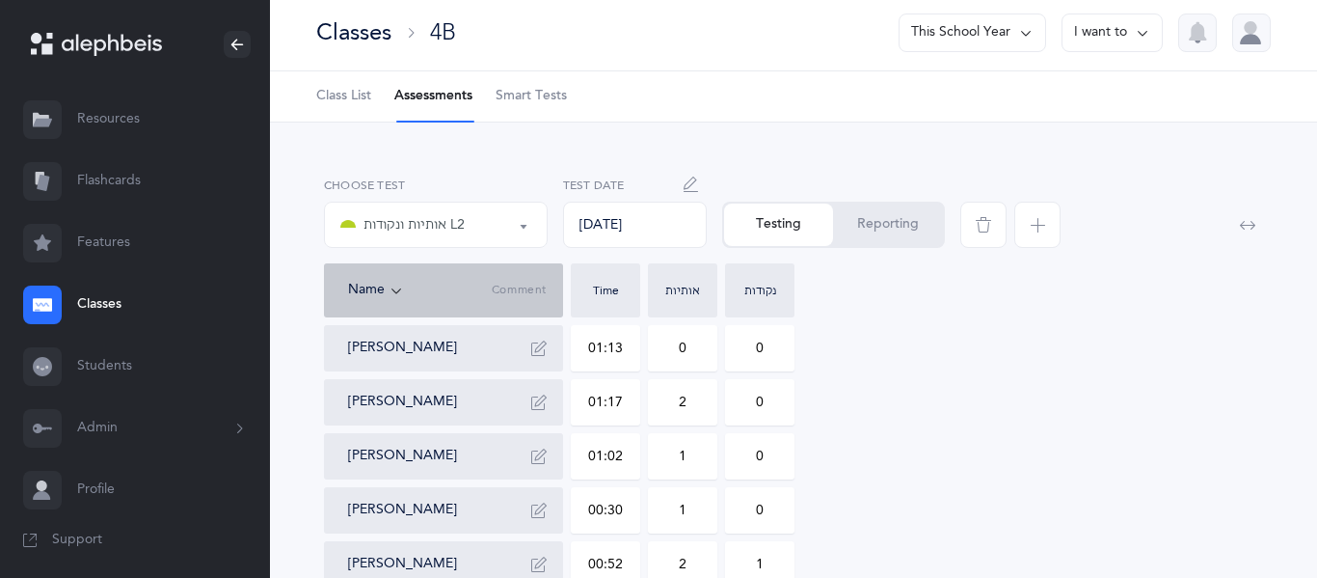
click at [1177, 306] on div "Name Comment Time אותיות נקודות" at bounding box center [793, 290] width 939 height 54
